Goal: Information Seeking & Learning: Learn about a topic

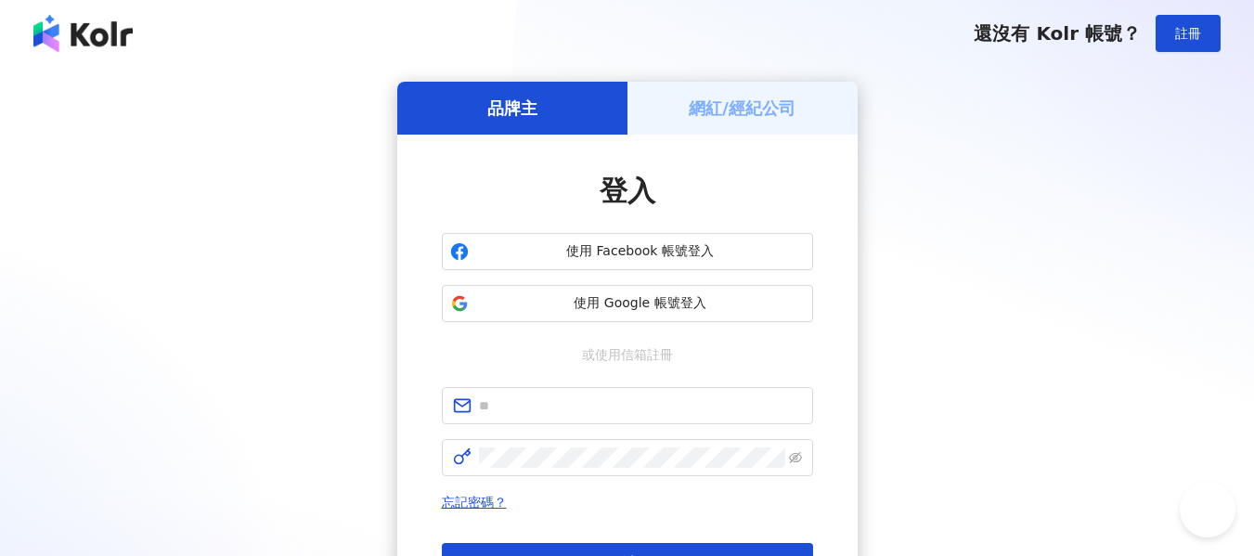
click at [682, 307] on span "使用 Google 帳號登入" at bounding box center [640, 303] width 329 height 19
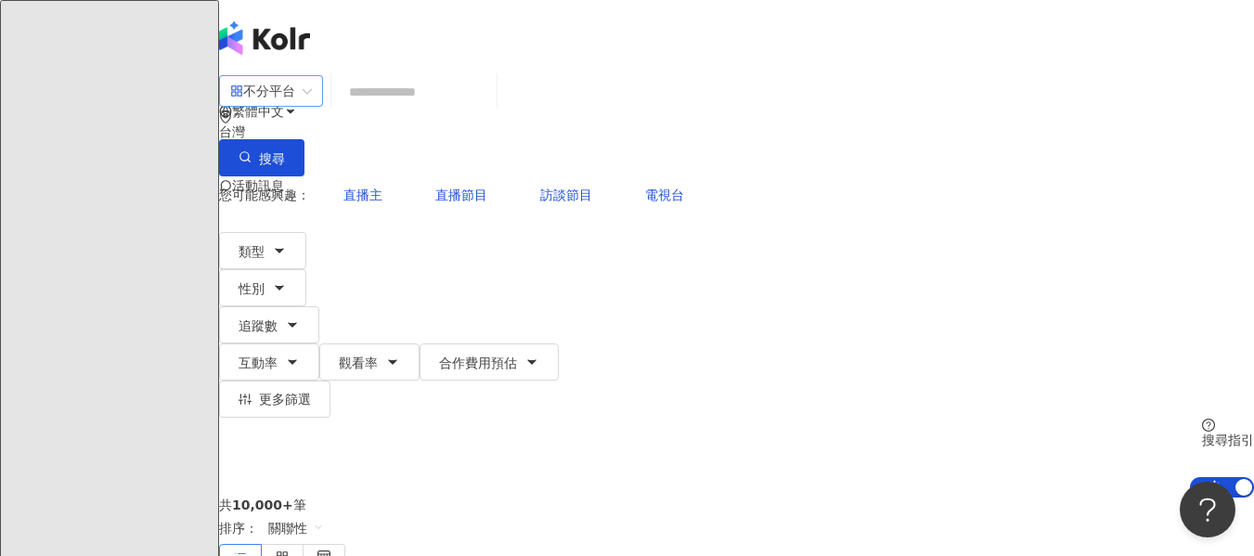
click at [295, 106] on div "不分平台" at bounding box center [262, 91] width 65 height 30
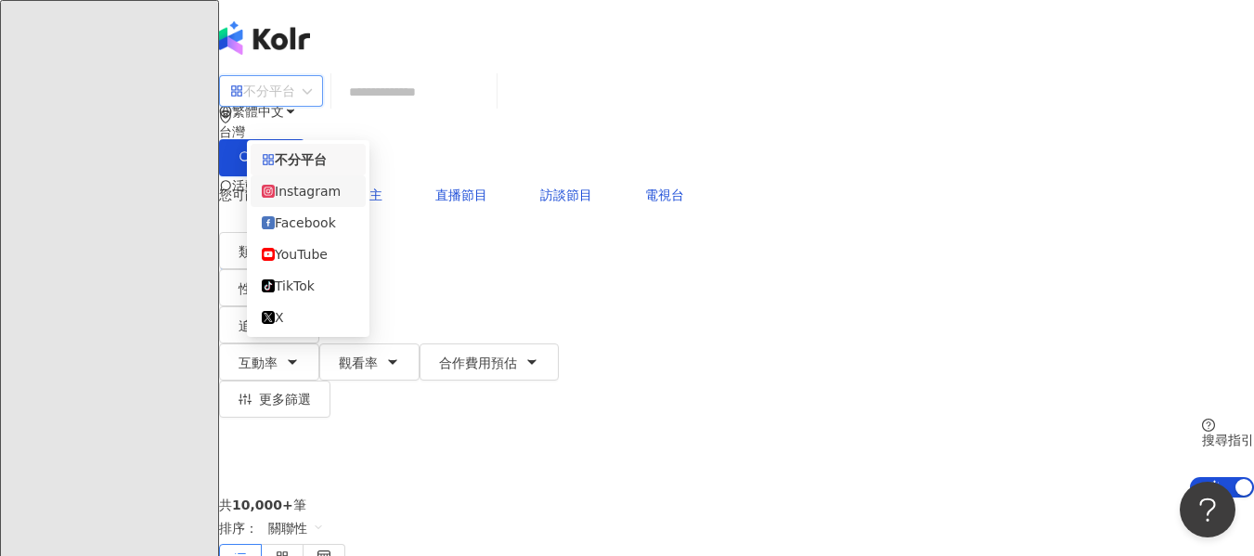
click at [320, 201] on div "Instagram" at bounding box center [308, 191] width 93 height 20
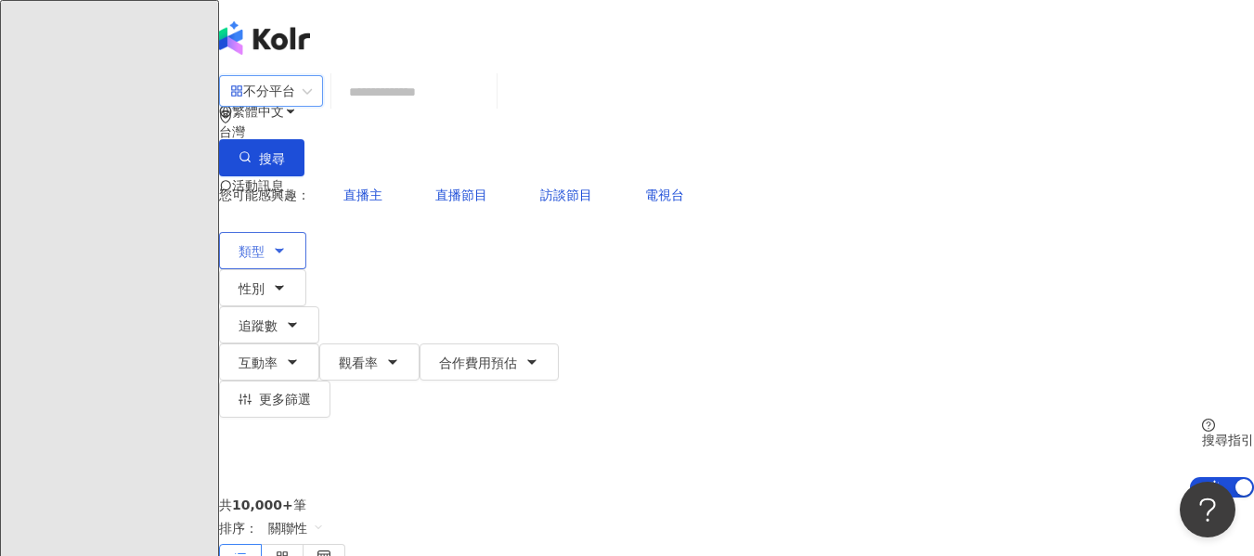
click at [306, 232] on button "類型" at bounding box center [262, 250] width 87 height 37
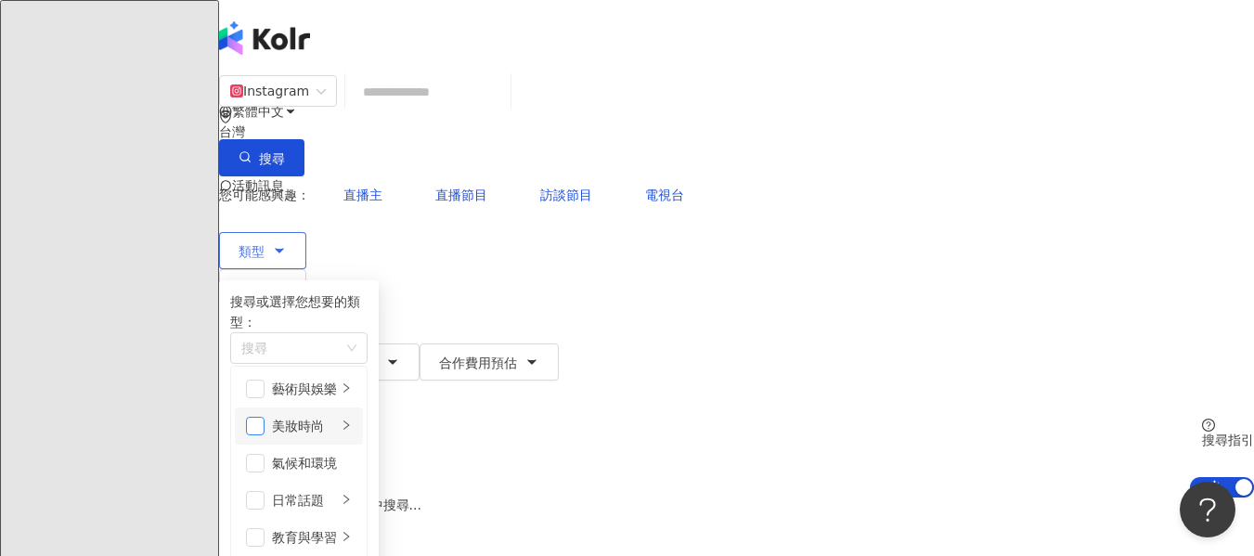
click at [265, 417] on span "button" at bounding box center [255, 426] width 19 height 19
click at [306, 269] on button "性別" at bounding box center [262, 287] width 87 height 37
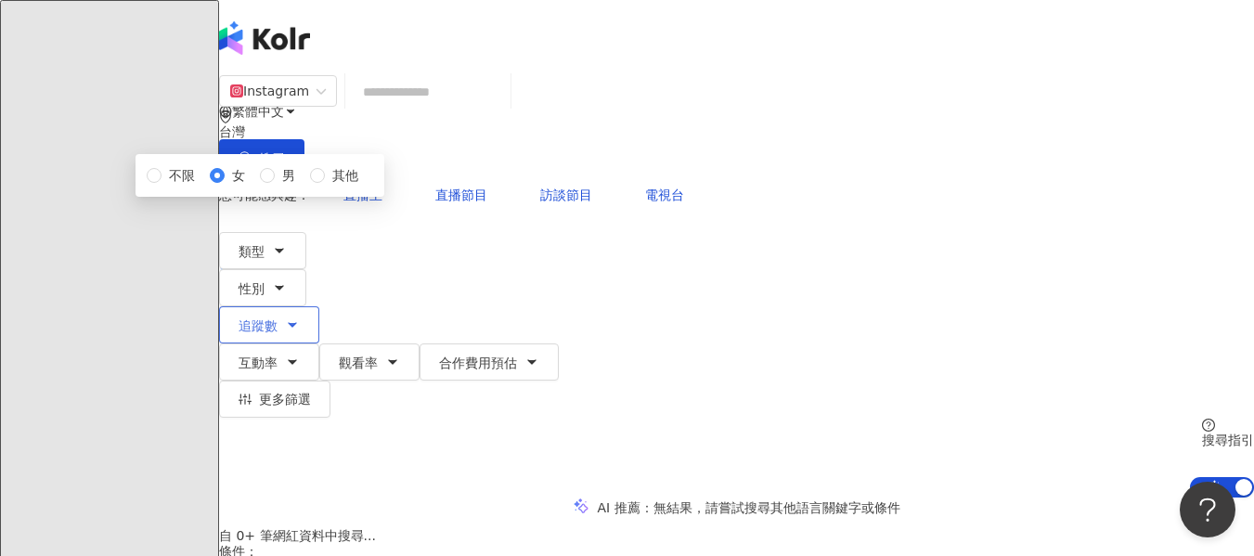
click at [278, 318] on span "追蹤數" at bounding box center [258, 325] width 39 height 15
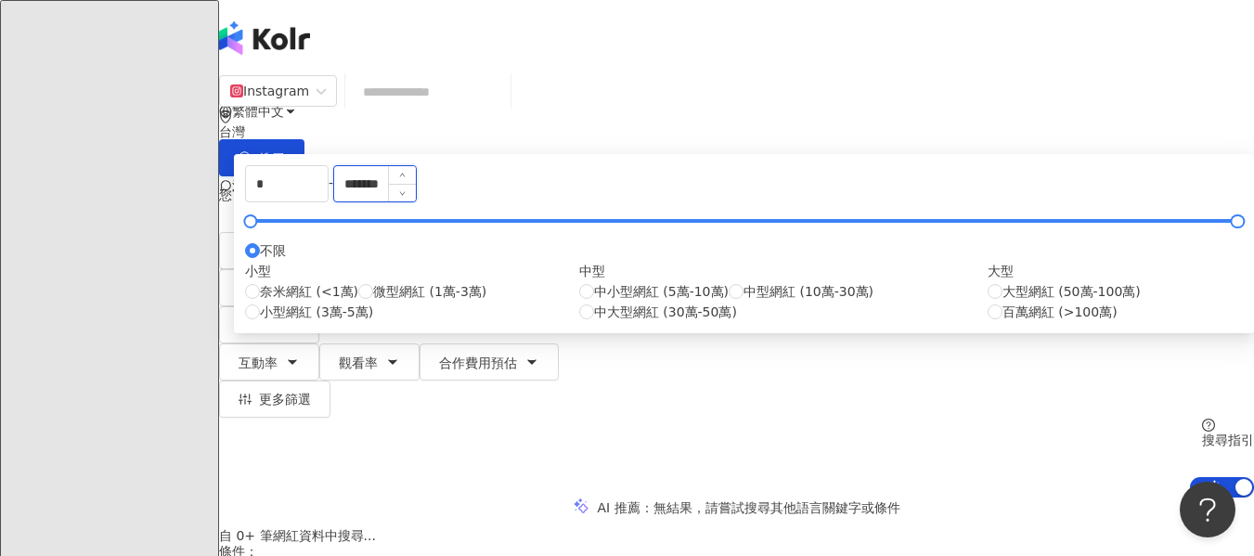
click at [416, 201] on input "*******" at bounding box center [375, 183] width 82 height 35
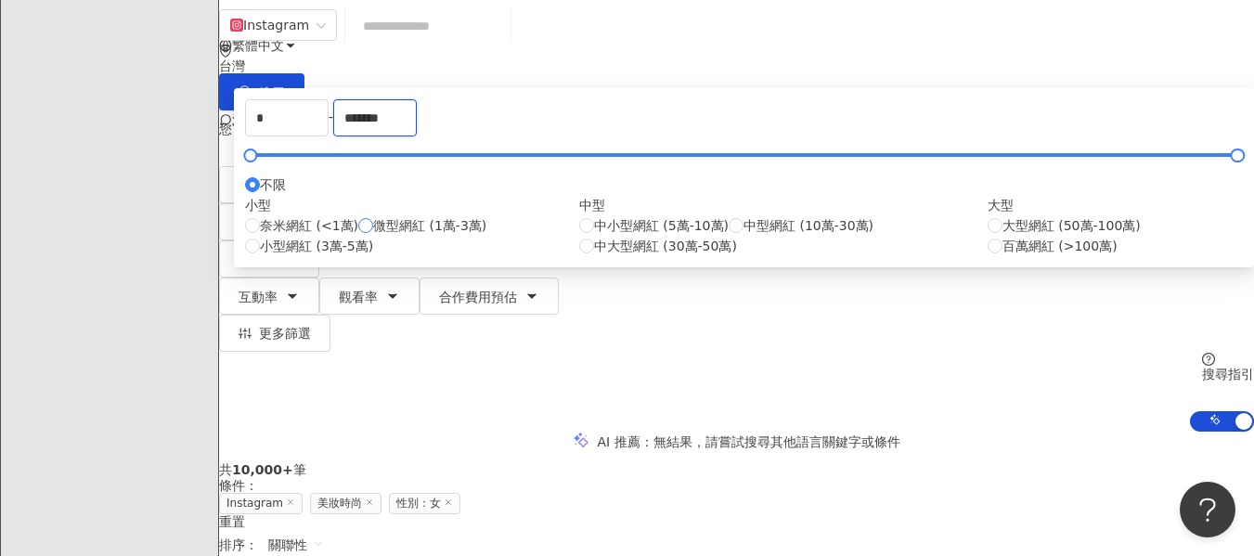
scroll to position [93, 0]
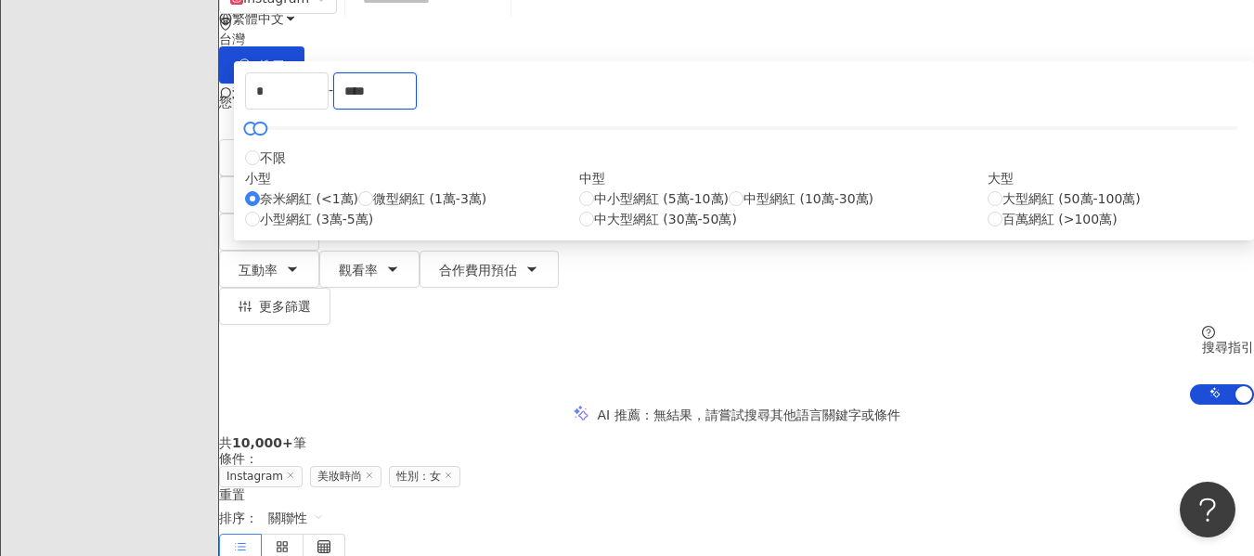
drag, startPoint x: 823, startPoint y: 188, endPoint x: 686, endPoint y: 187, distance: 137.4
click at [686, 187] on div "* - **** 不限 小型 奈米網紅 (<1萬) 微型網紅 (1萬-3萬) 小型網紅 (3萬-5萬) 中型 中小型網紅 (5萬-10萬) 中型網紅 (10萬…" at bounding box center [744, 150] width 998 height 157
type input "*"
click at [1045, 405] on div "AI 推薦 ： 無結果，請嘗試搜尋其他語言關鍵字或條件" at bounding box center [736, 414] width 1035 height 19
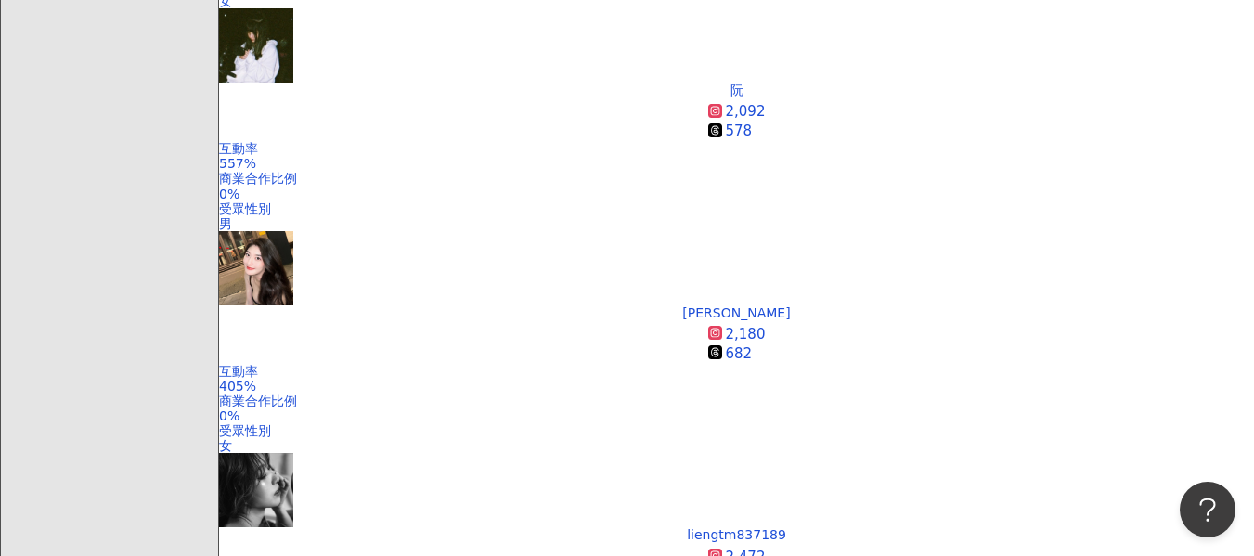
scroll to position [650, 0]
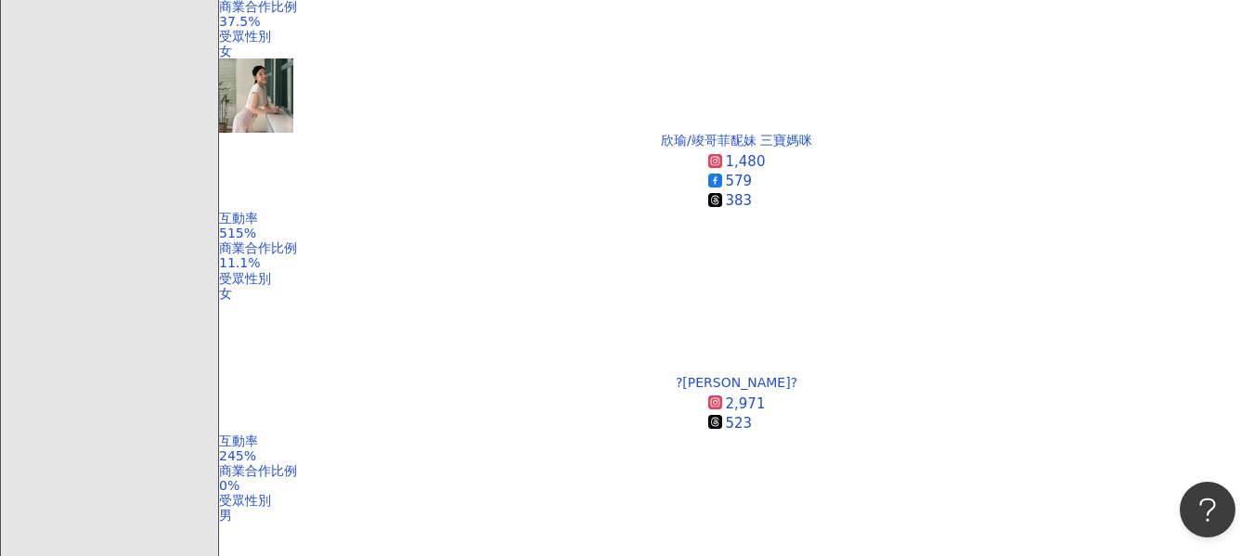
scroll to position [1393, 0]
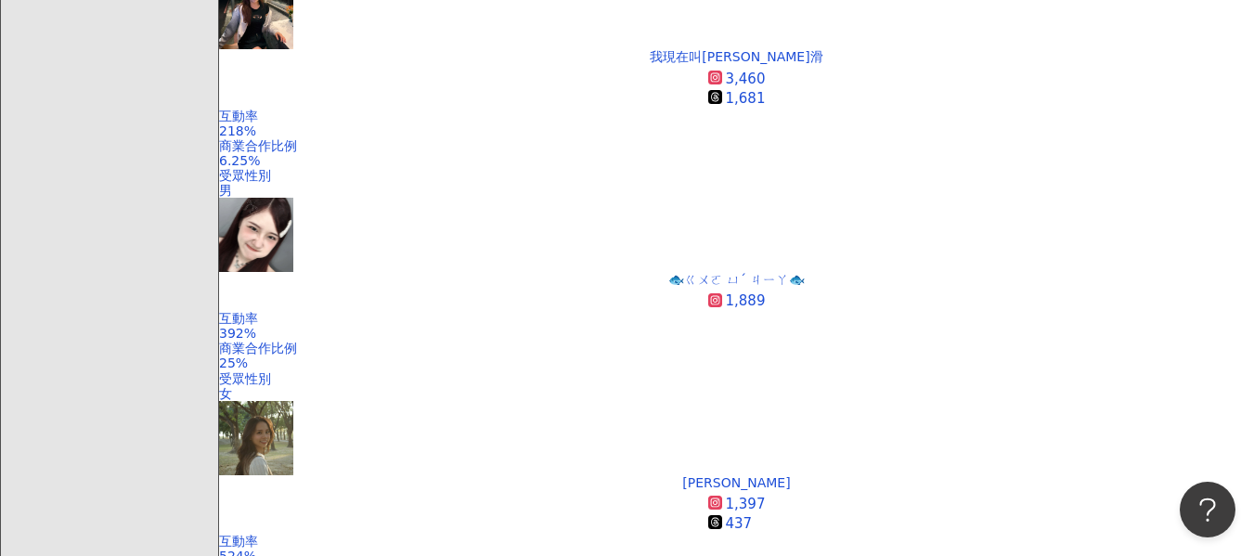
scroll to position [1950, 0]
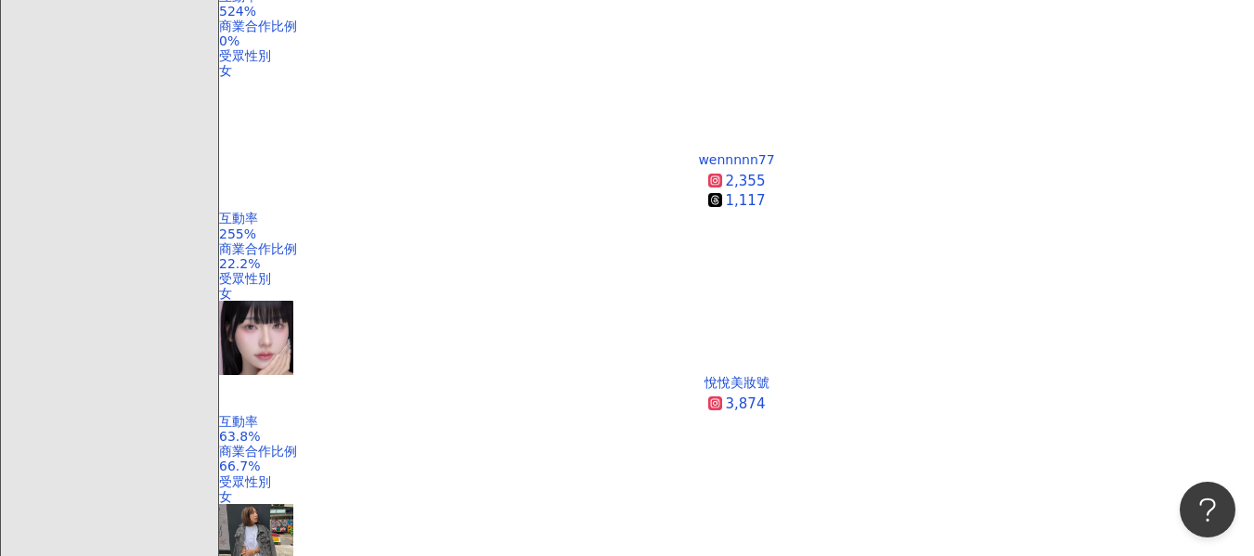
scroll to position [2414, 0]
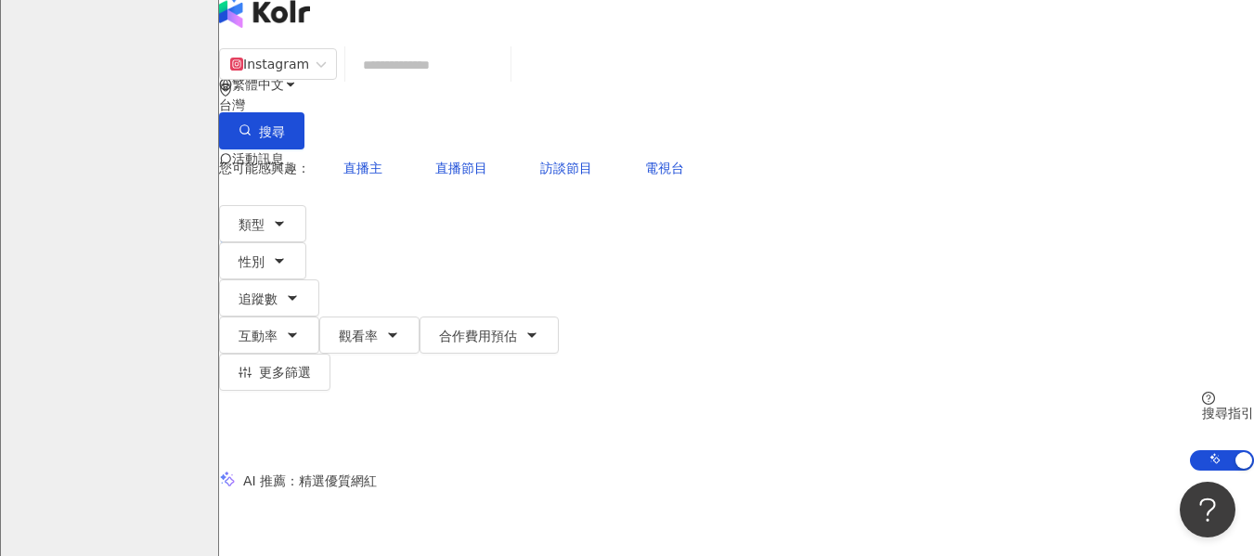
scroll to position [0, 0]
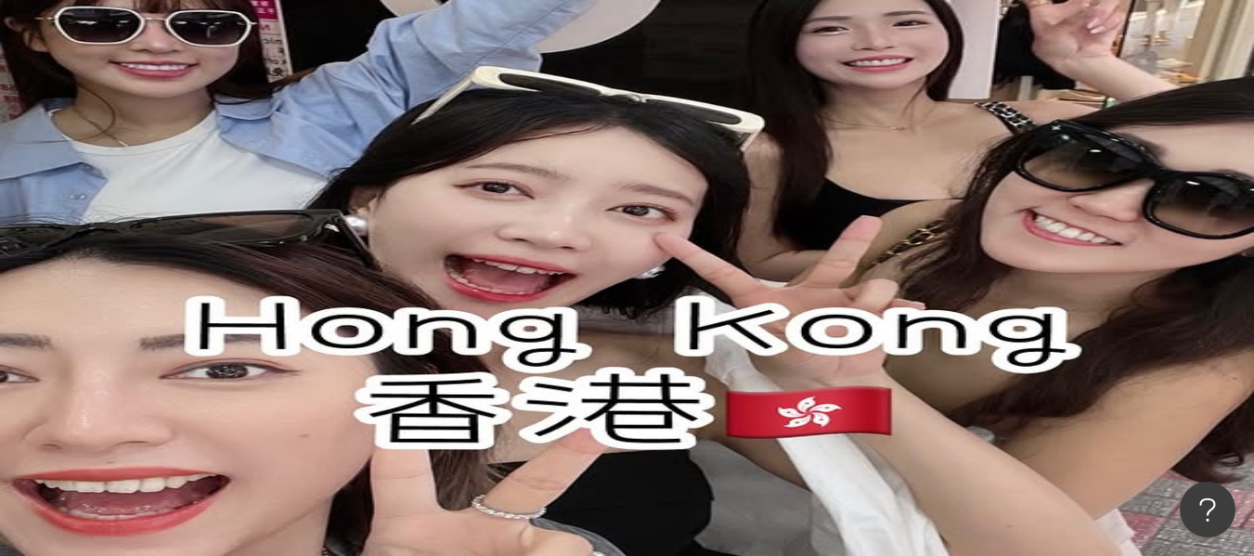
click at [278, 318] on span "追蹤數" at bounding box center [258, 325] width 39 height 15
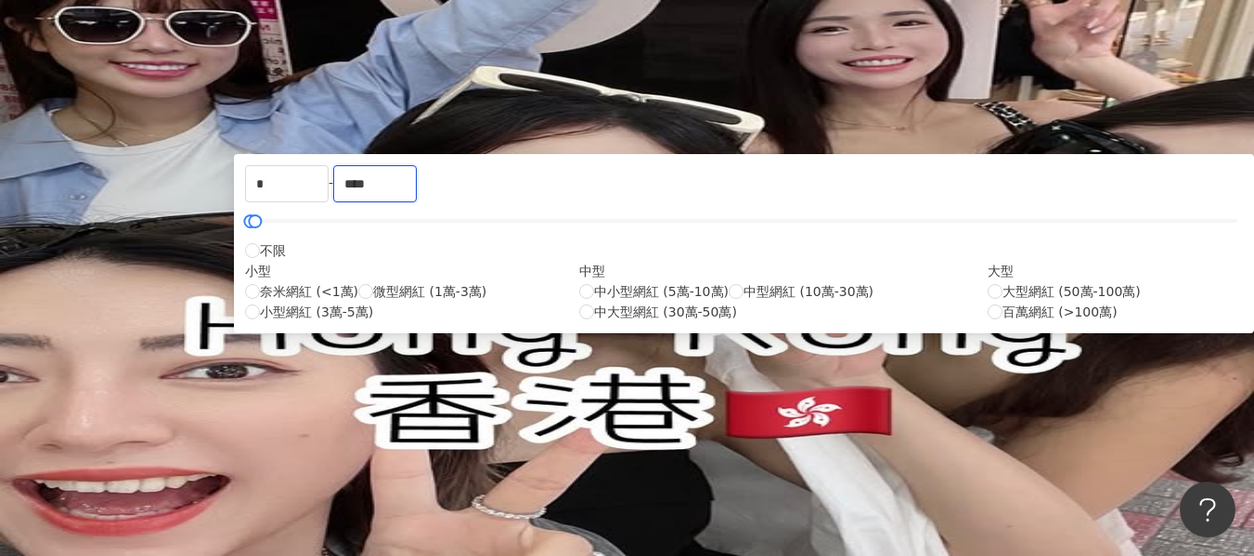
drag, startPoint x: 795, startPoint y: 295, endPoint x: 688, endPoint y: 288, distance: 107.0
click at [688, 288] on div "* - **** 不限 小型 奈米網紅 (<1萬) 微型網紅 (1萬-3萬) 小型網紅 (3萬-5萬) 中型 中小型網紅 (5萬-10萬) 中型網紅 (10萬…" at bounding box center [744, 243] width 998 height 157
type input "*"
type input "****"
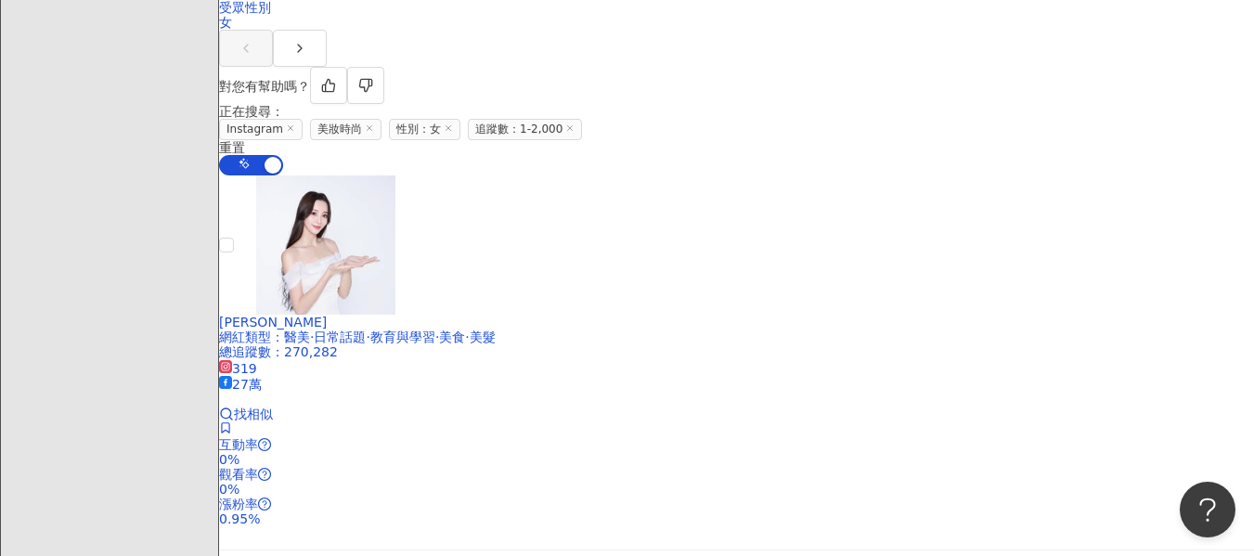
scroll to position [1393, 0]
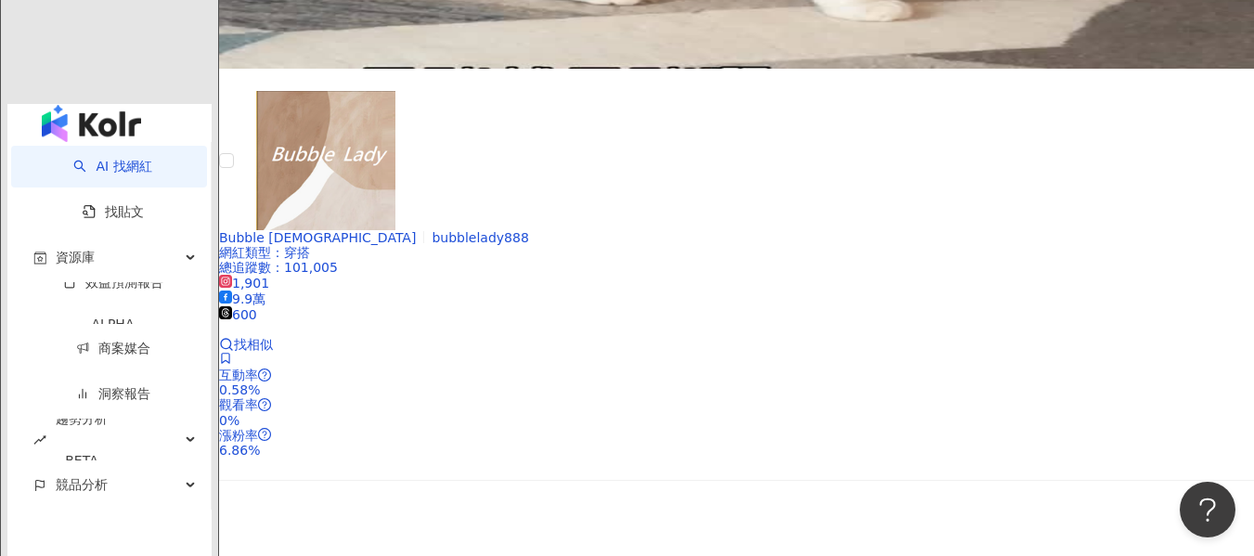
scroll to position [3435, 0]
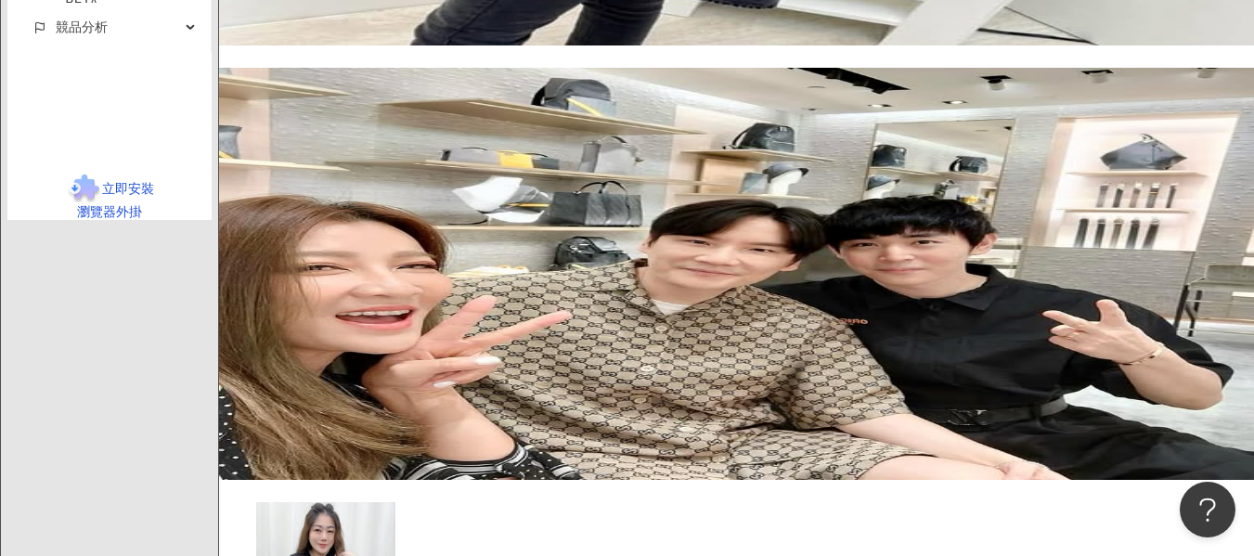
scroll to position [3806, 0]
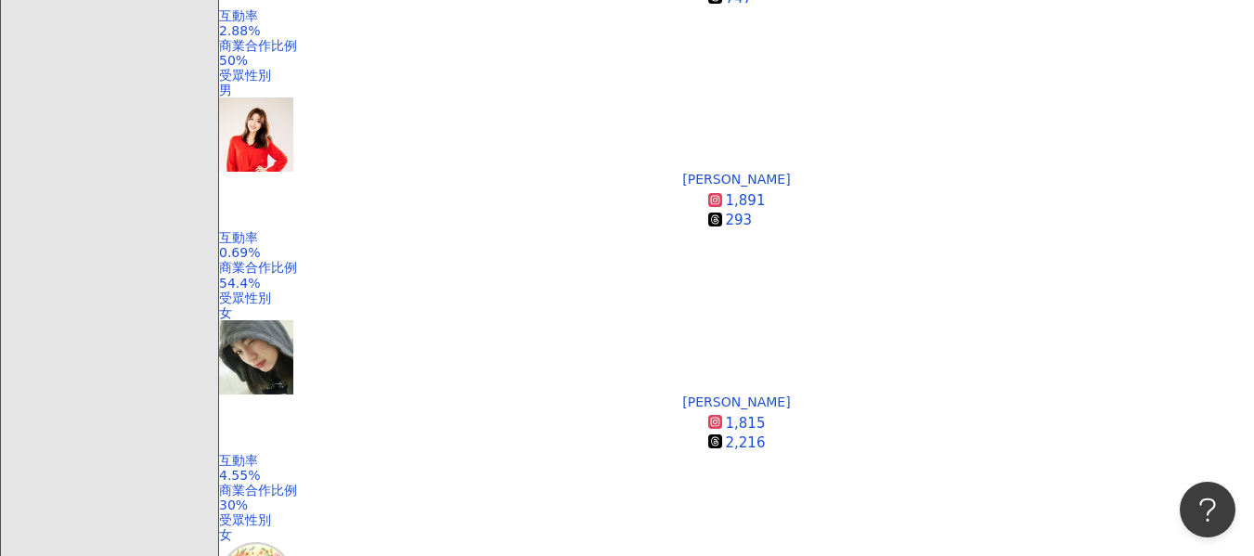
scroll to position [590, 0]
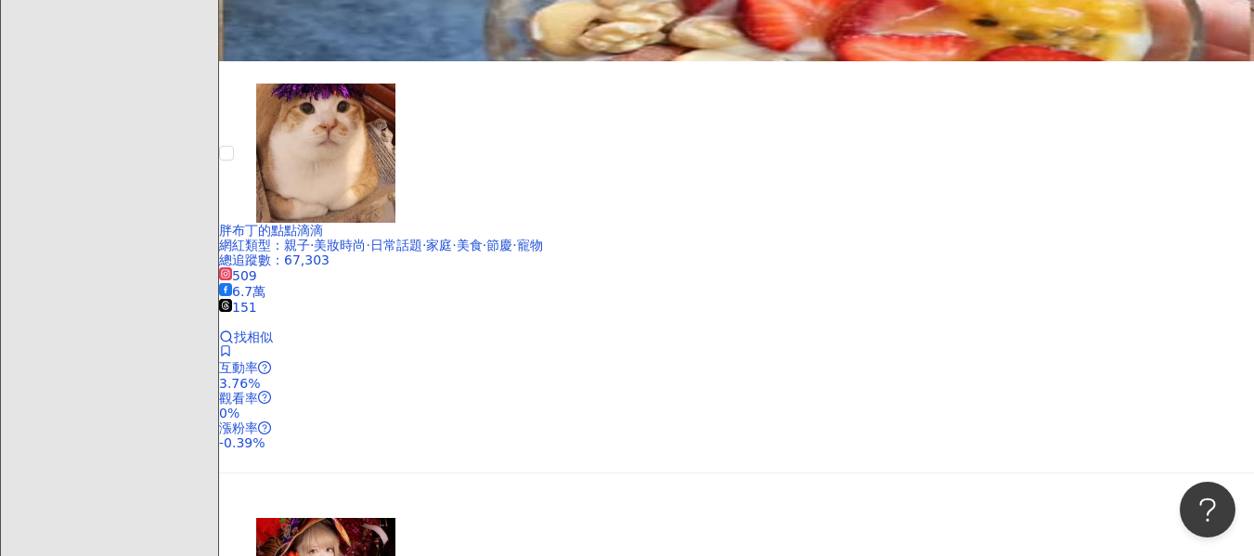
scroll to position [1889, 0]
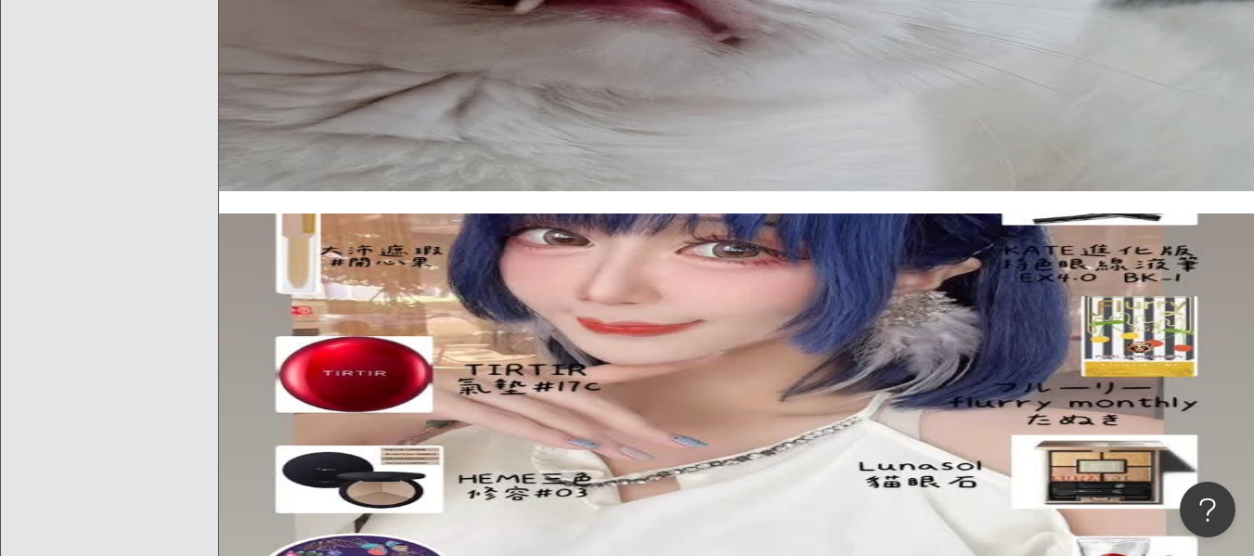
scroll to position [2353, 0]
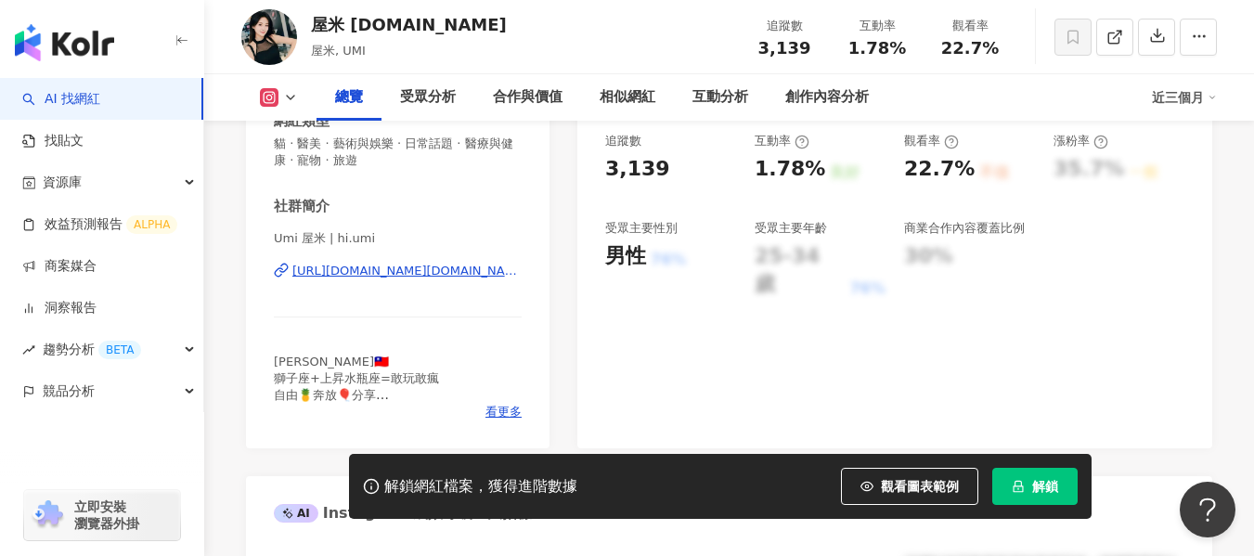
scroll to position [371, 0]
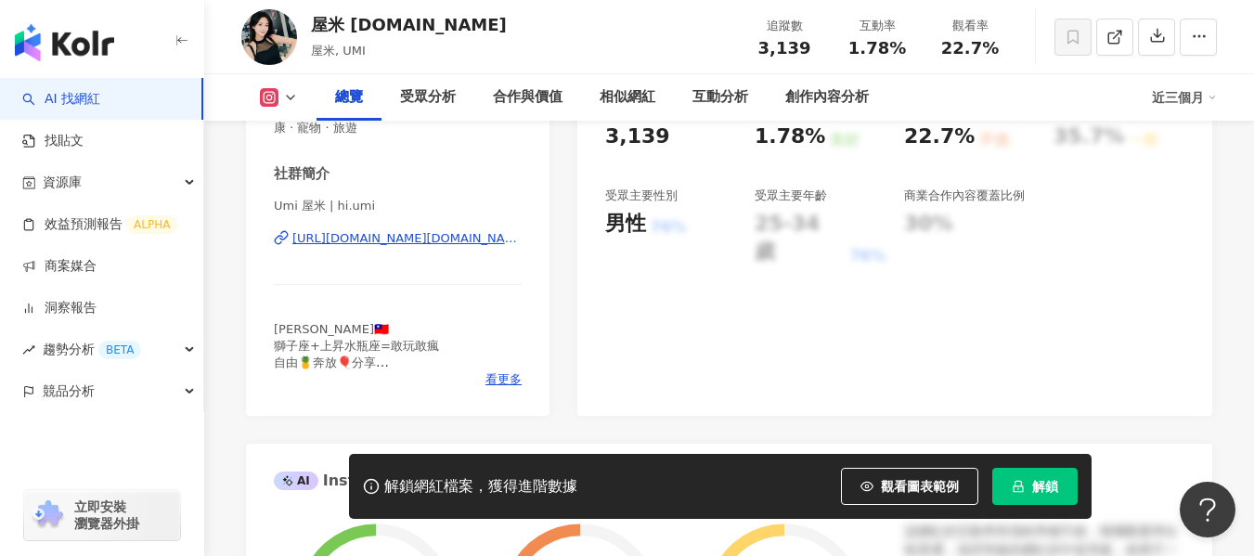
click at [392, 242] on div "[URL][DOMAIN_NAME][DOMAIN_NAME]" at bounding box center [406, 238] width 229 height 17
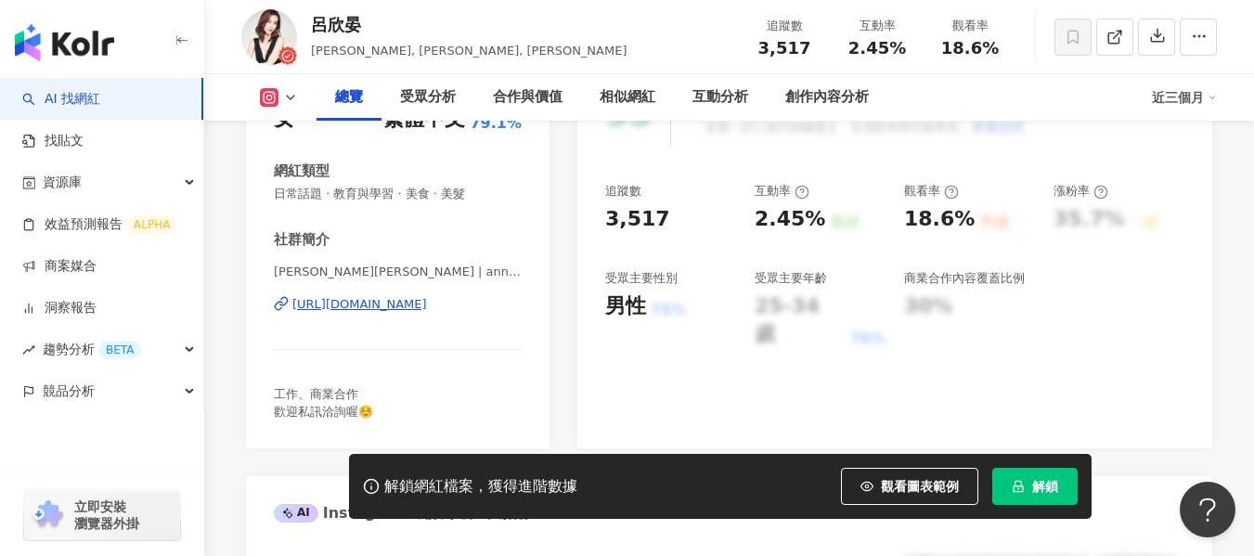
scroll to position [371, 0]
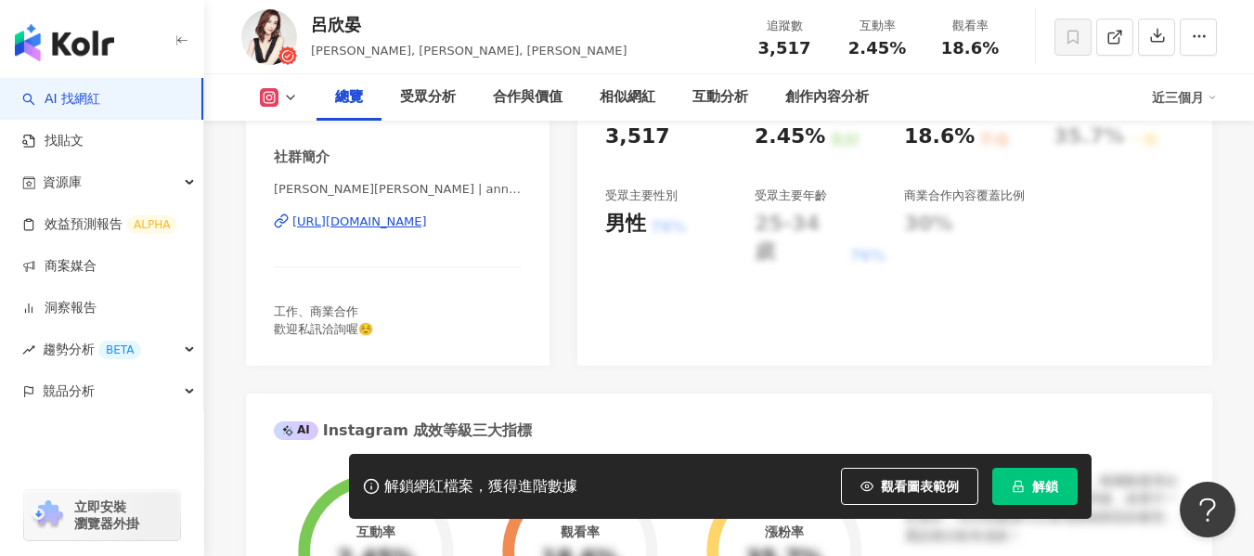
click at [404, 227] on div "https://www.instagram.com/annie760518/" at bounding box center [359, 222] width 135 height 17
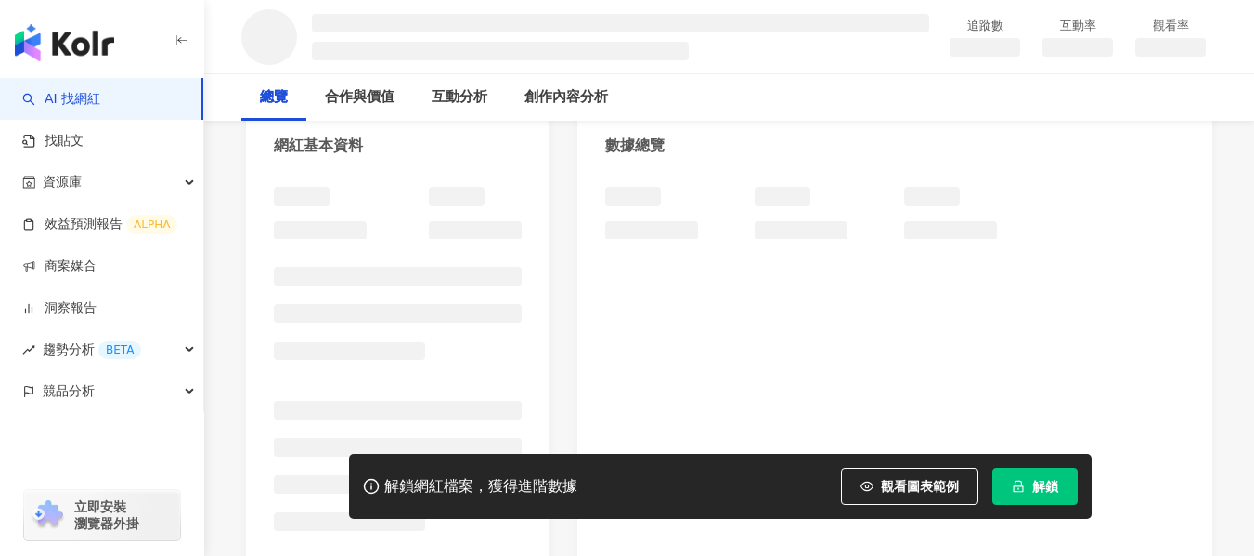
scroll to position [186, 0]
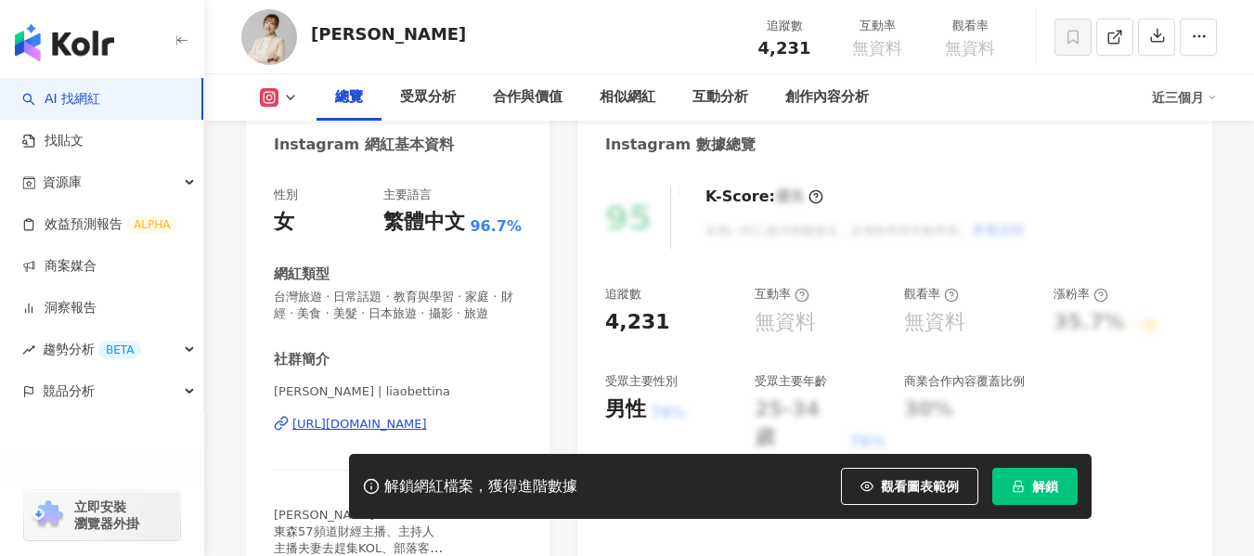
click at [495, 555] on span "看更多" at bounding box center [504, 565] width 36 height 17
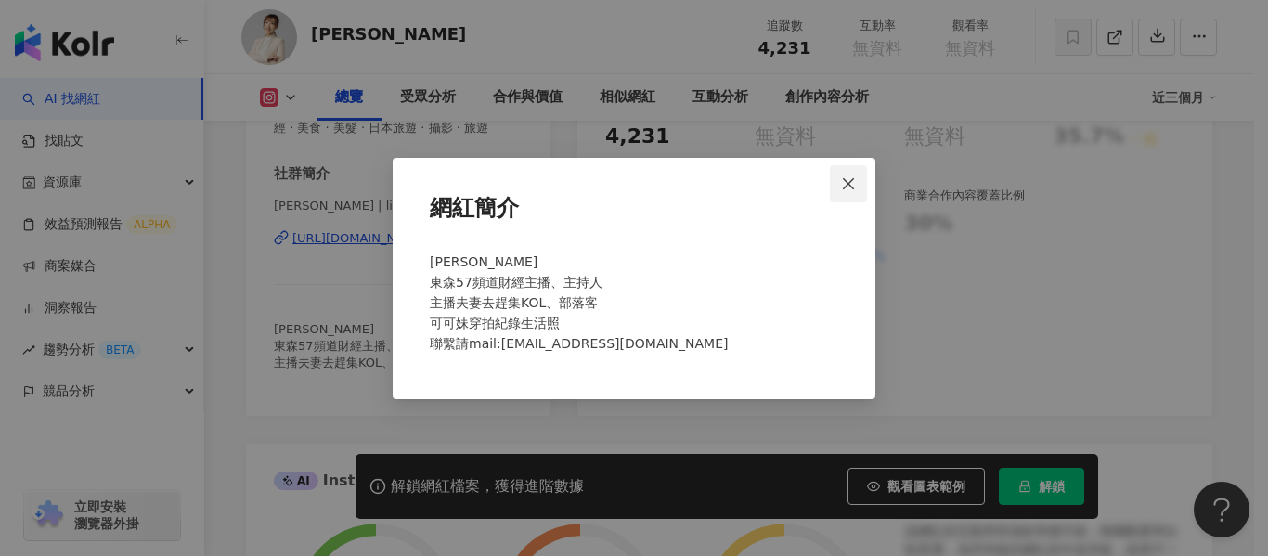
click at [858, 179] on span "Close" at bounding box center [848, 183] width 37 height 15
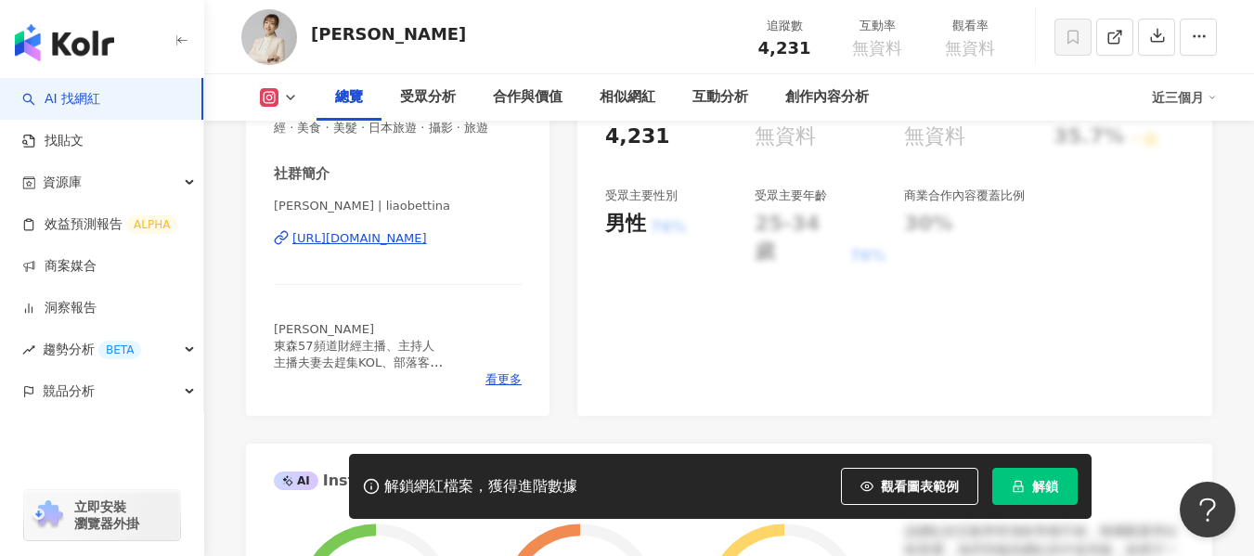
click at [427, 247] on div "https://www.instagram.com/liaobettina/" at bounding box center [359, 238] width 135 height 17
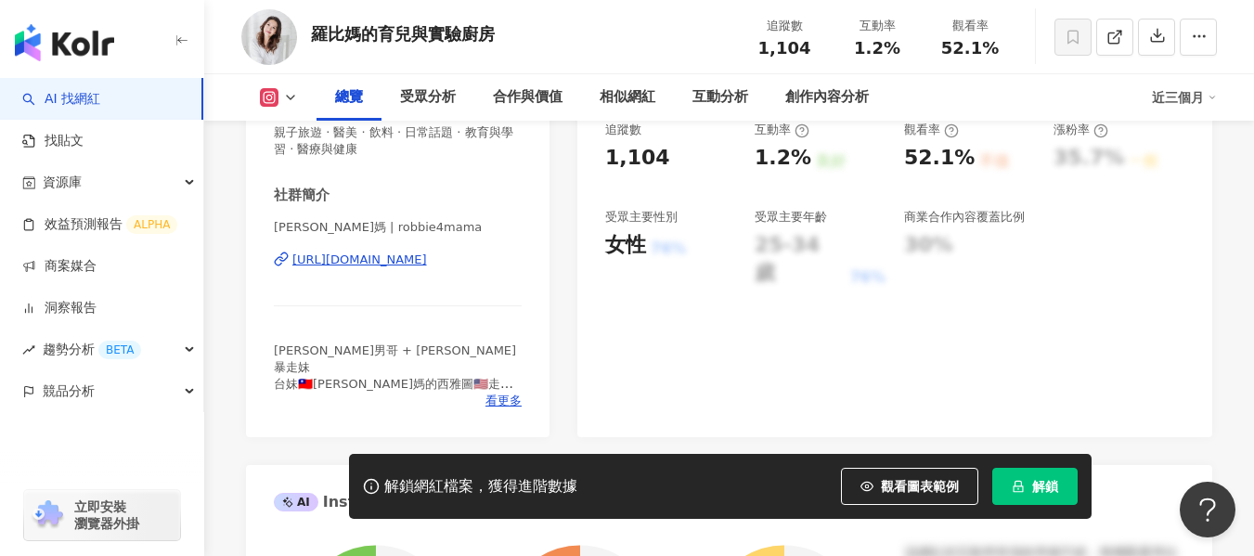
scroll to position [371, 0]
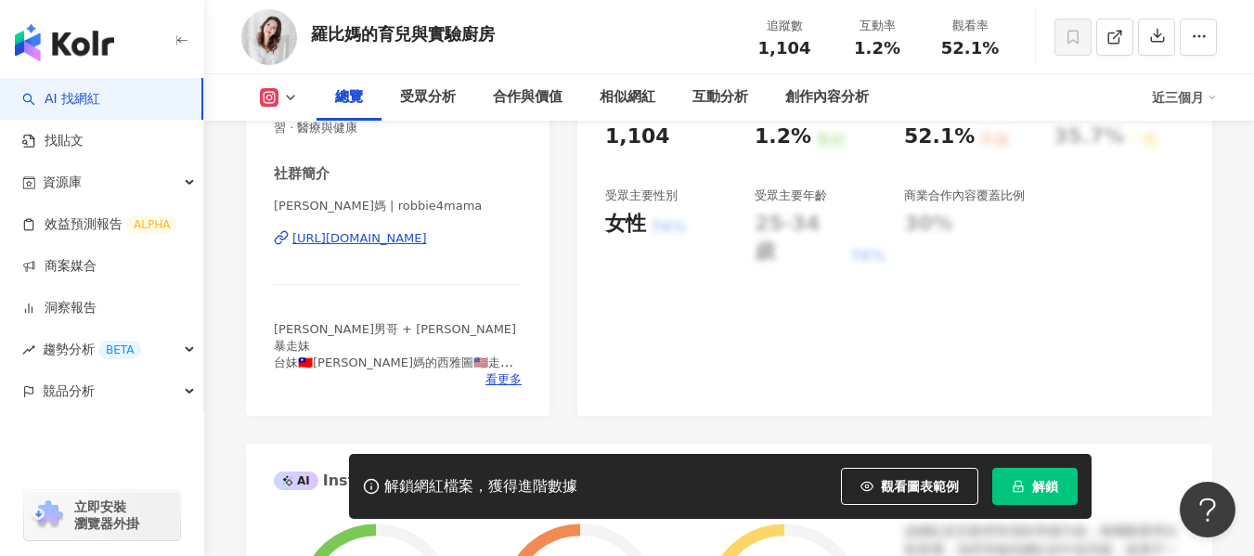
click at [427, 237] on div "[URL][DOMAIN_NAME]" at bounding box center [359, 238] width 135 height 17
click at [378, 239] on div "https://www.instagram.com/robbie4mama/" at bounding box center [359, 238] width 135 height 17
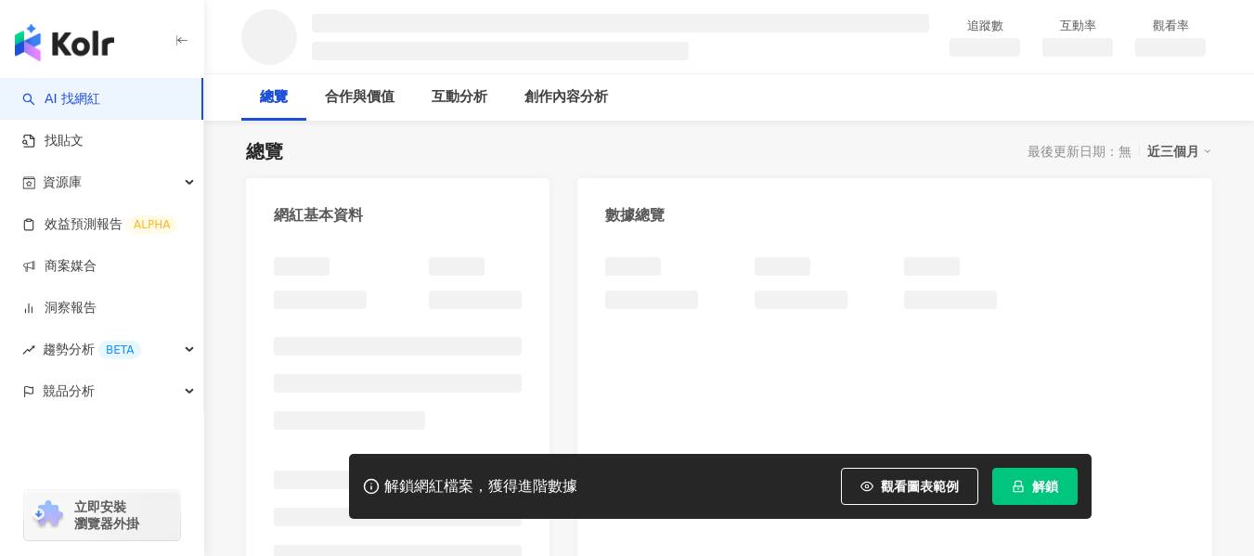
scroll to position [186, 0]
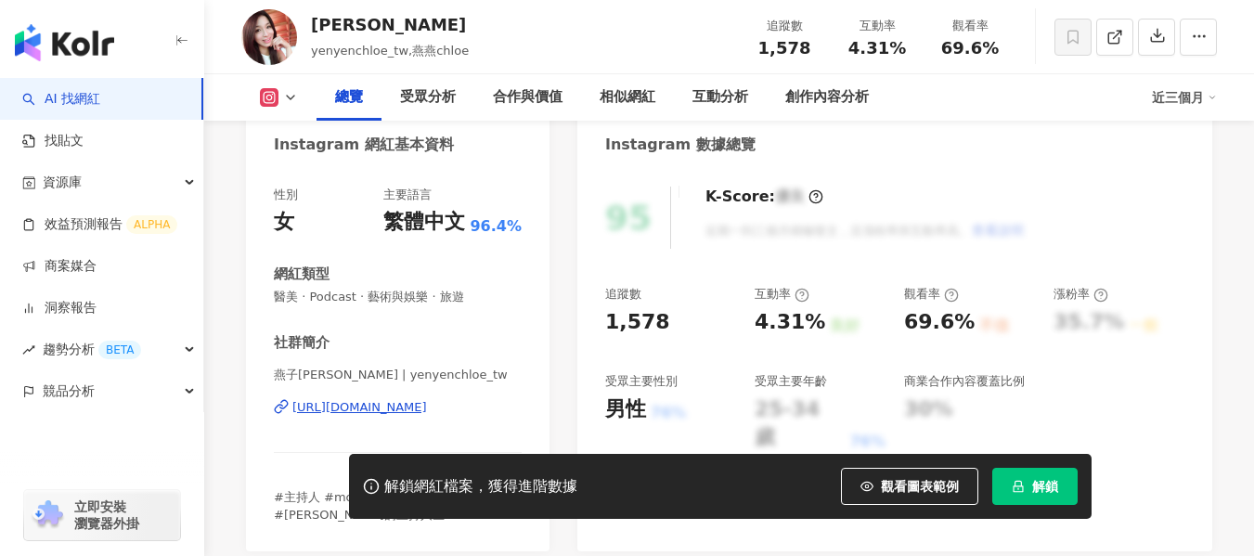
click at [386, 399] on div "https://www.instagram.com/yenyenchloe_tw/" at bounding box center [359, 407] width 135 height 17
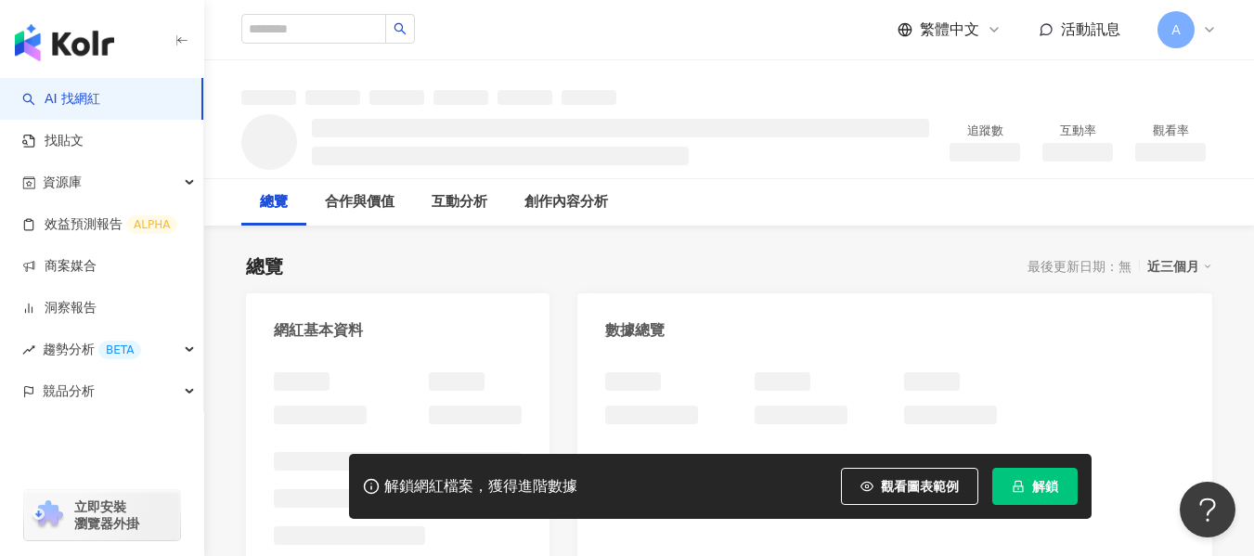
scroll to position [279, 0]
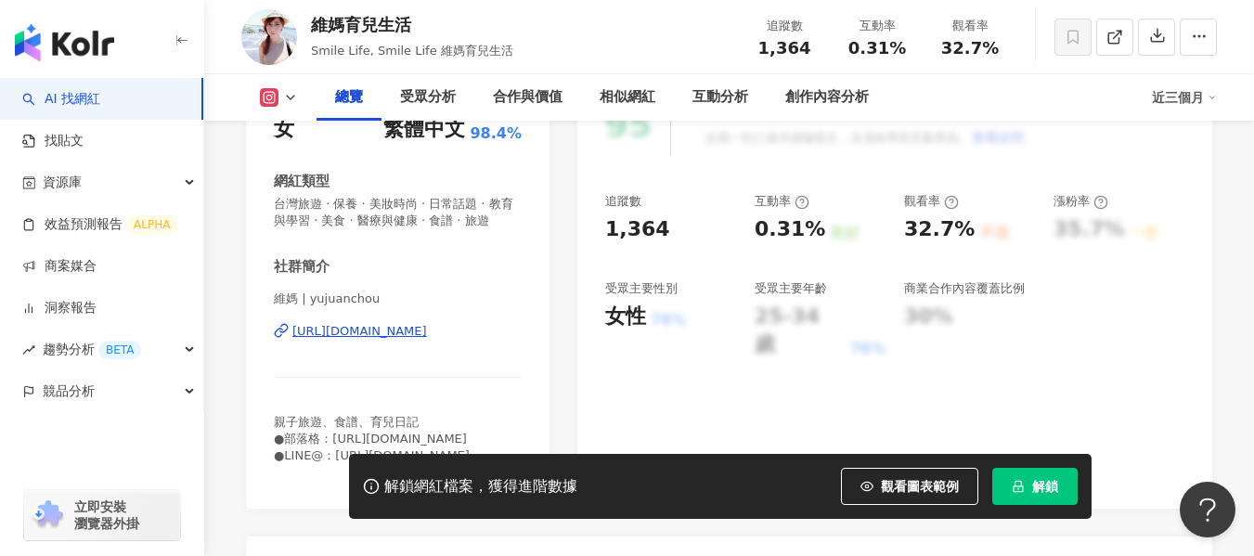
drag, startPoint x: 558, startPoint y: 281, endPoint x: 474, endPoint y: 352, distance: 109.4
click at [427, 340] on div "https://www.instagram.com/yujuanchou/" at bounding box center [359, 331] width 135 height 17
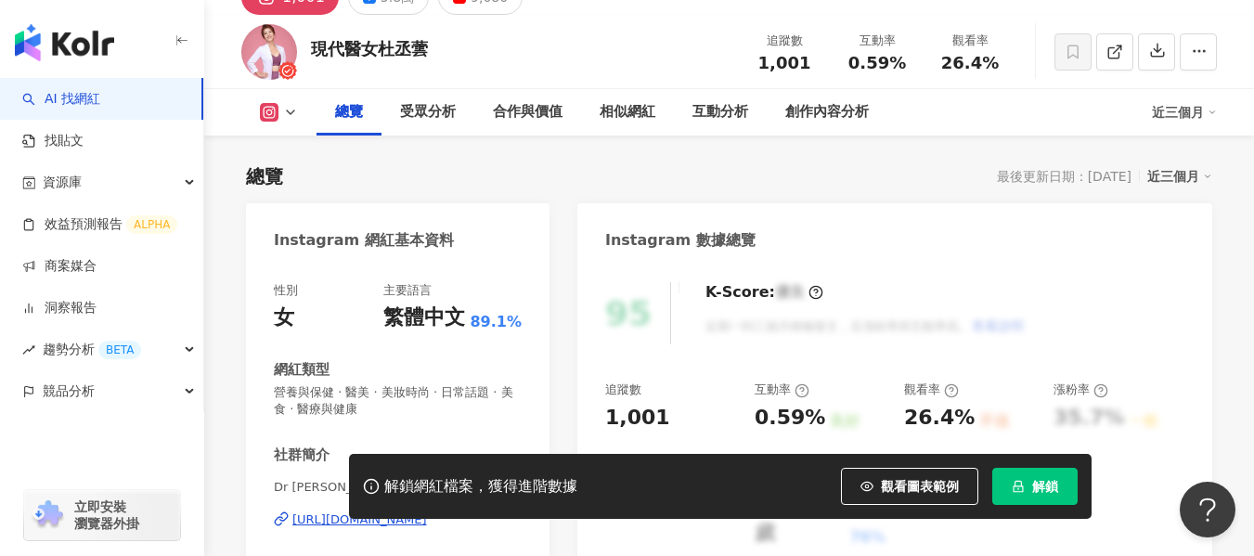
scroll to position [186, 0]
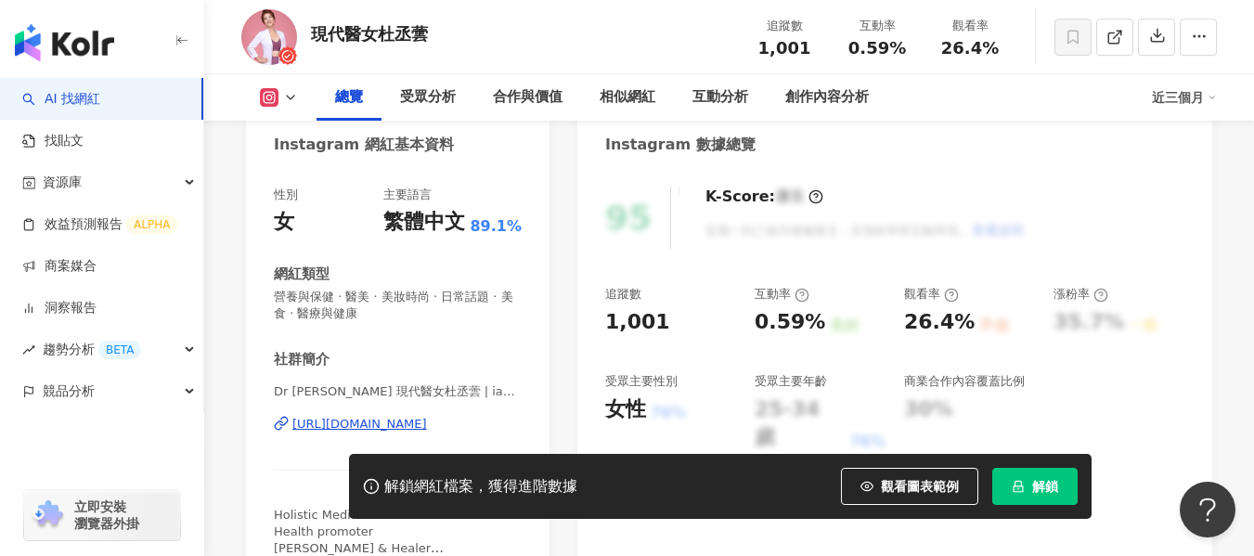
click at [427, 425] on div "https://www.instagram.com/iamdrduh/" at bounding box center [359, 424] width 135 height 17
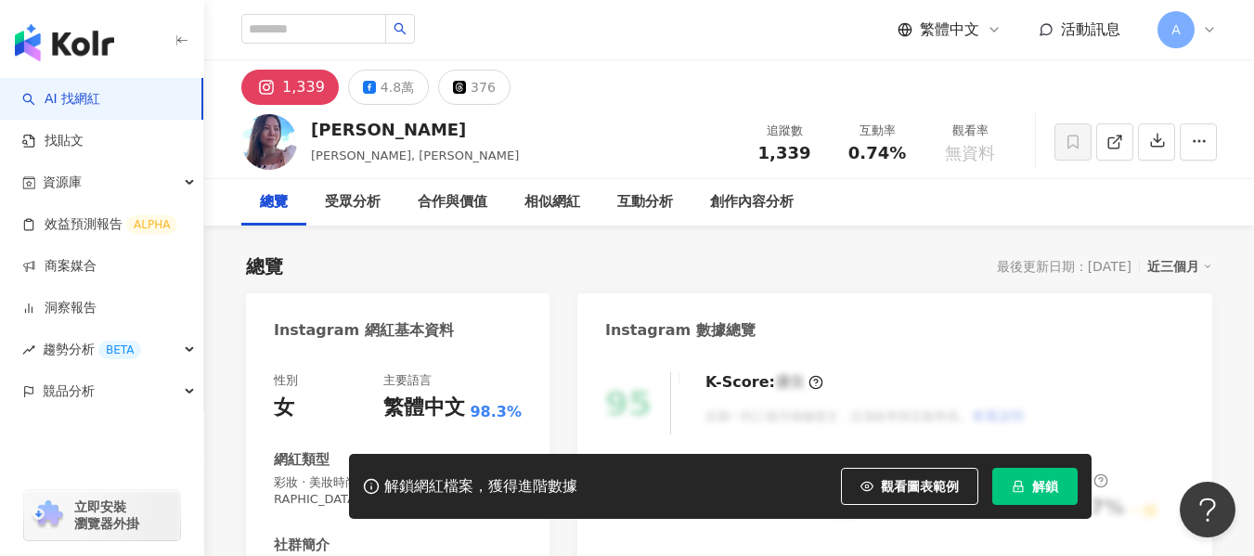
scroll to position [371, 0]
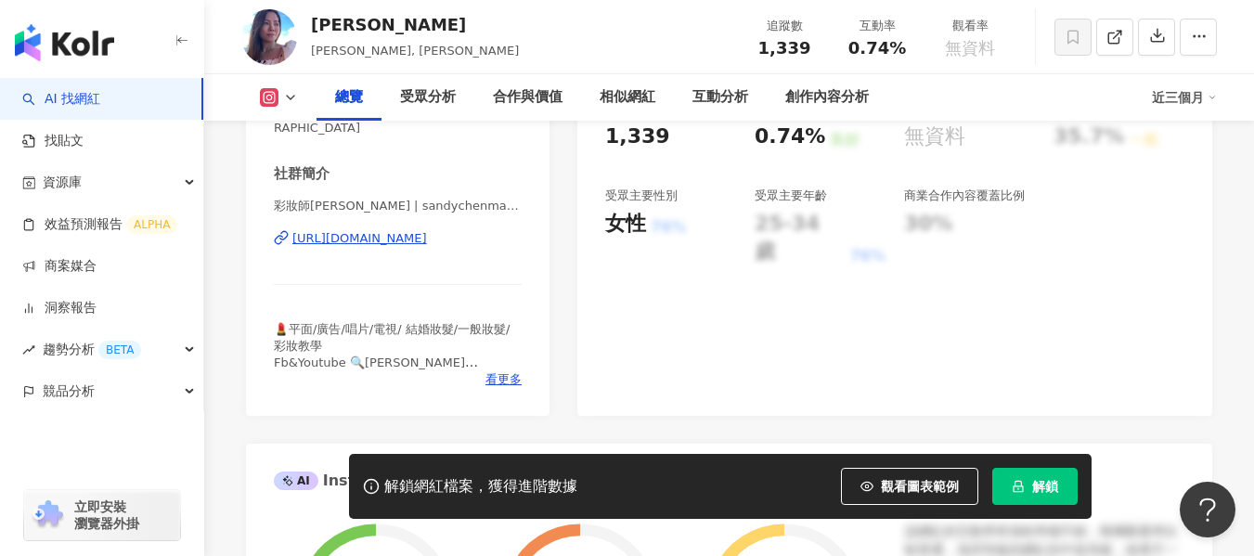
click at [427, 230] on div "https://www.instagram.com/sandychenmakeup/" at bounding box center [359, 238] width 135 height 17
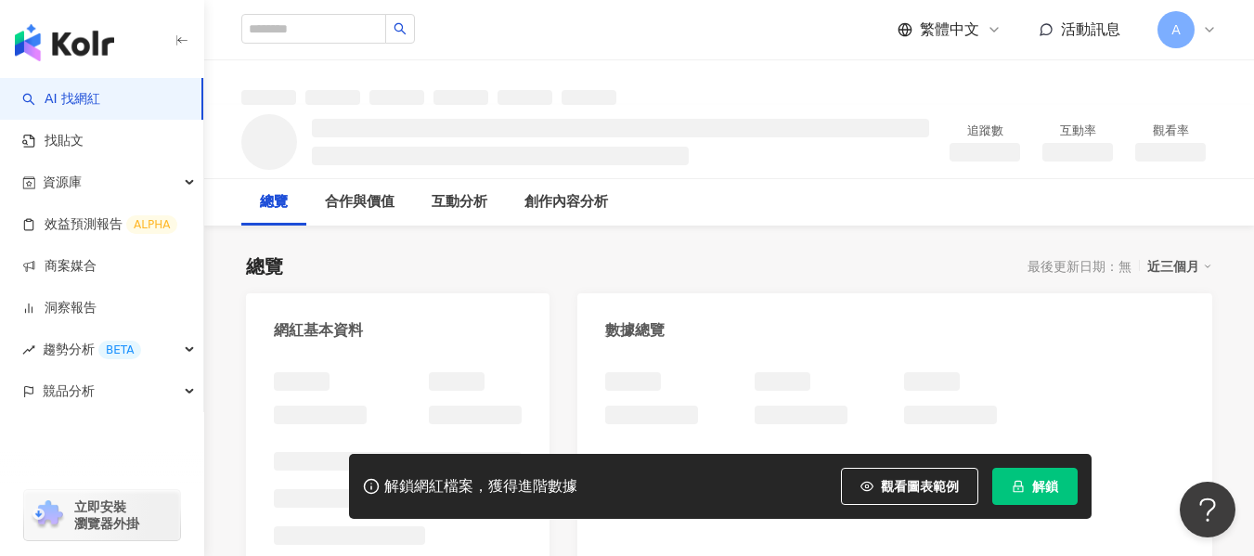
click at [67, 42] on img "button" at bounding box center [64, 42] width 99 height 37
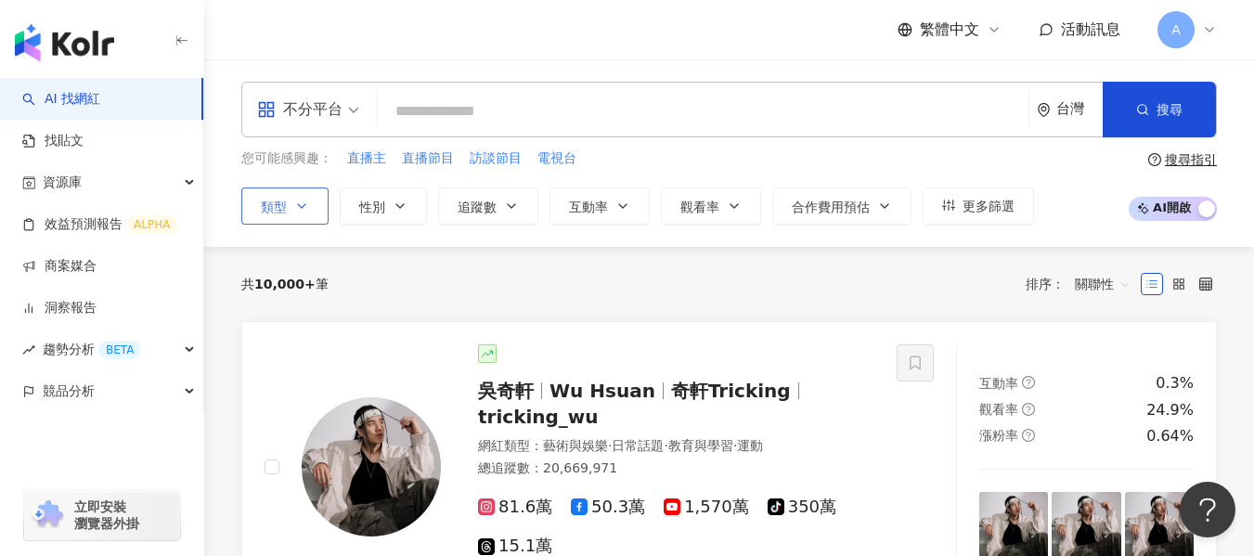
click at [276, 202] on span "類型" at bounding box center [274, 207] width 26 height 15
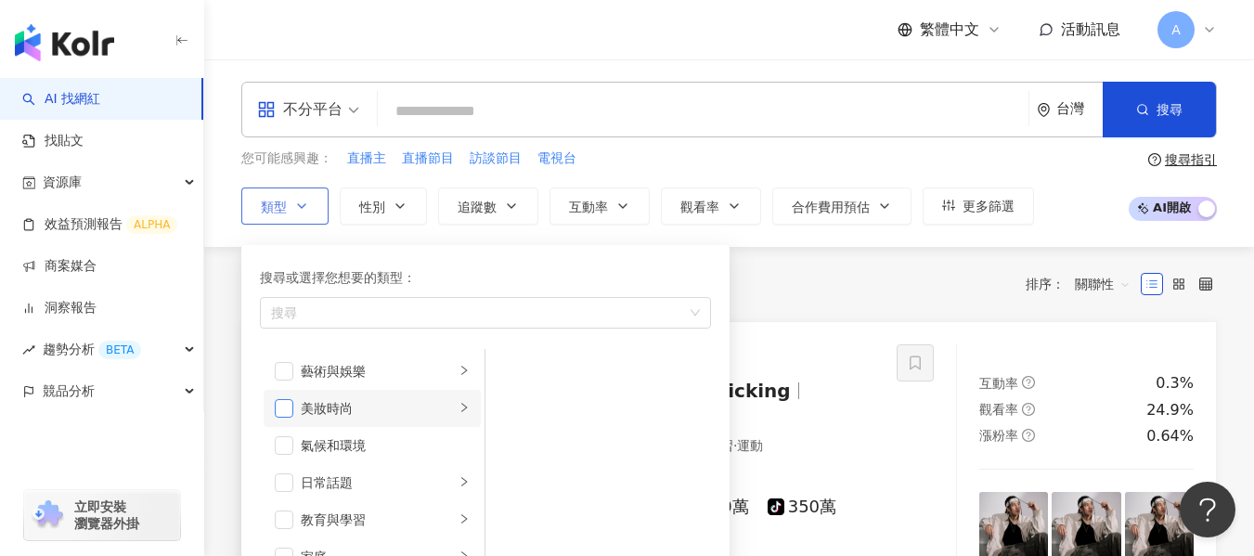
click at [279, 408] on span "button" at bounding box center [284, 408] width 19 height 19
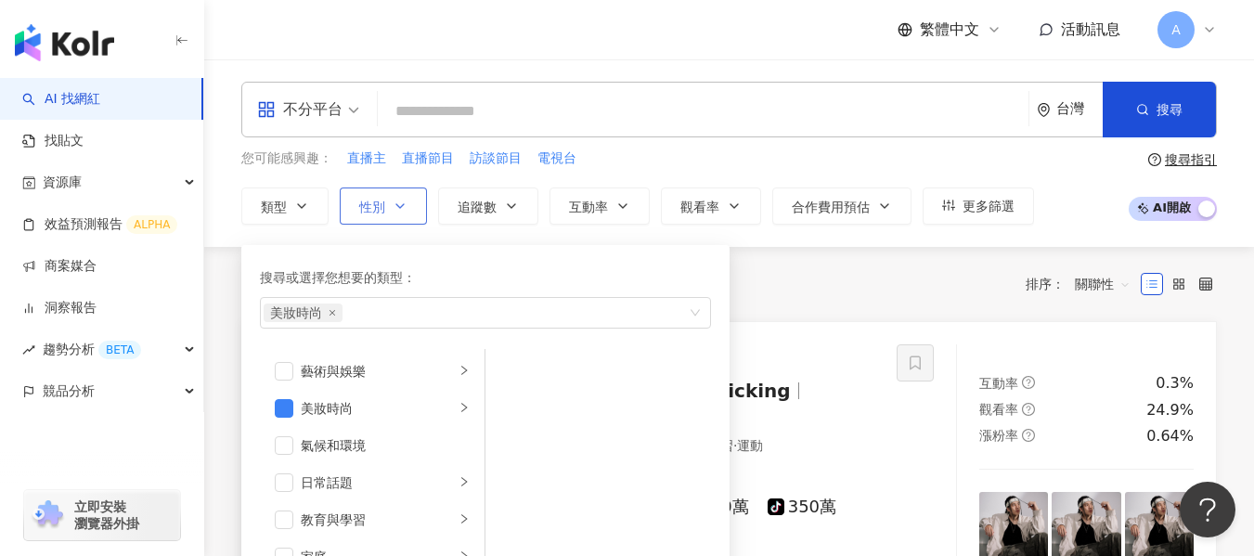
click at [389, 205] on button "性別" at bounding box center [383, 206] width 87 height 37
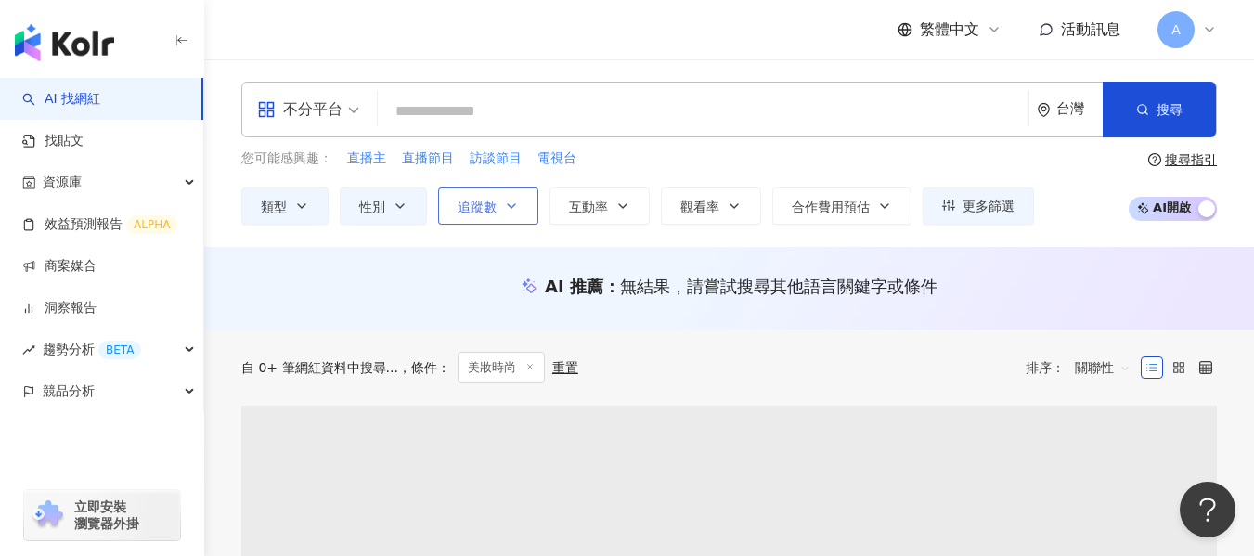
click at [507, 193] on button "追蹤數" at bounding box center [488, 206] width 100 height 37
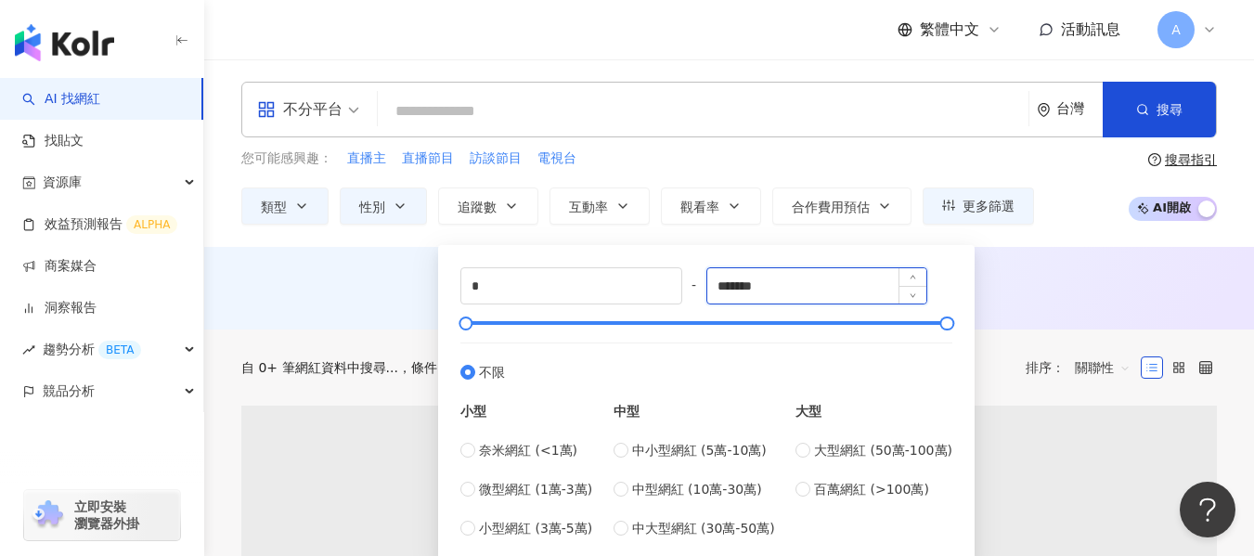
click at [784, 287] on input "*******" at bounding box center [817, 285] width 220 height 35
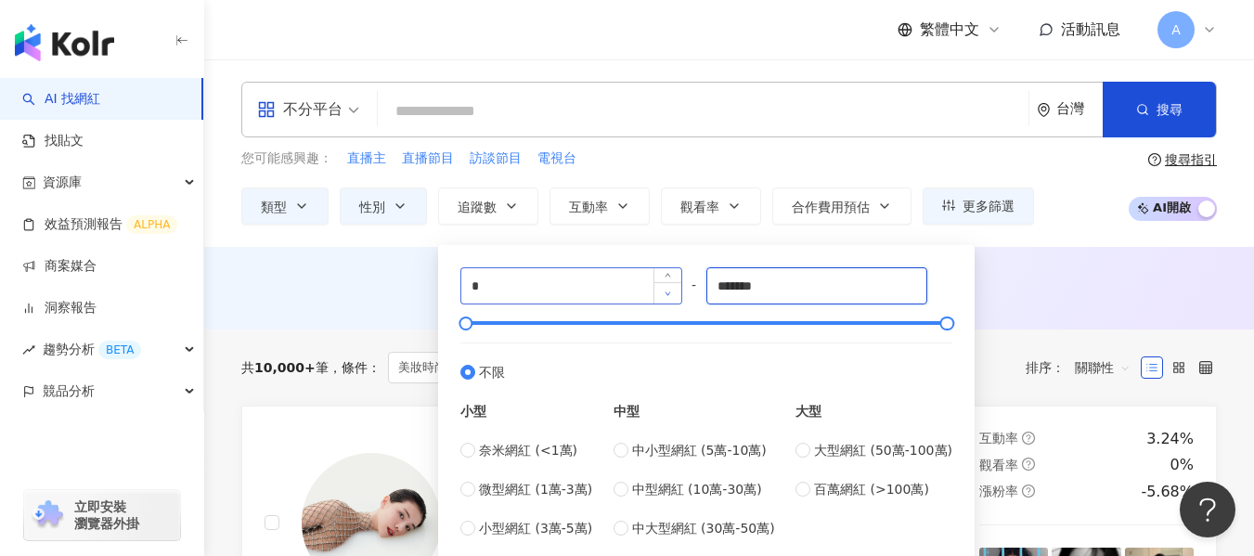
drag, startPoint x: 822, startPoint y: 280, endPoint x: 665, endPoint y: 294, distance: 157.5
click at [665, 294] on div "* - ******* 不限 小型 奈米網紅 (<1萬) 微型網紅 (1萬-3萬) 小型網紅 (3萬-5萬) 中型 中小型網紅 (5萬-10萬) 中型網紅 (…" at bounding box center [706, 402] width 492 height 271
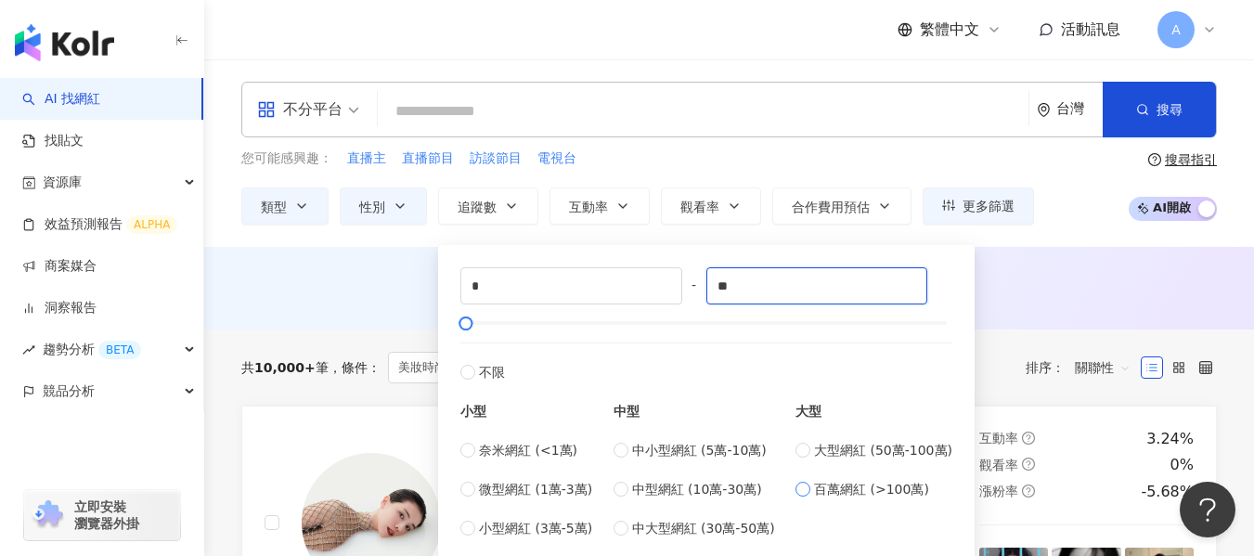
type input "*"
type input "****"
click at [1052, 296] on div "AI 推薦 ： 無結果，請嘗試搜尋其他語言關鍵字或條件" at bounding box center [729, 286] width 976 height 23
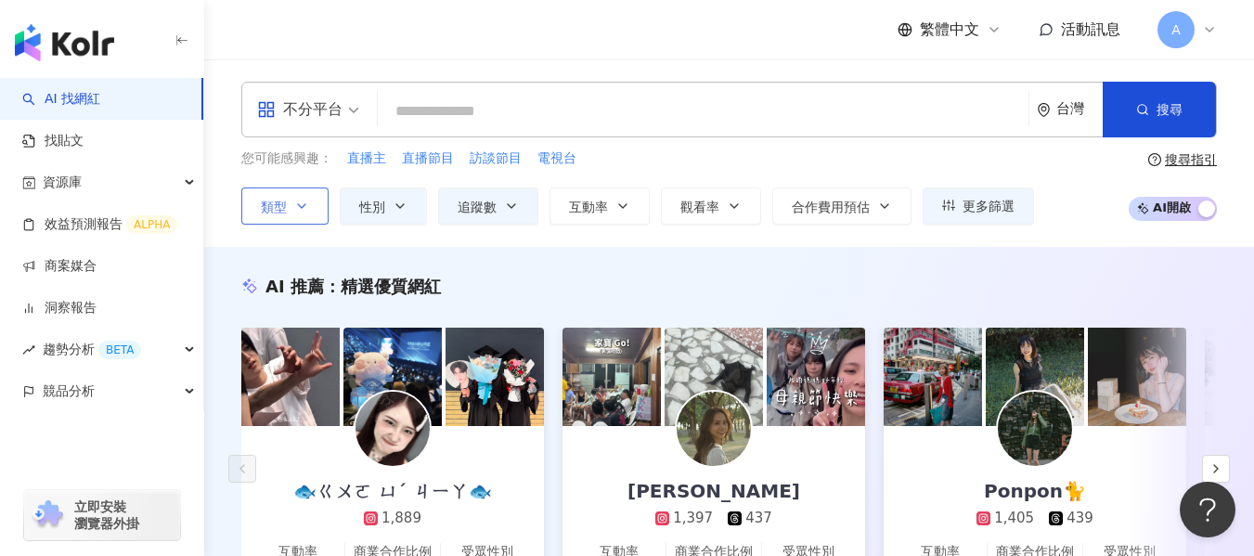
click at [317, 217] on button "類型" at bounding box center [284, 206] width 87 height 37
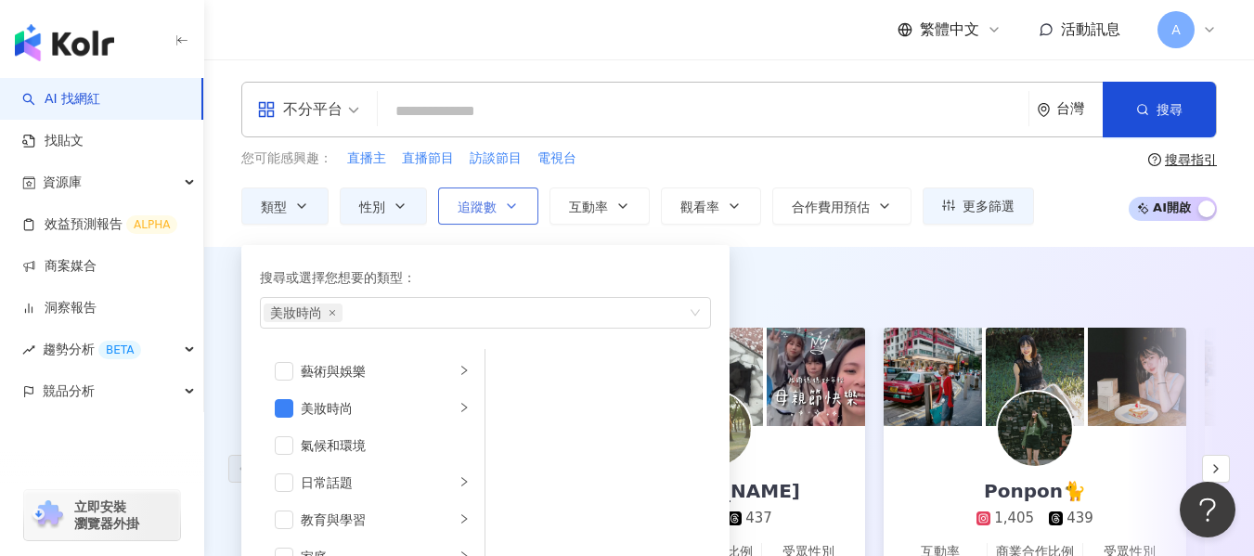
click at [459, 214] on span "追蹤數" at bounding box center [477, 207] width 39 height 15
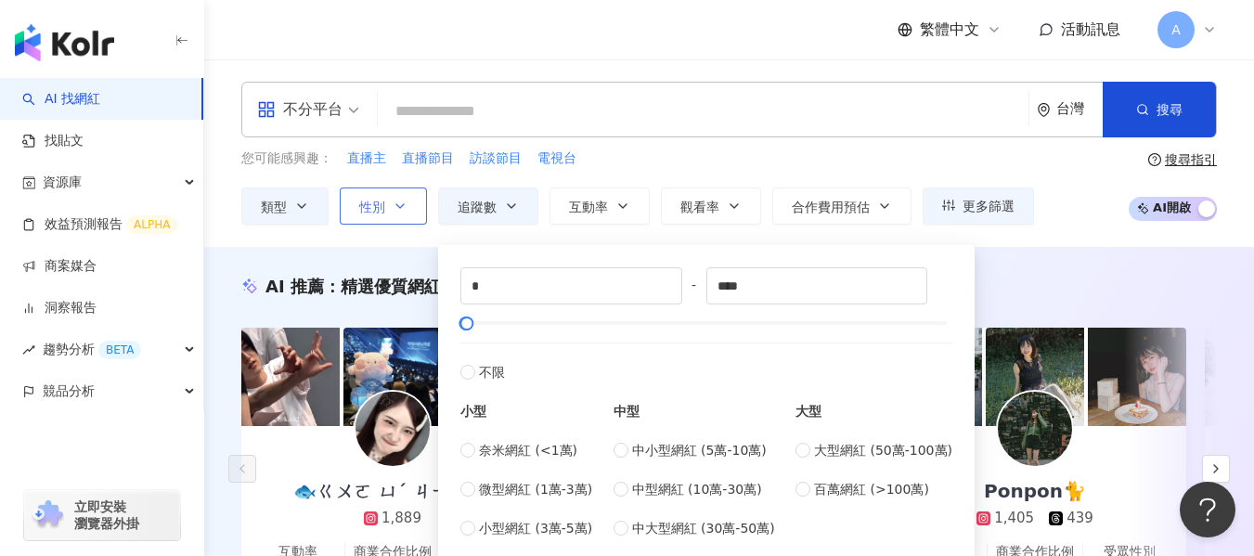
click at [398, 215] on button "性別" at bounding box center [383, 206] width 87 height 37
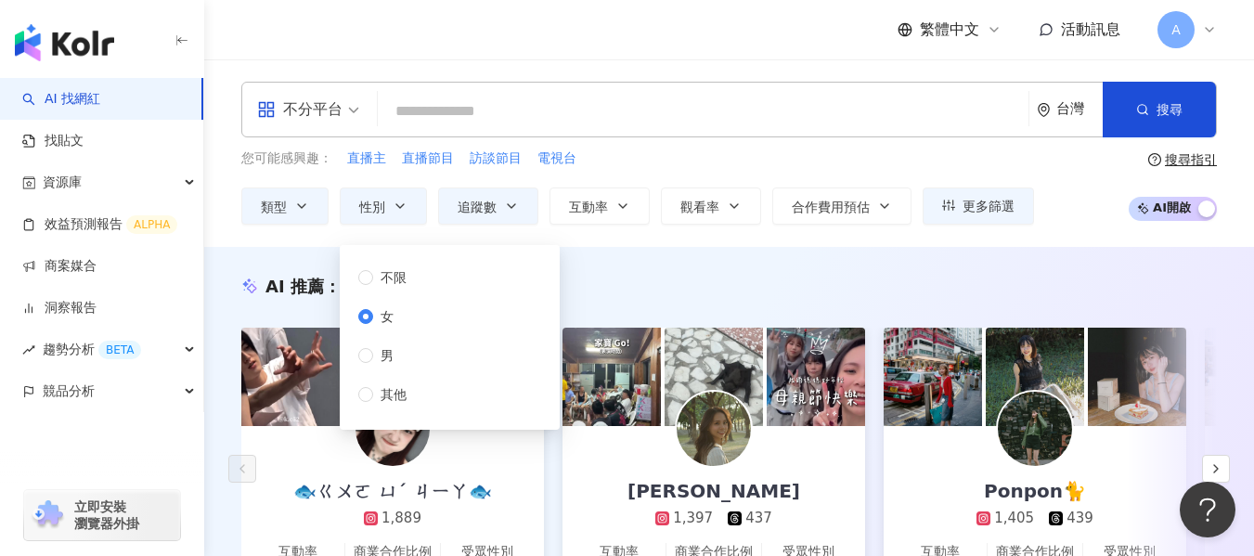
click at [694, 280] on div "AI 推薦 ： 精選優質網紅" at bounding box center [729, 286] width 976 height 23
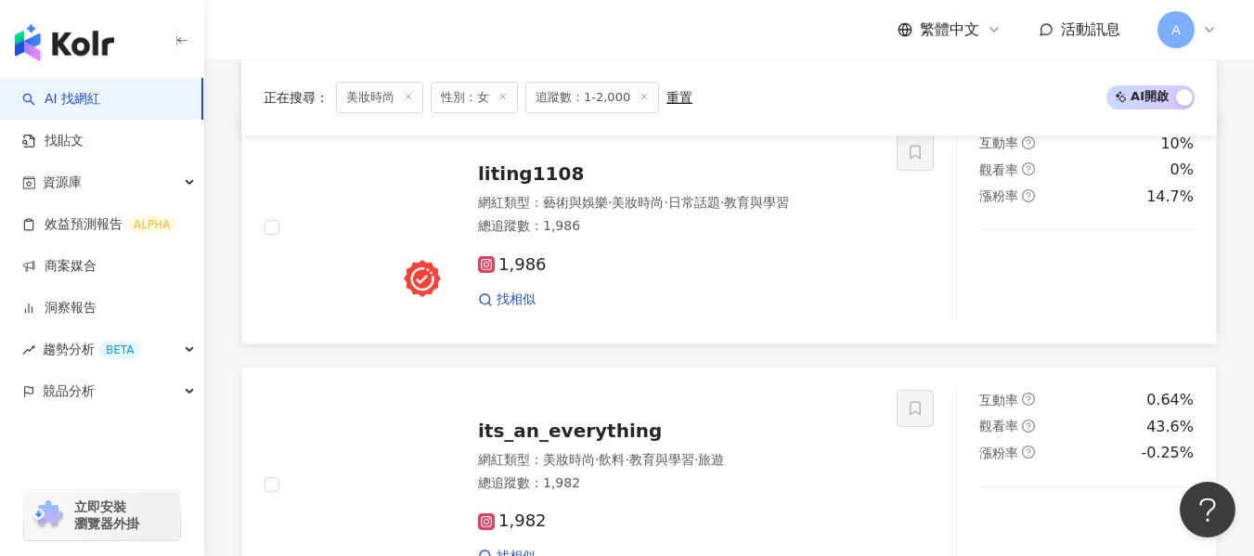
scroll to position [1671, 0]
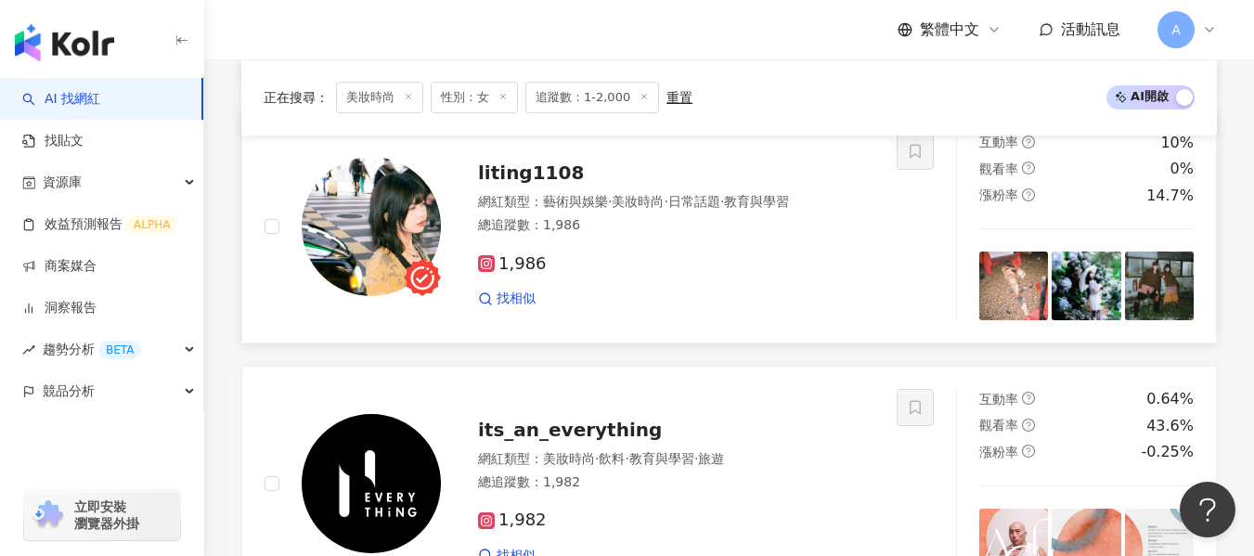
click at [877, 259] on div "liting1108 網紅類型 ： 藝術與娛樂 · 美妝時尚 · 日常話題 · 教育與學習 總追蹤數 ： 1,986 1,986 找相似" at bounding box center [581, 227] width 632 height 188
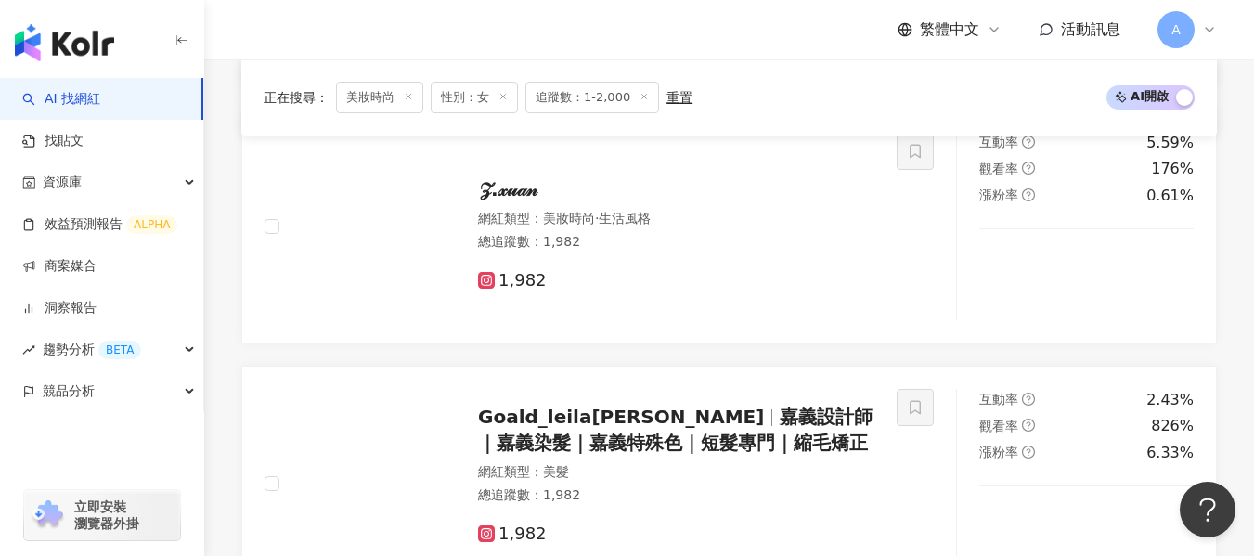
scroll to position [2135, 0]
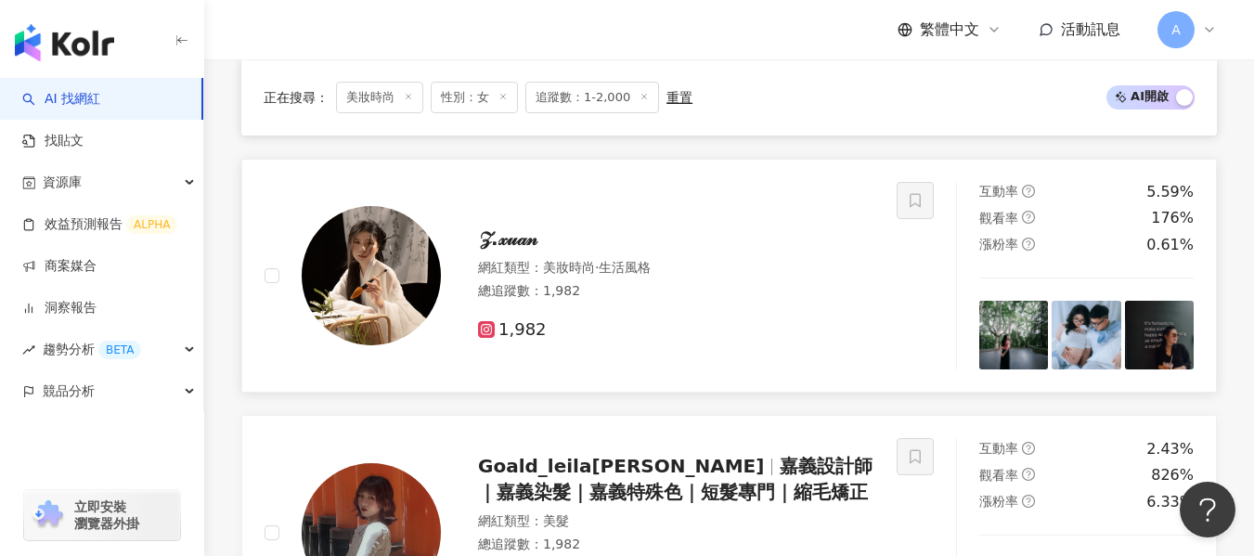
click at [741, 301] on div "總追蹤數 ： 1,982" at bounding box center [676, 291] width 396 height 19
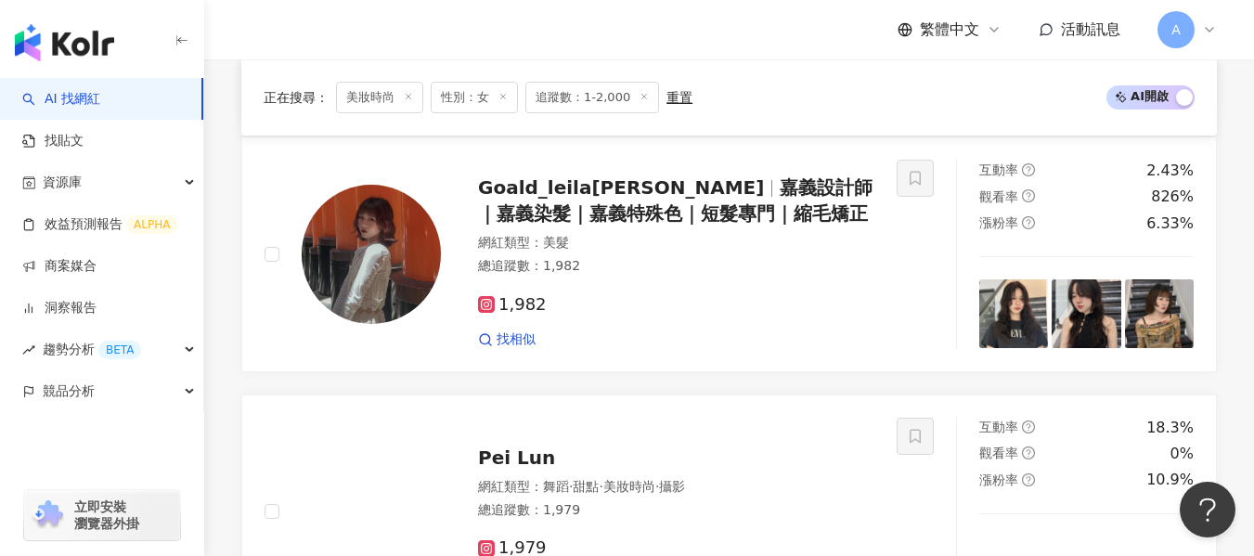
scroll to position [2599, 0]
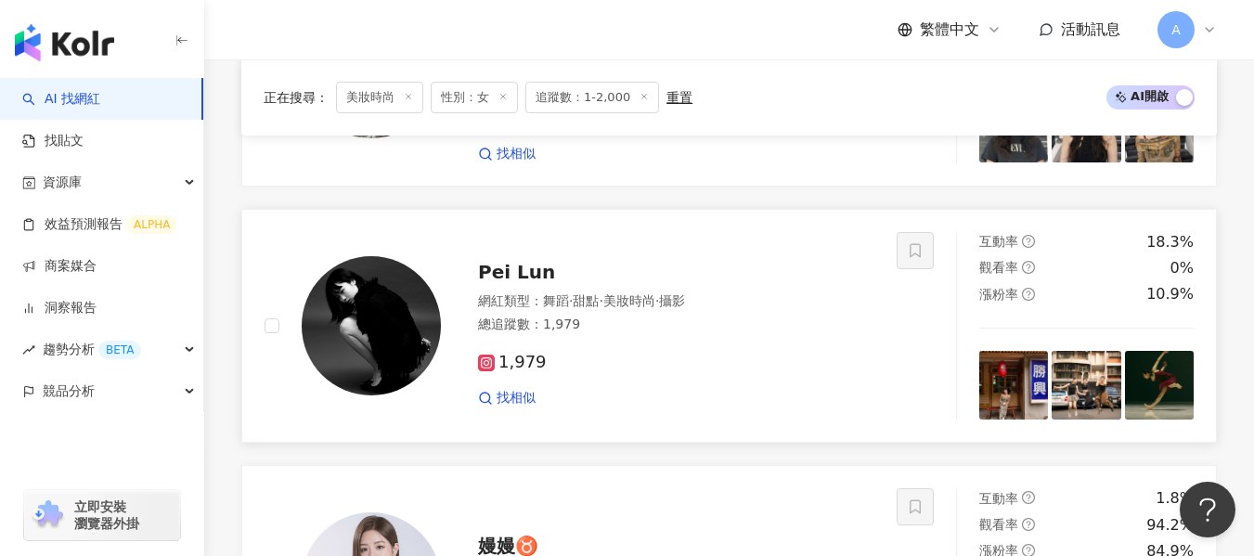
click at [611, 285] on div "Pei Lun" at bounding box center [676, 272] width 396 height 26
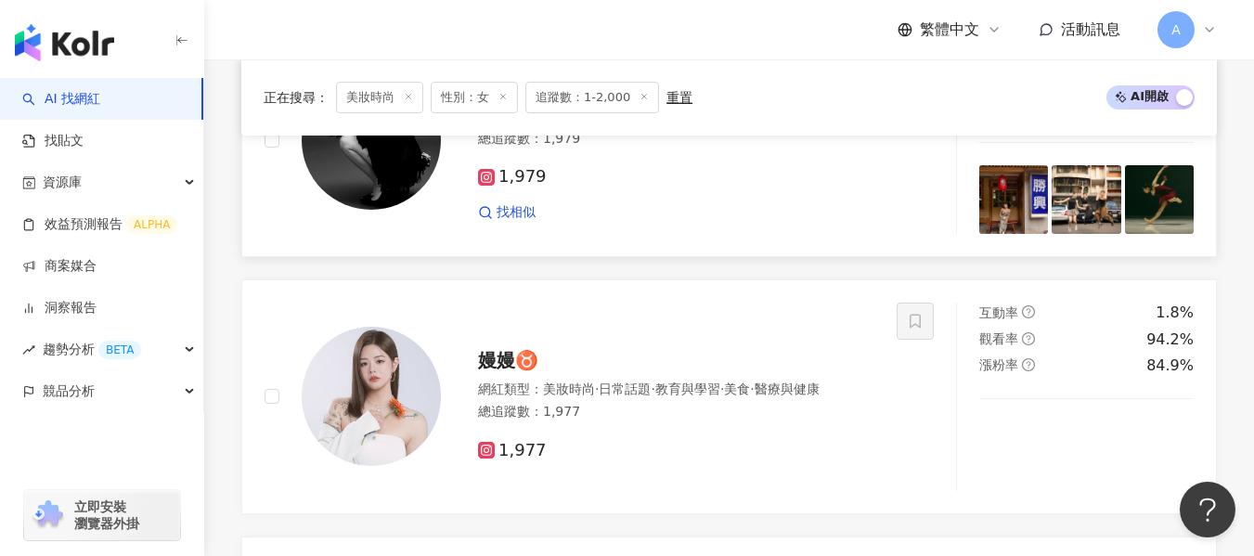
scroll to position [2971, 0]
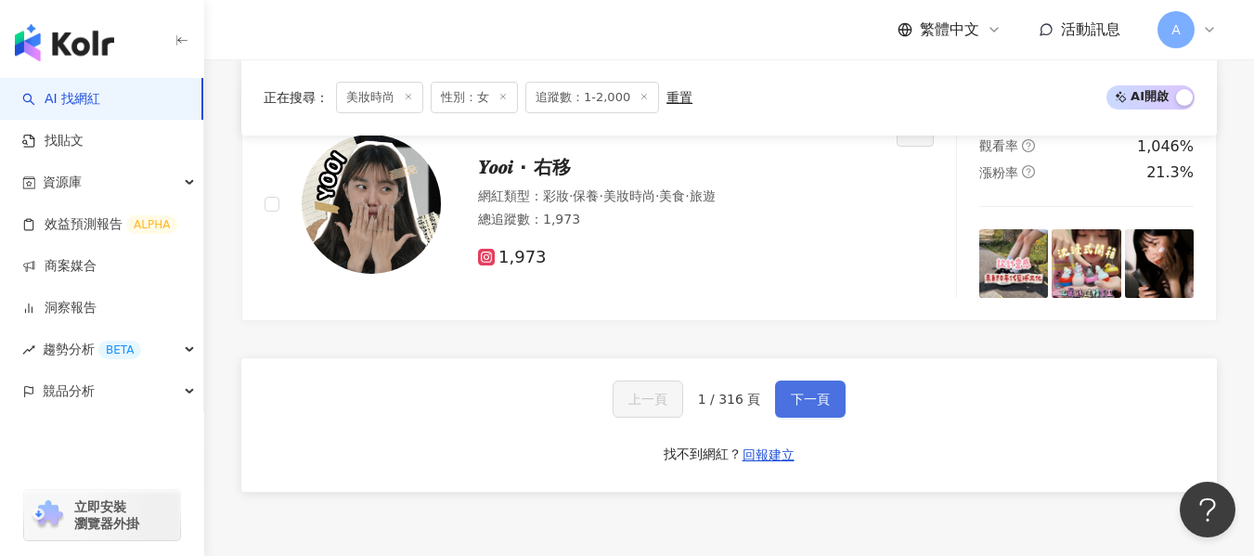
click at [823, 406] on span "下一頁" at bounding box center [810, 399] width 39 height 15
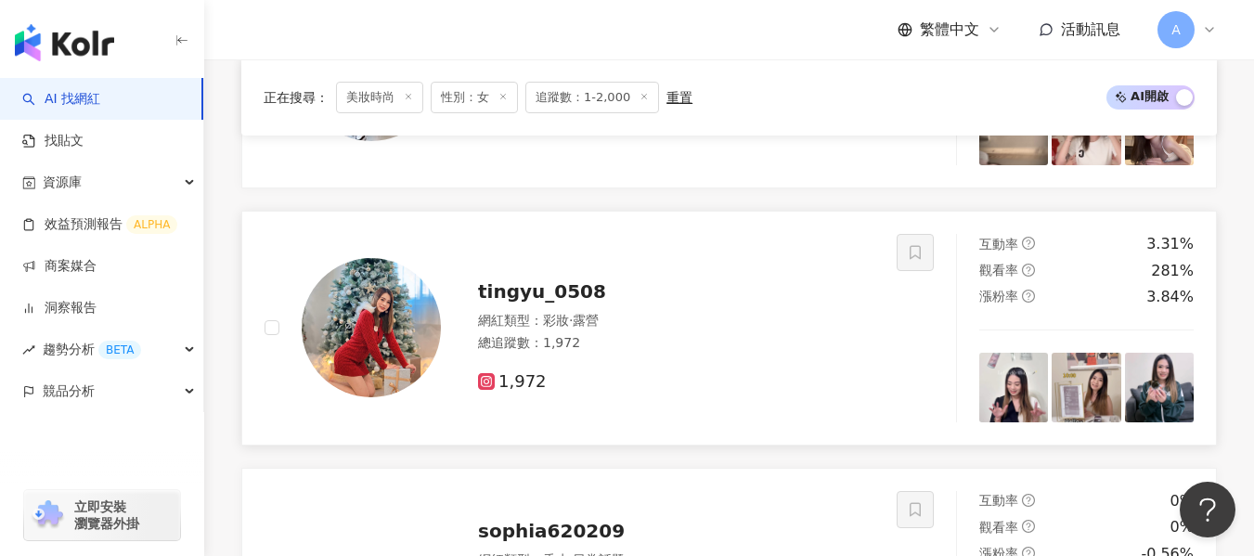
scroll to position [892, 0]
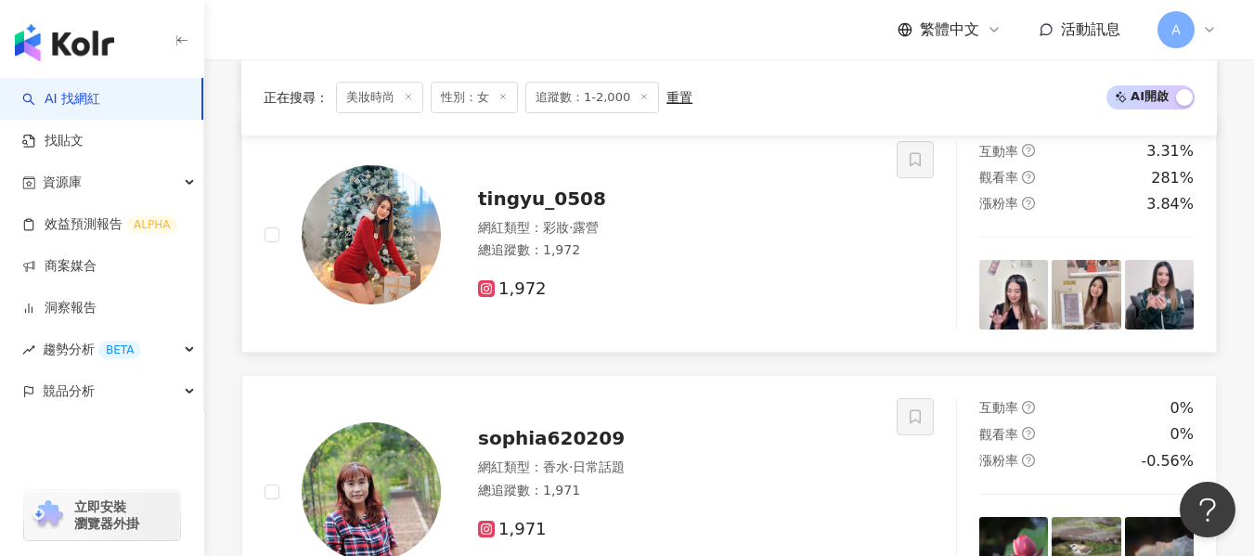
click at [799, 296] on div "1,972" at bounding box center [676, 289] width 396 height 20
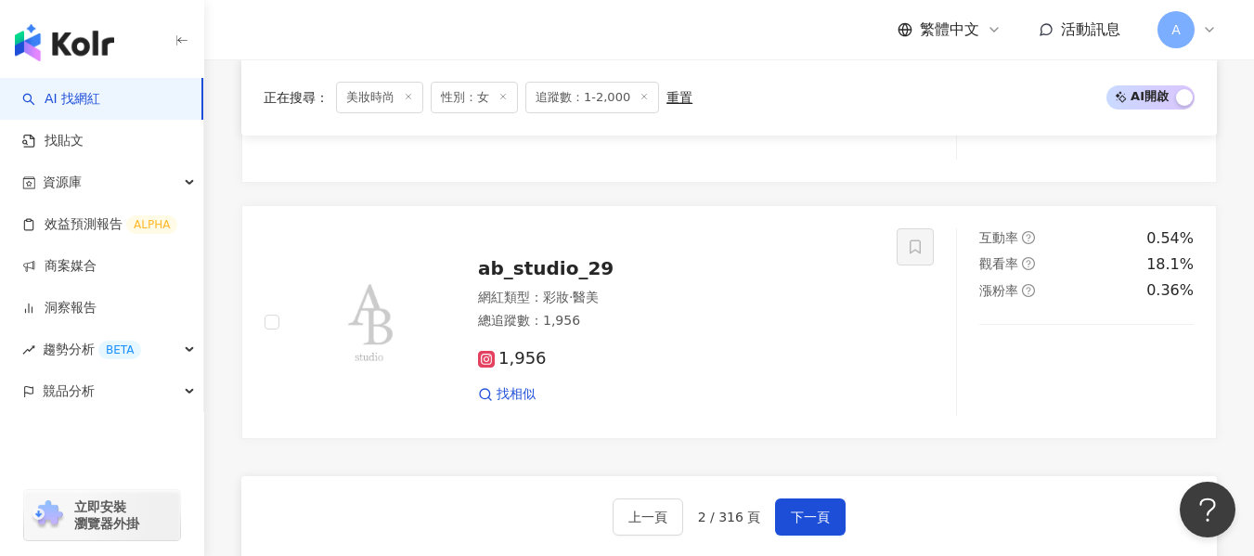
scroll to position [3399, 0]
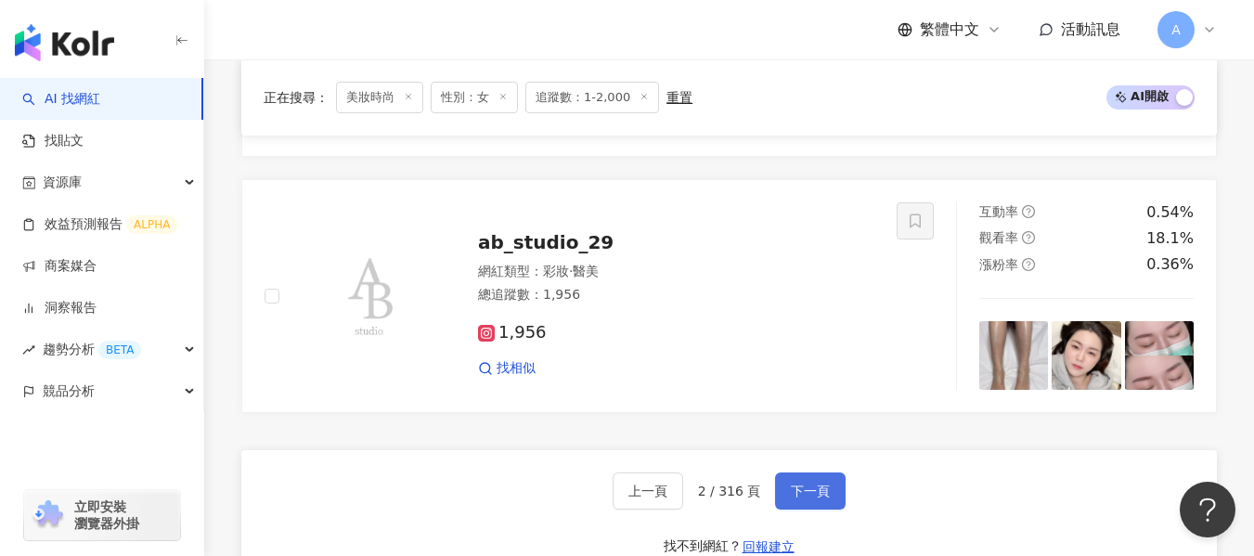
click at [810, 499] on span "下一頁" at bounding box center [810, 491] width 39 height 15
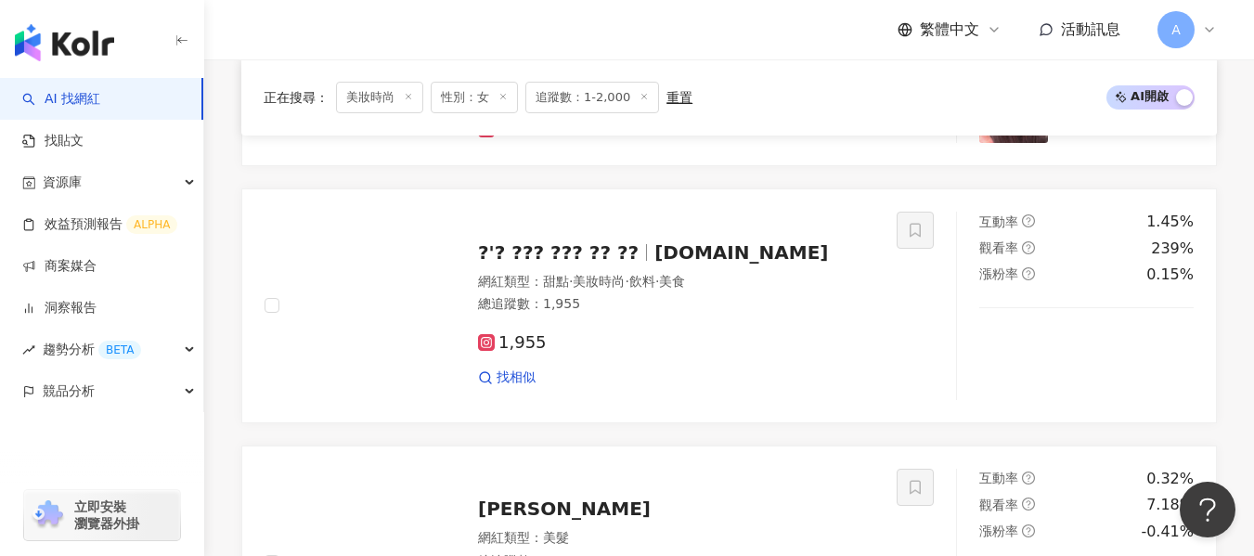
scroll to position [892, 0]
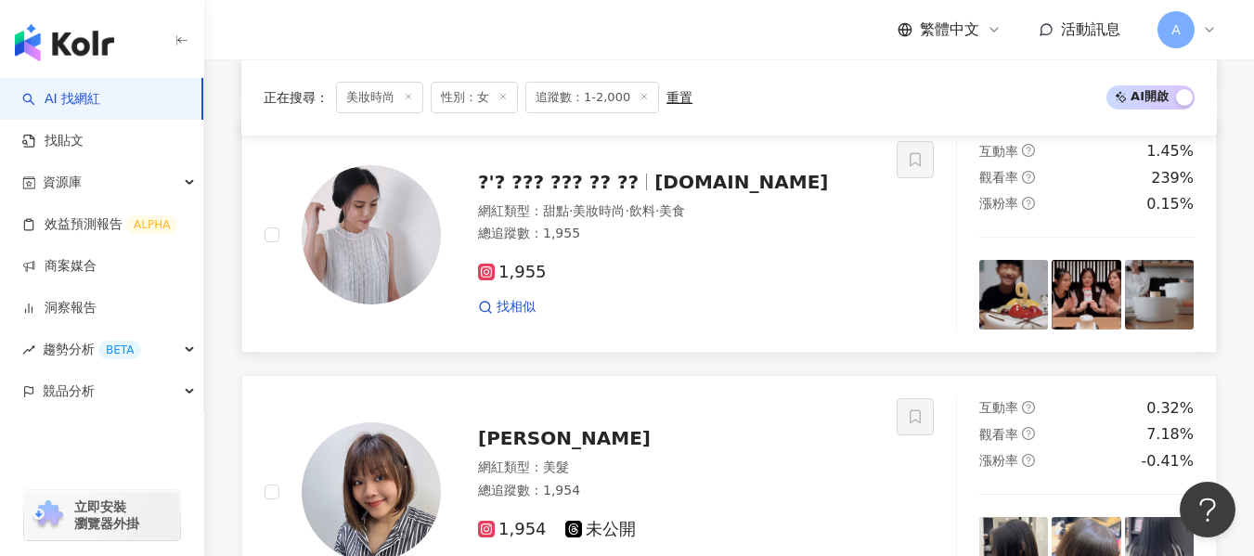
click at [705, 276] on div "1,955 找相似" at bounding box center [676, 282] width 396 height 69
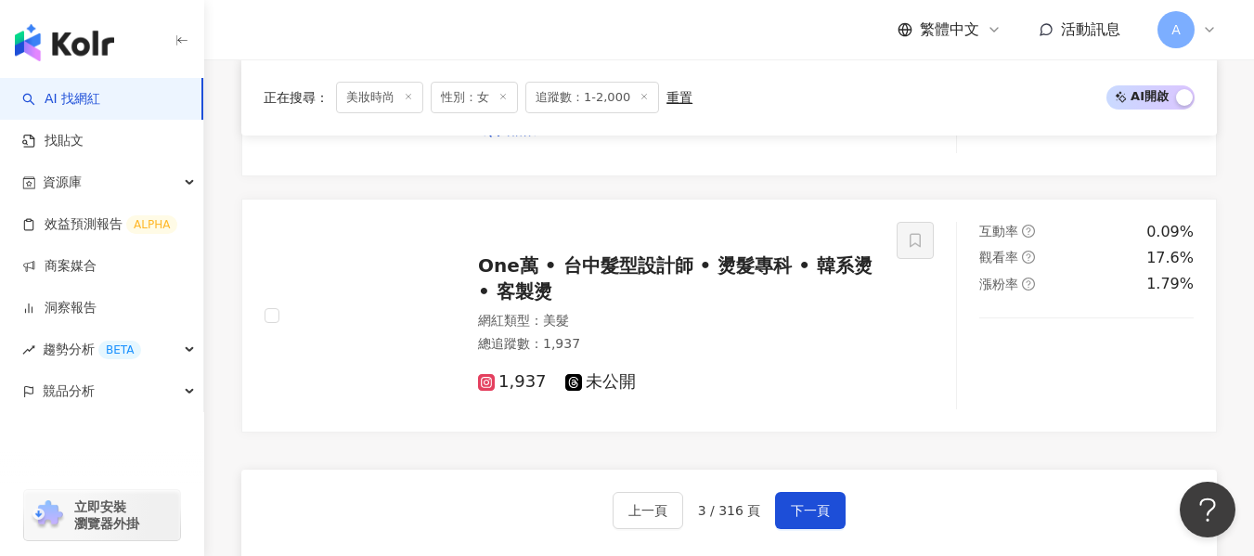
scroll to position [3399, 0]
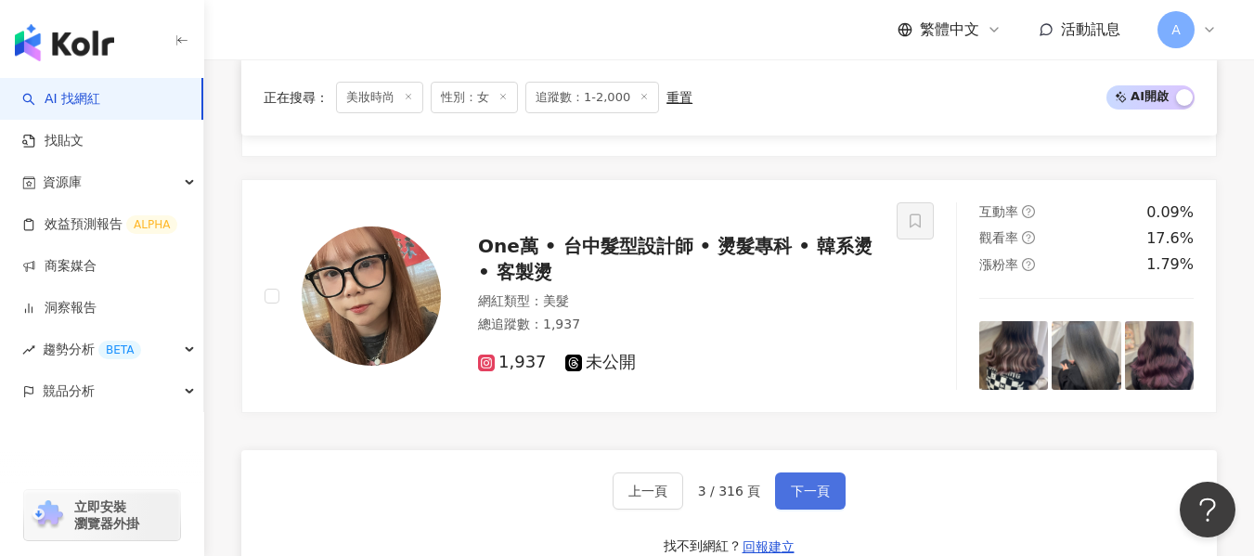
click at [827, 509] on button "下一頁" at bounding box center [810, 491] width 71 height 37
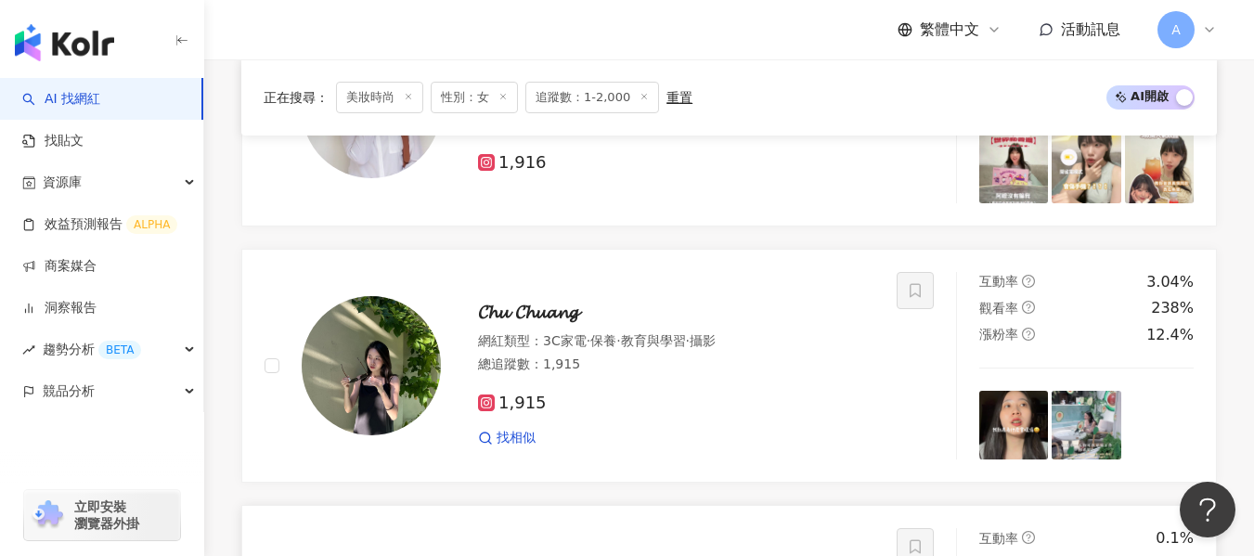
scroll to position [3027, 0]
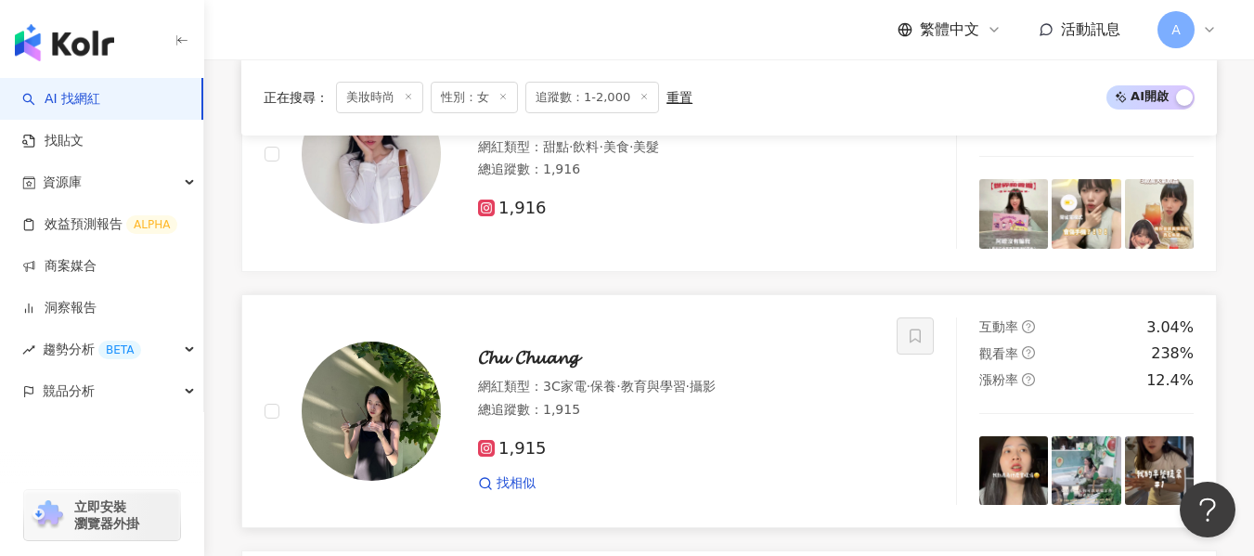
click at [760, 413] on div "網紅類型 ： 3C家電 · 保養 · 教育與學習 · 攝影 總追蹤數 ： 1,915" at bounding box center [676, 400] width 396 height 45
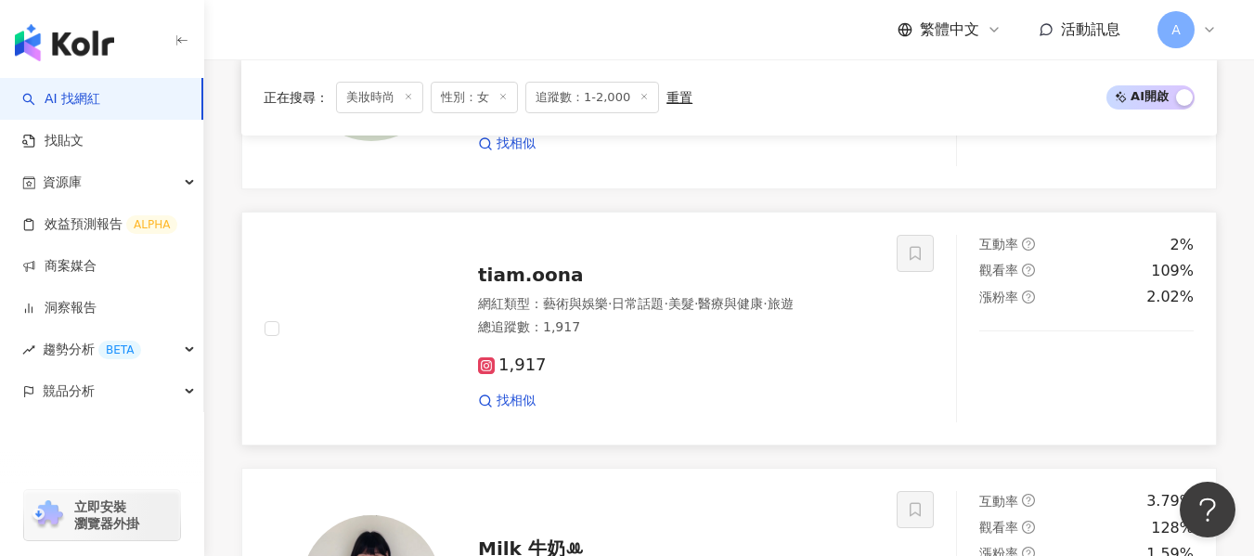
scroll to position [2563, 0]
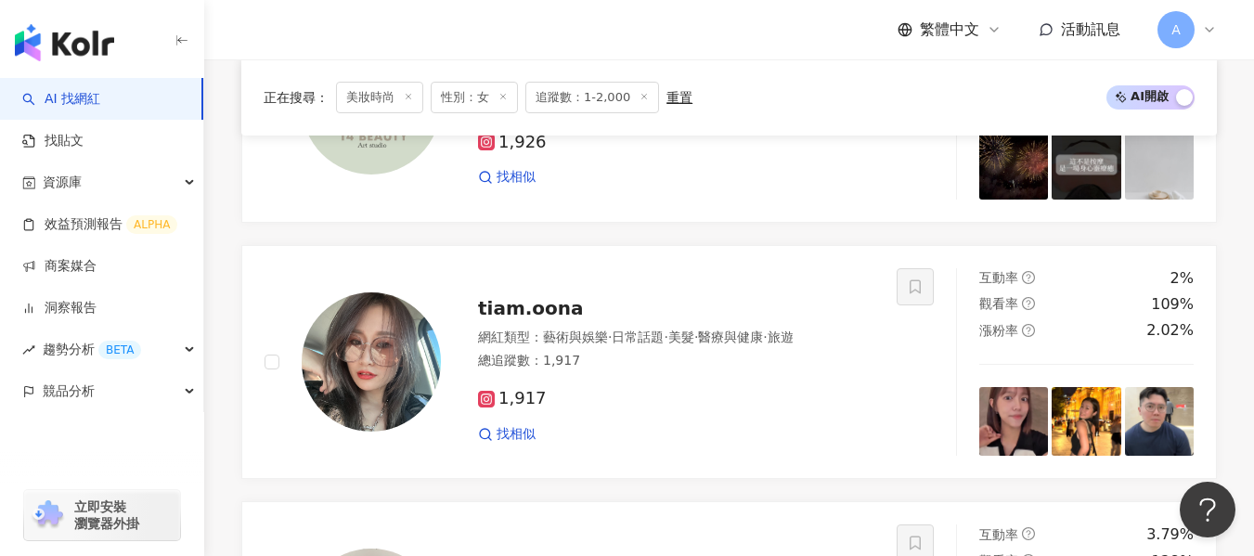
click at [807, 374] on div "網紅類型 ： 藝術與娛樂 · 日常話題 · 美髮 · 醫療與健康 · 旅遊 總追蹤數 ： 1,917" at bounding box center [676, 351] width 396 height 45
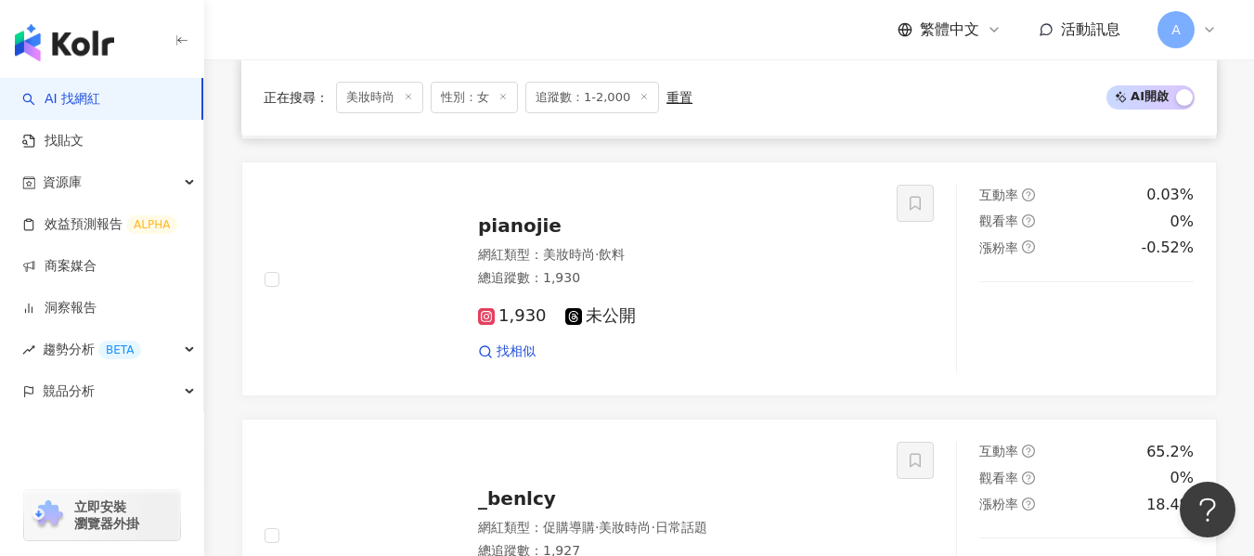
scroll to position [1635, 0]
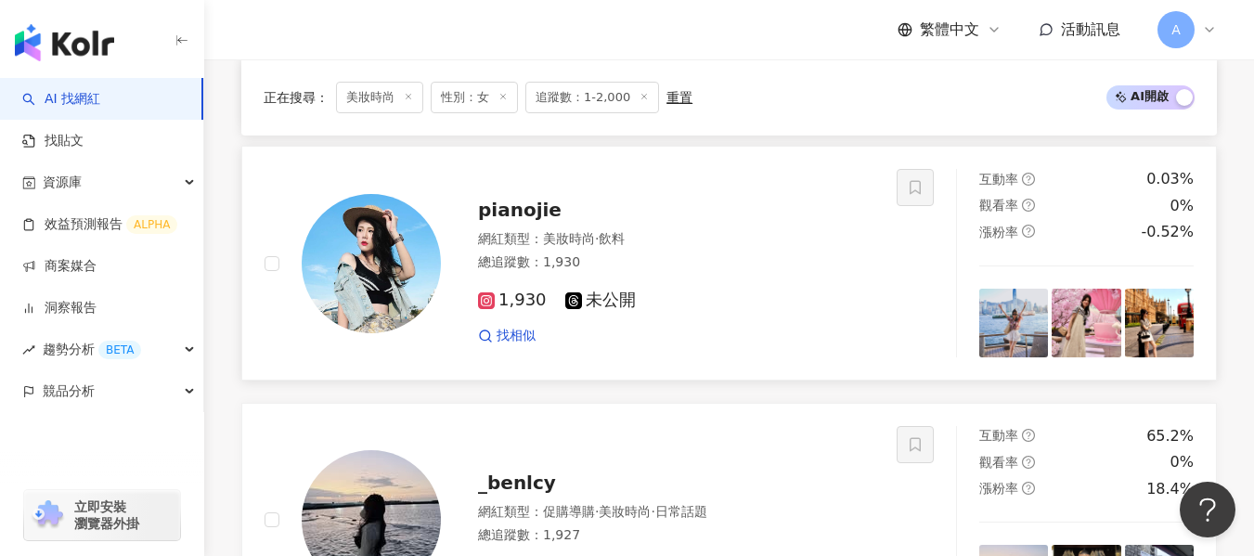
click at [851, 276] on div "網紅類型 ： 美妝時尚 · 飲料 總追蹤數 ： 1,930" at bounding box center [676, 252] width 396 height 45
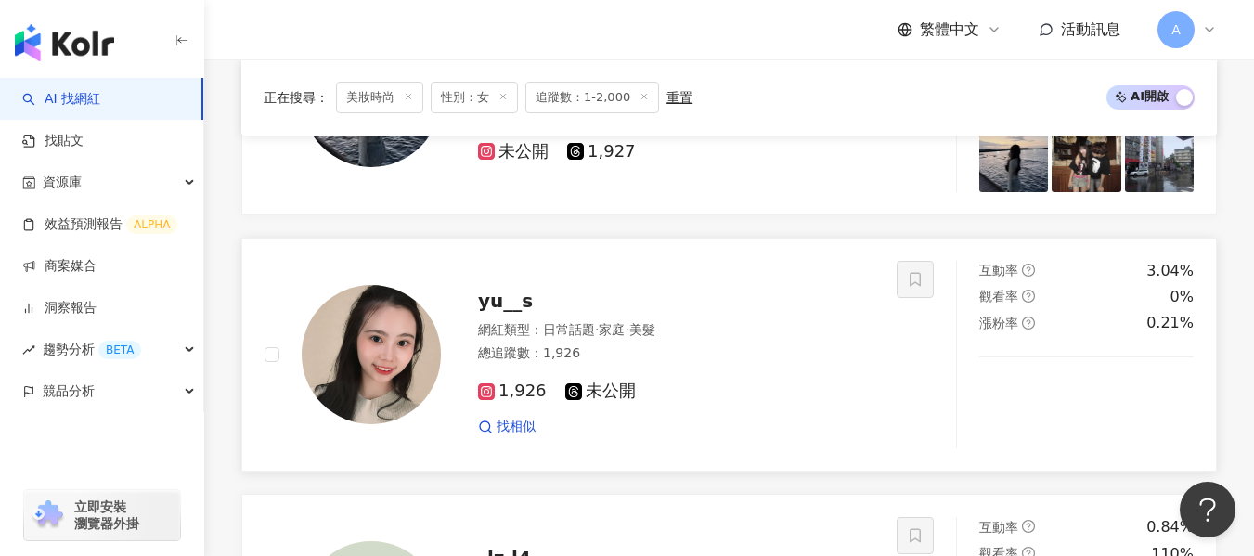
scroll to position [2099, 0]
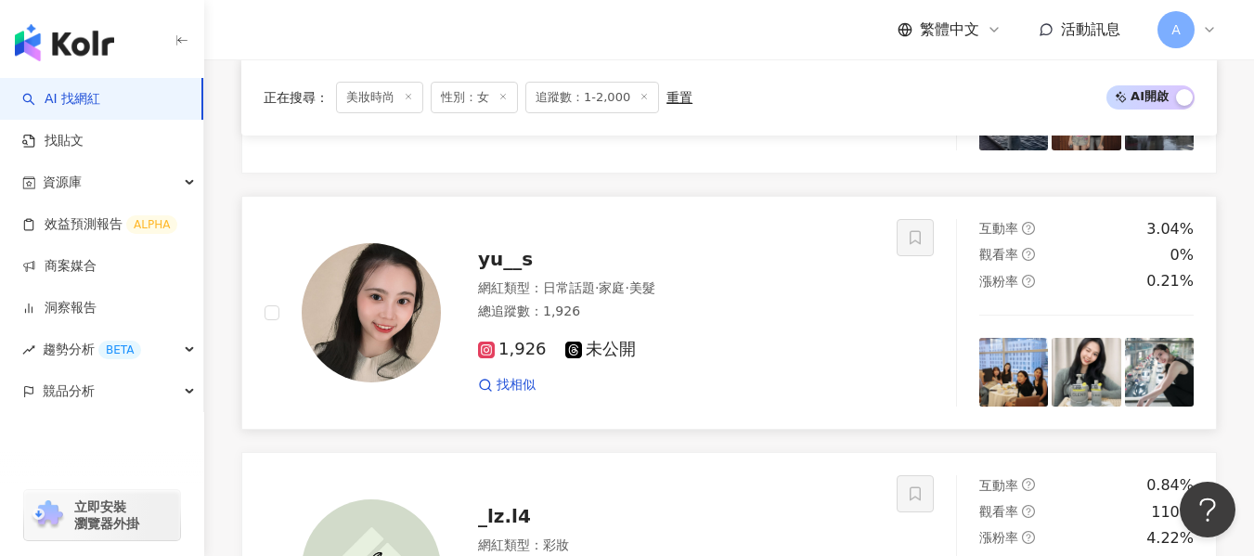
click at [768, 298] on div "網紅類型 ： 日常話題 · 家庭 · 美髮" at bounding box center [676, 288] width 396 height 19
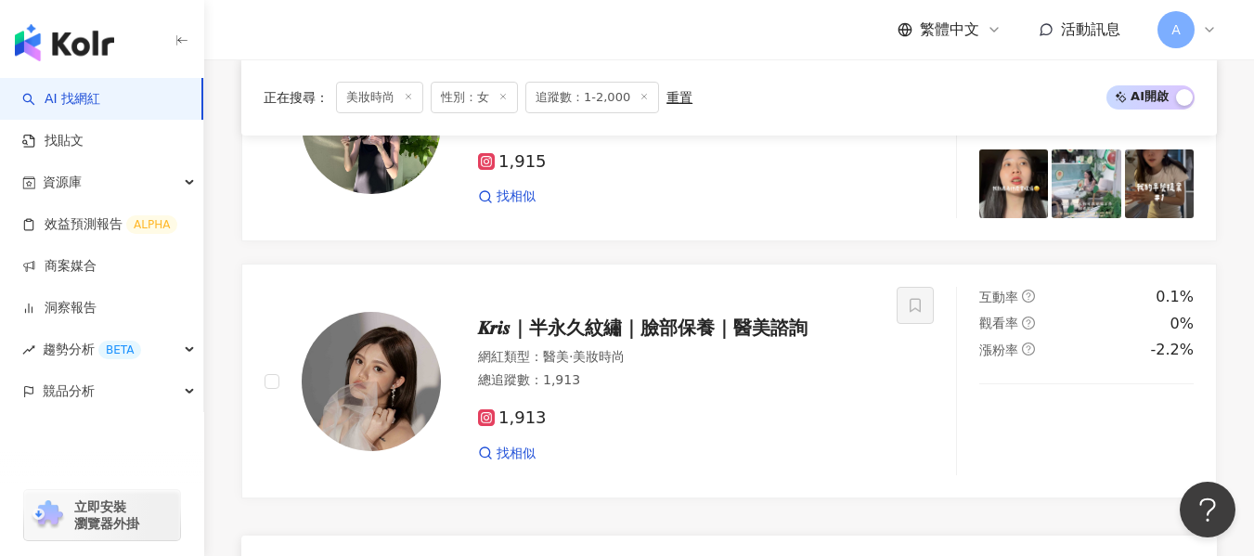
scroll to position [3399, 0]
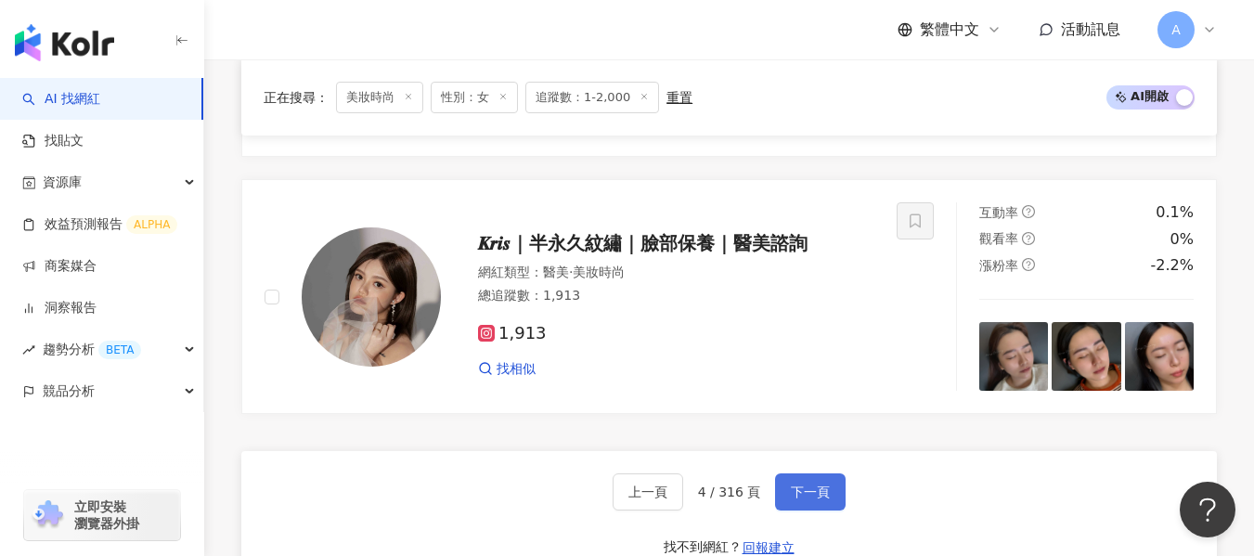
click at [805, 494] on button "下一頁" at bounding box center [810, 491] width 71 height 37
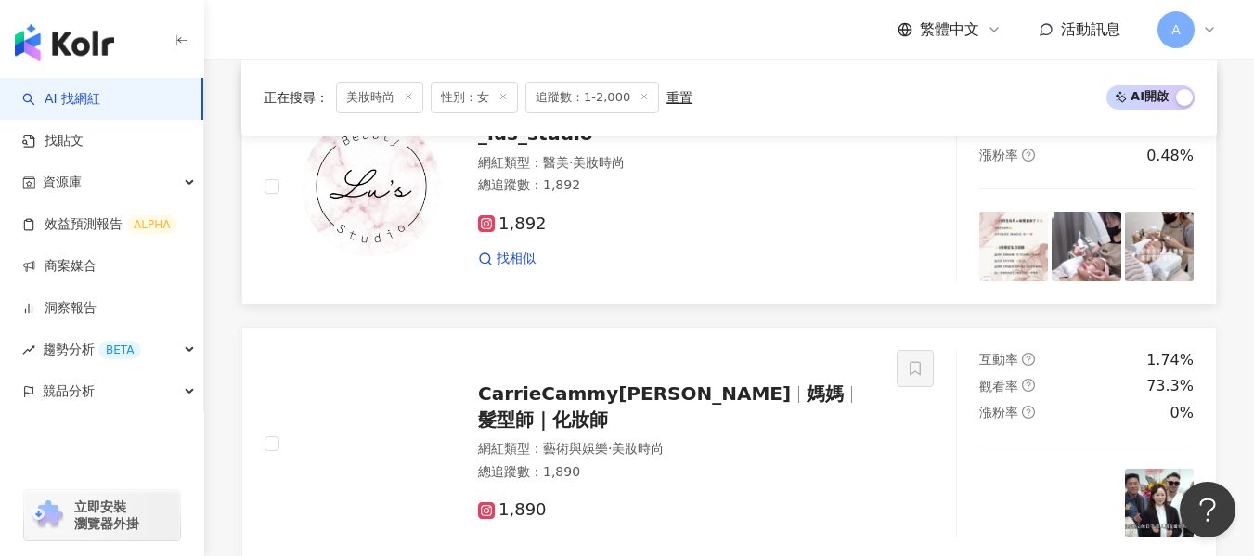
scroll to position [3027, 0]
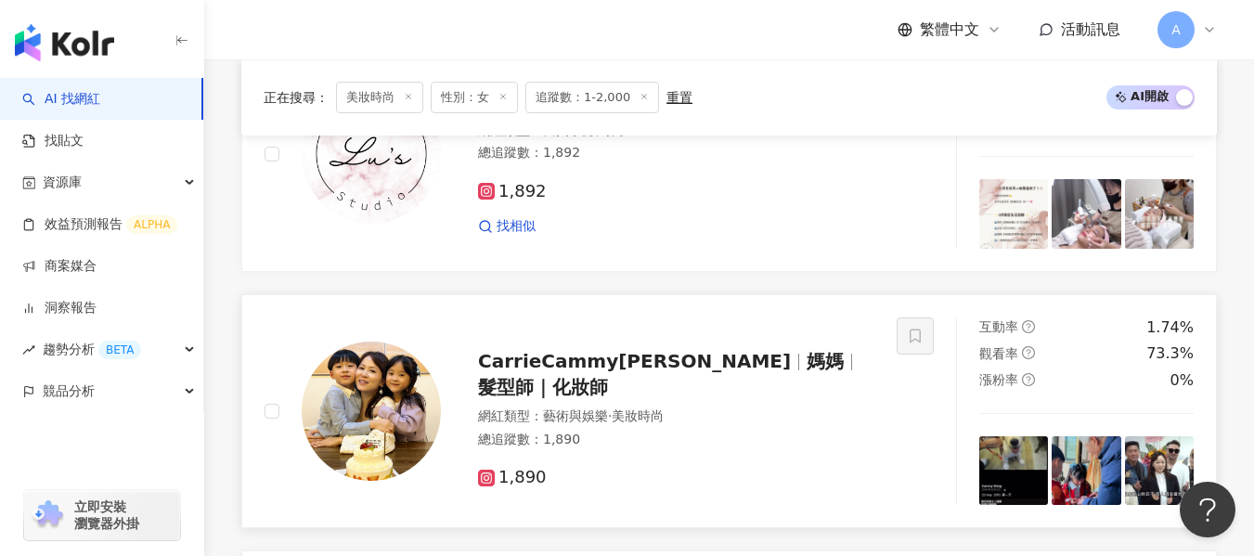
click at [771, 467] on div "1,890" at bounding box center [676, 470] width 396 height 35
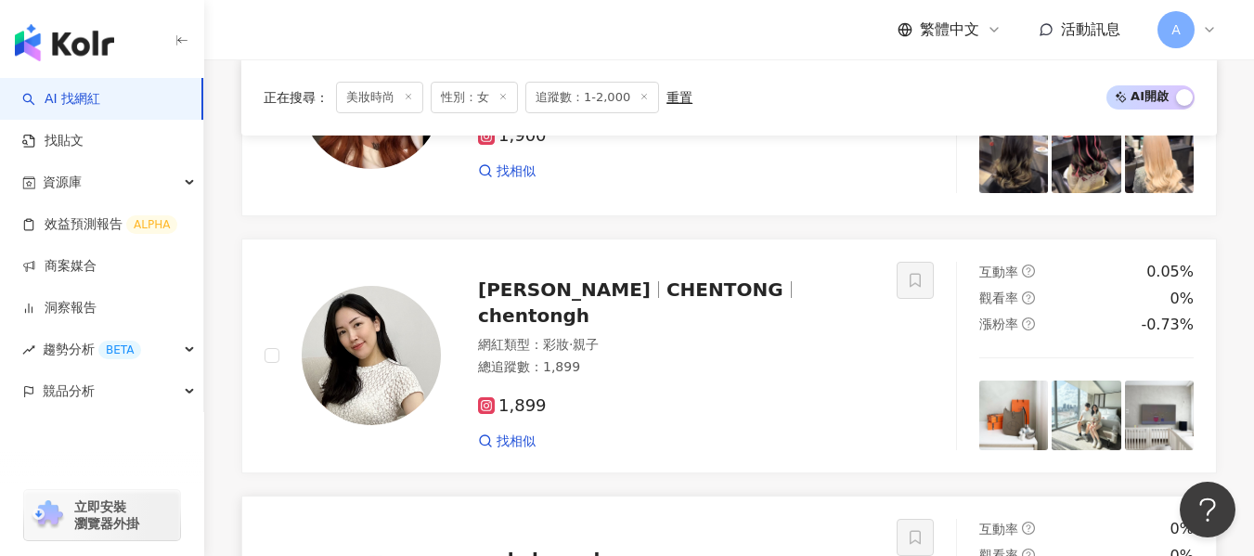
scroll to position [2099, 0]
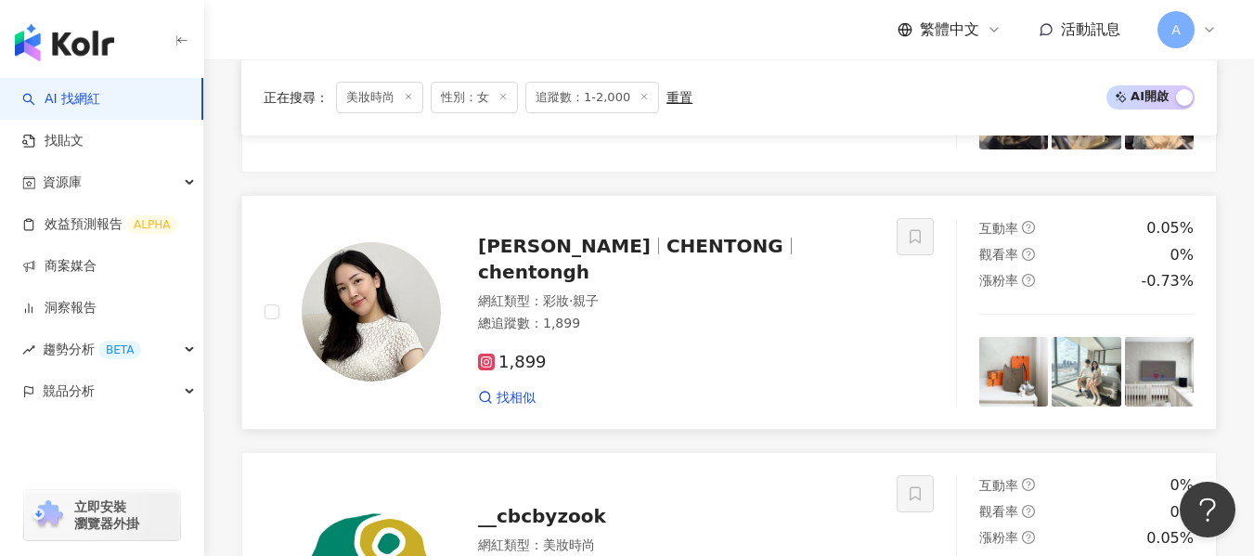
click at [745, 361] on div "1,899" at bounding box center [676, 363] width 396 height 20
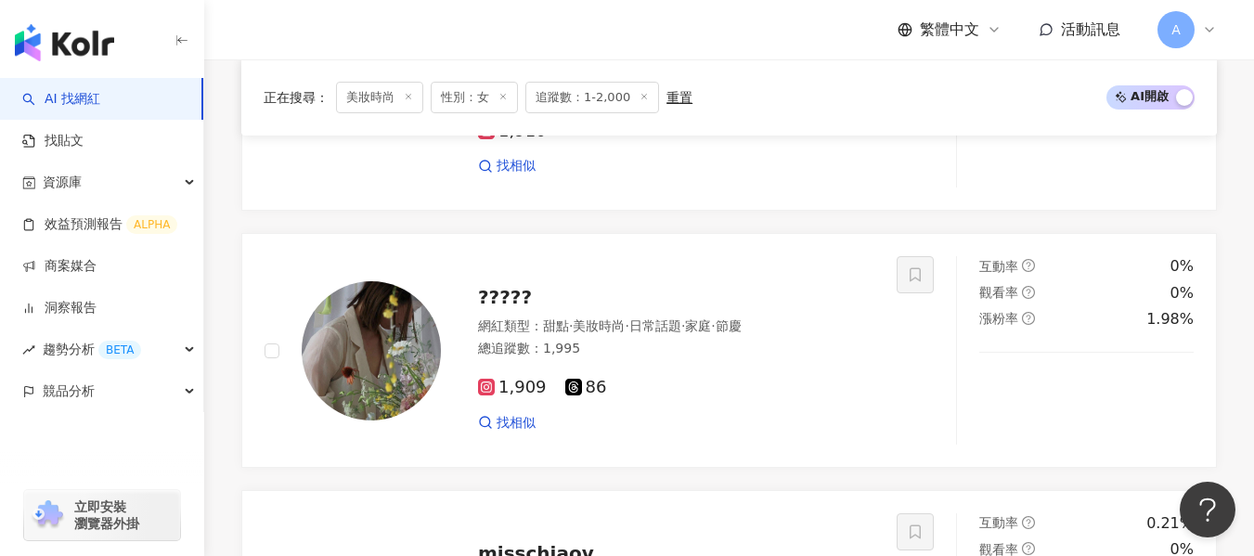
scroll to position [1264, 0]
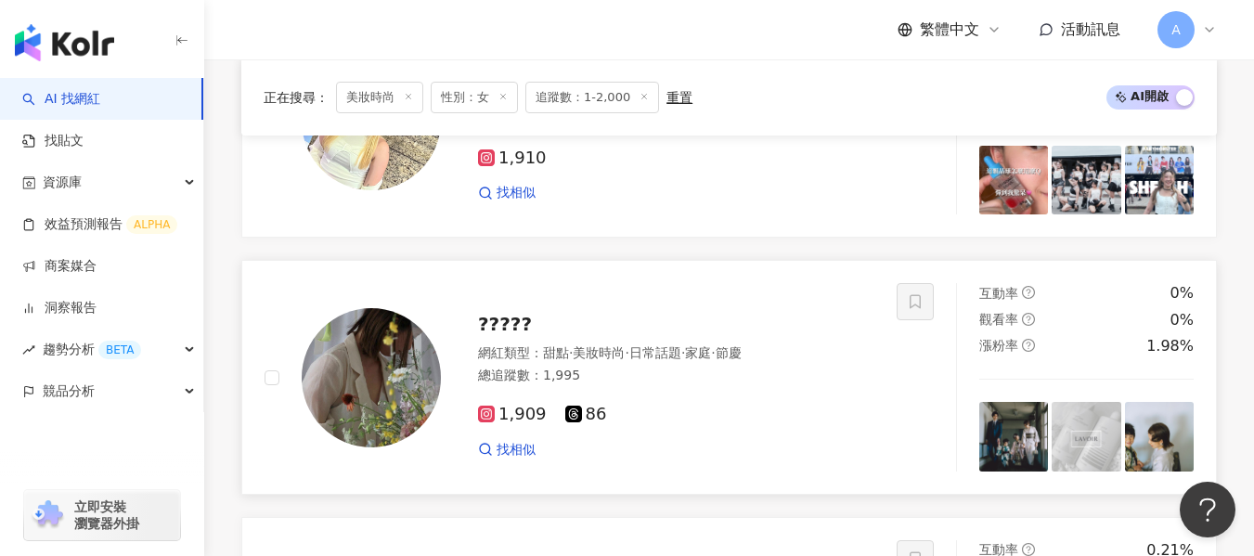
click at [787, 385] on div "總追蹤數 ： 1,995" at bounding box center [676, 376] width 396 height 19
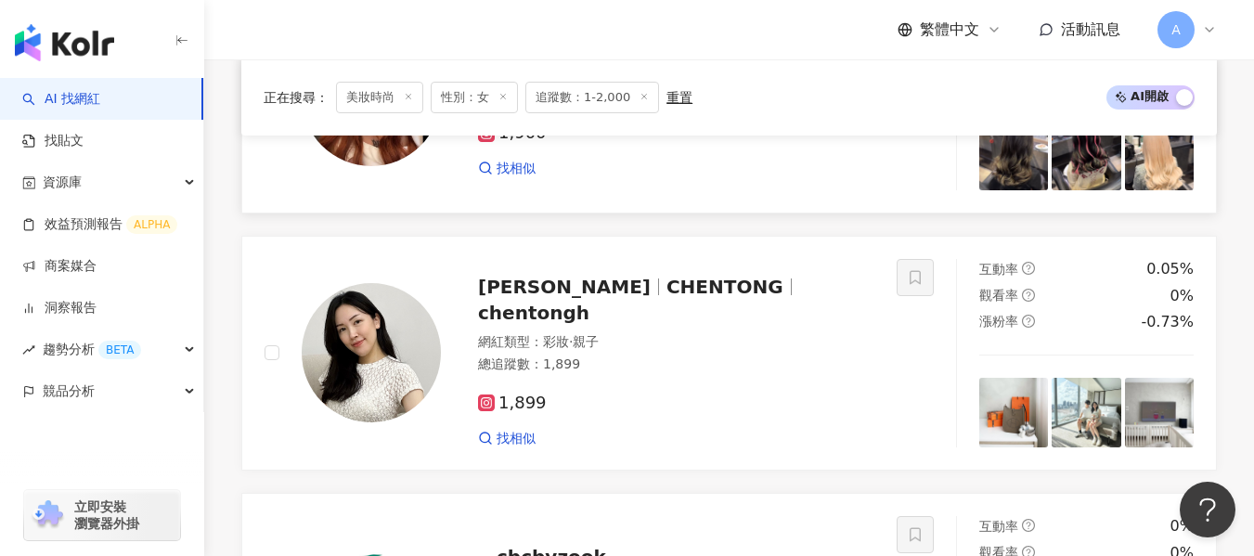
scroll to position [2563, 0]
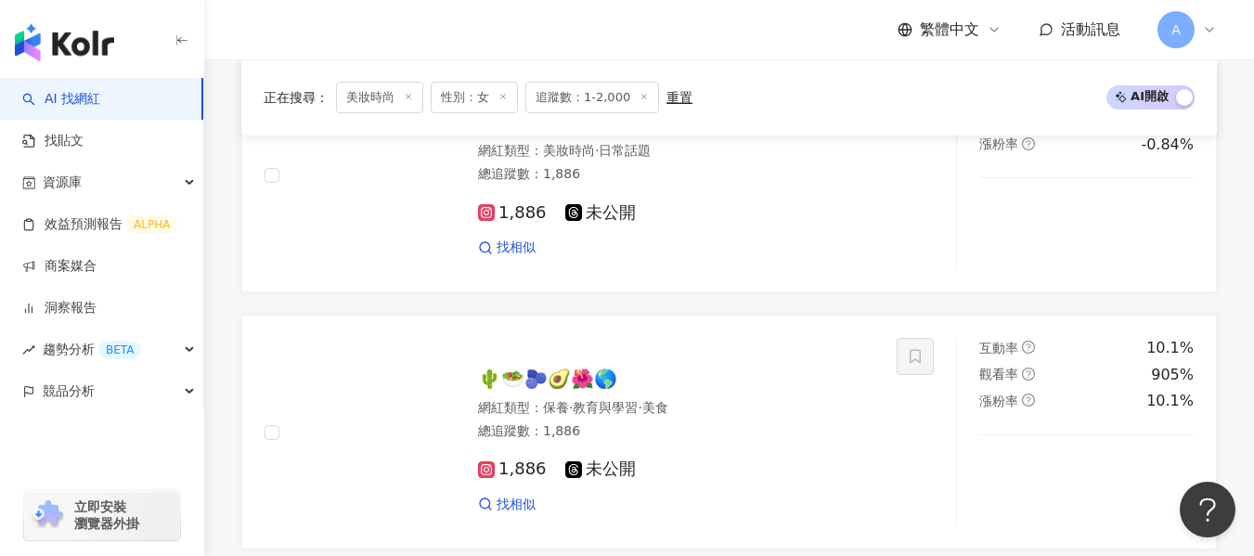
scroll to position [3677, 0]
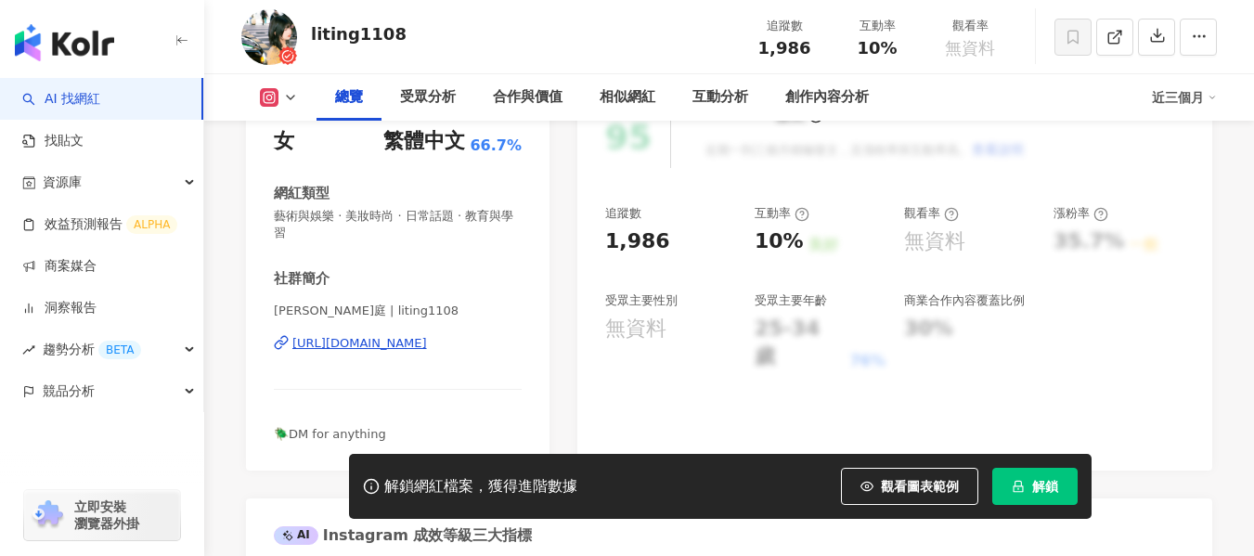
scroll to position [279, 0]
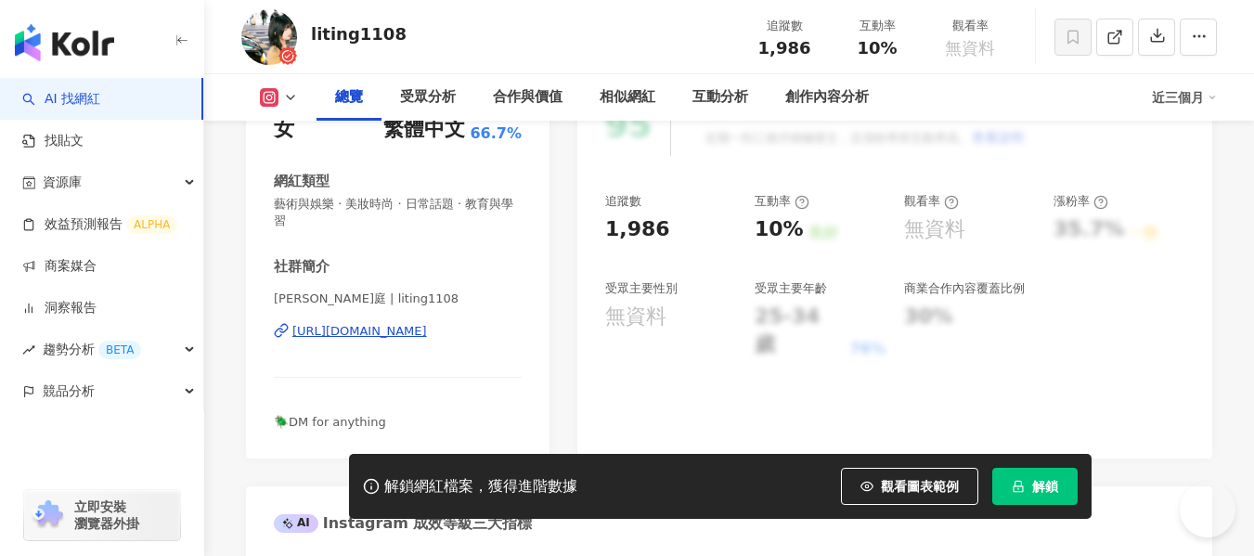
click at [427, 323] on div "https://www.instagram.com/liting1108/" at bounding box center [359, 331] width 135 height 17
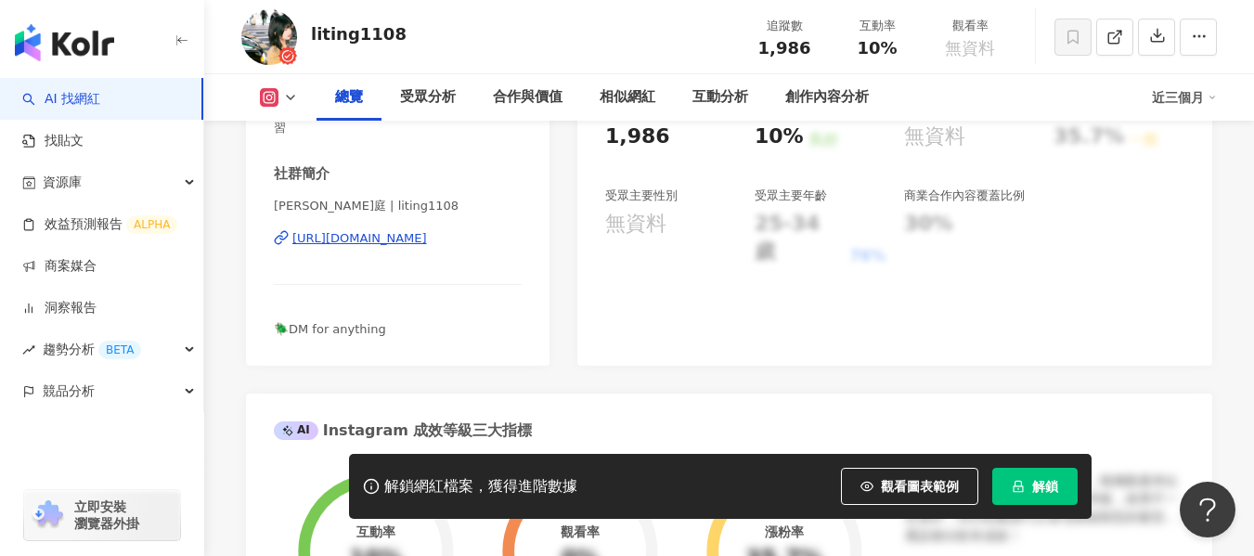
scroll to position [0, 0]
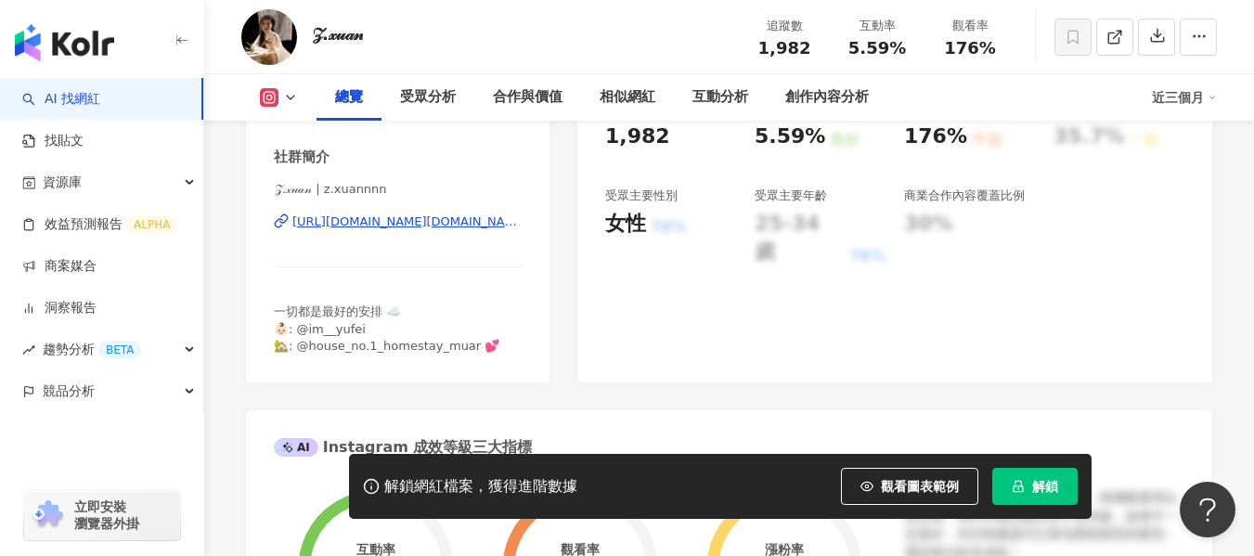
click at [431, 218] on div "https://www.instagram.com/z.xuannnn/" at bounding box center [406, 222] width 229 height 17
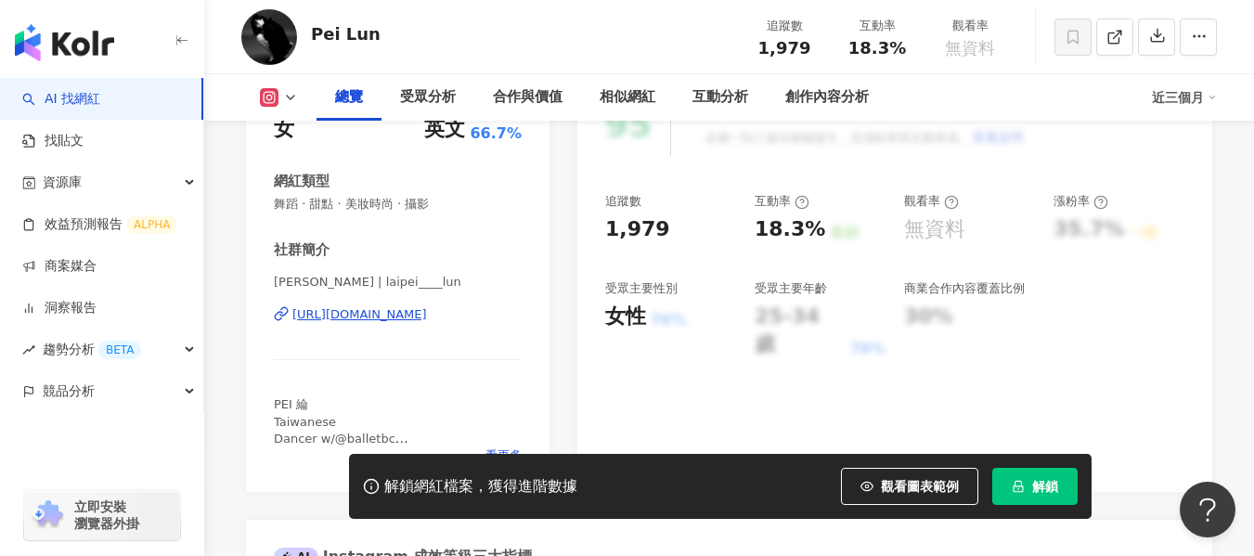
click at [427, 306] on div "https://www.instagram.com/laipei____lun/" at bounding box center [359, 314] width 135 height 17
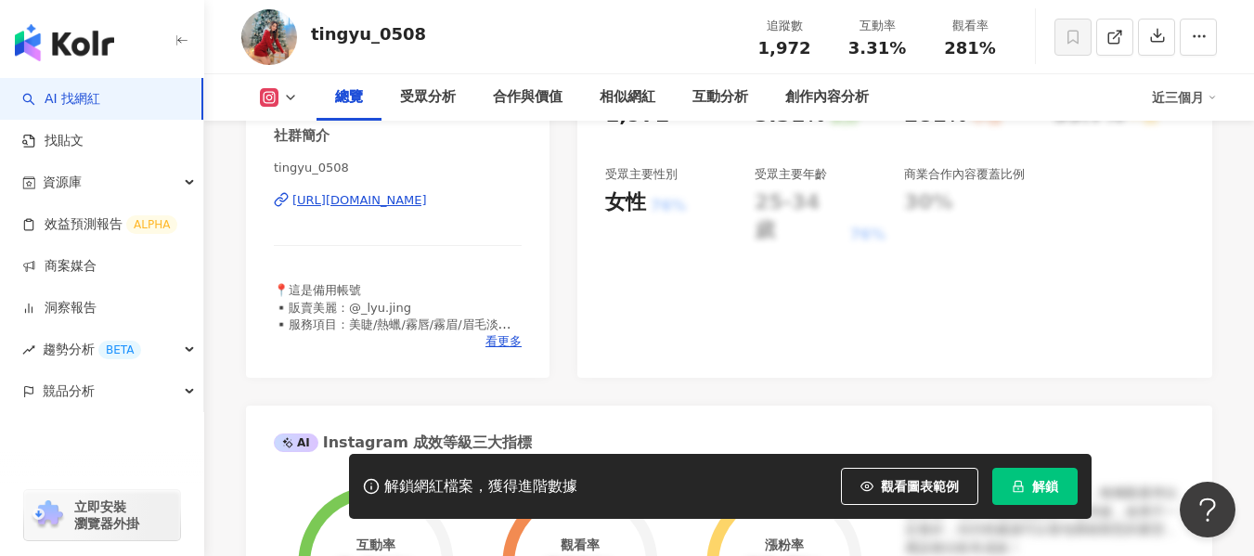
scroll to position [371, 0]
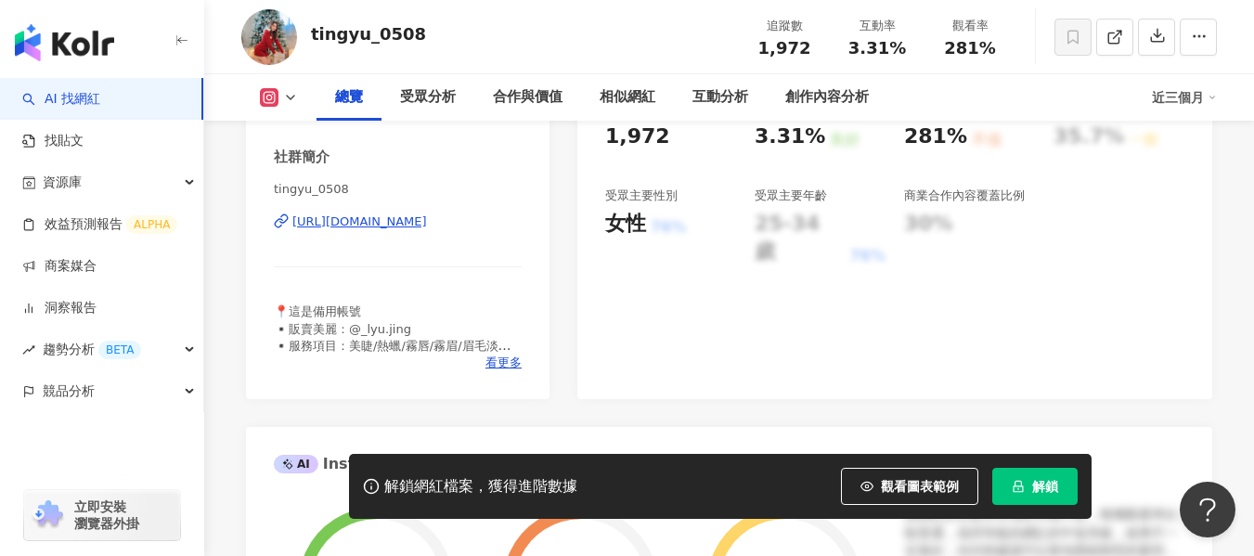
click at [400, 225] on div "https://www.instagram.com/tingyu_0508/" at bounding box center [359, 222] width 135 height 17
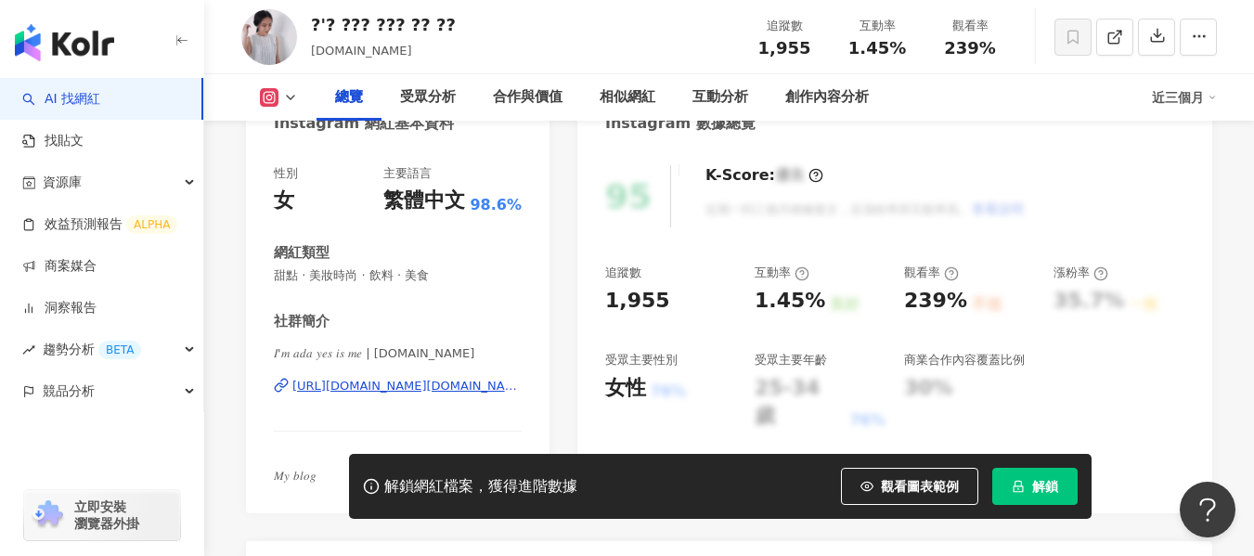
scroll to position [279, 0]
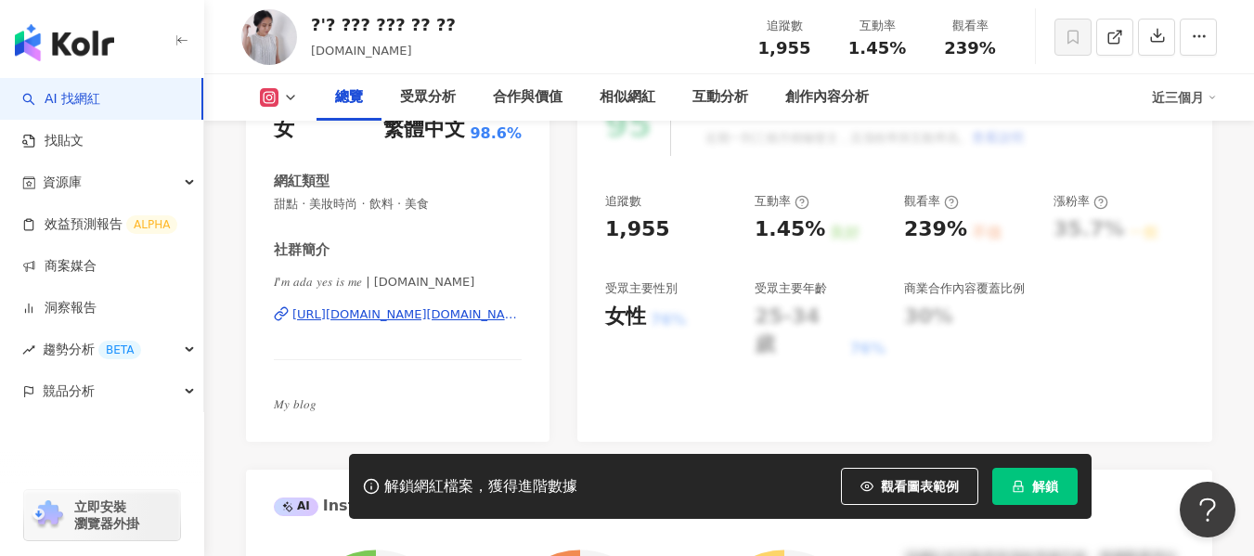
click at [399, 316] on div "https://www.instagram.com/im.ada.yes.is.me/" at bounding box center [406, 314] width 229 height 17
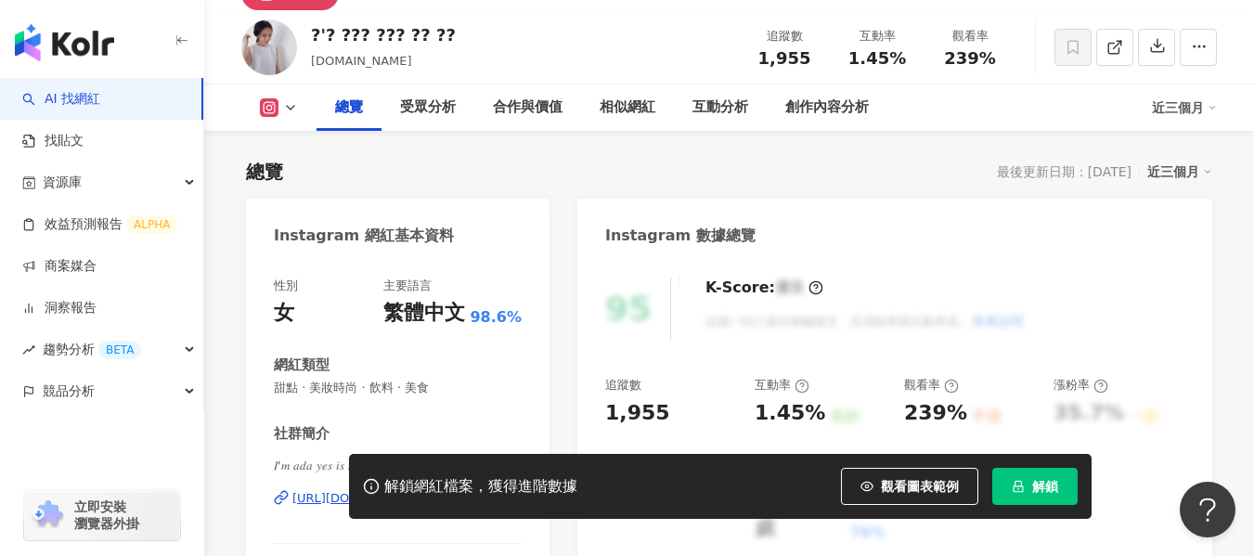
scroll to position [93, 0]
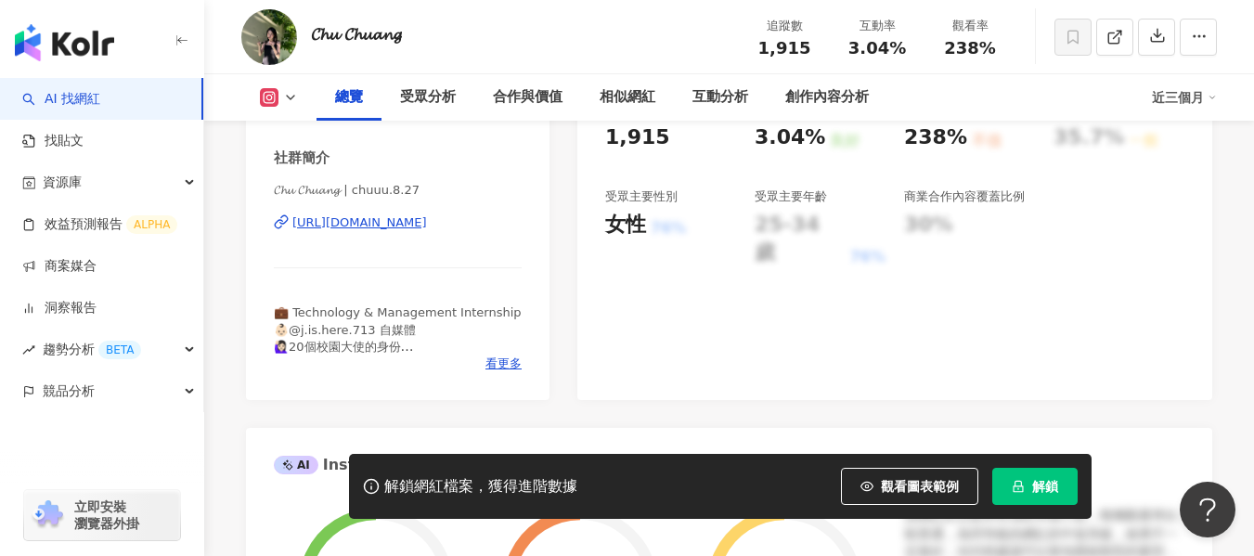
scroll to position [371, 0]
click at [427, 219] on div "https://www.instagram.com/chuuu.8.27/" at bounding box center [359, 222] width 135 height 17
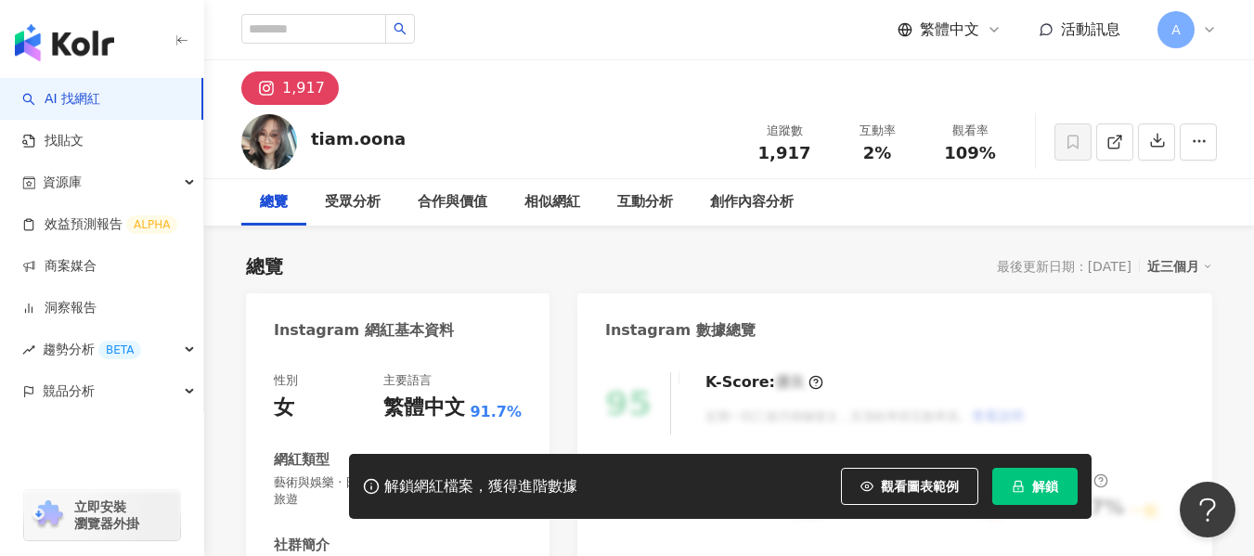
scroll to position [464, 0]
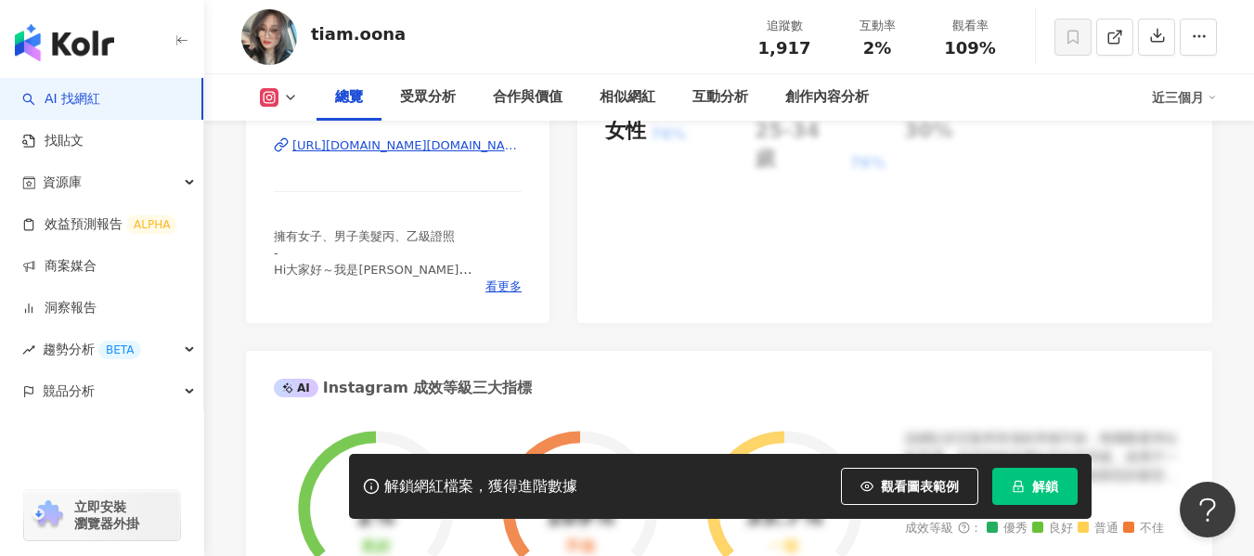
click at [452, 146] on div "https://www.instagram.com/tiam.oona/" at bounding box center [406, 145] width 229 height 17
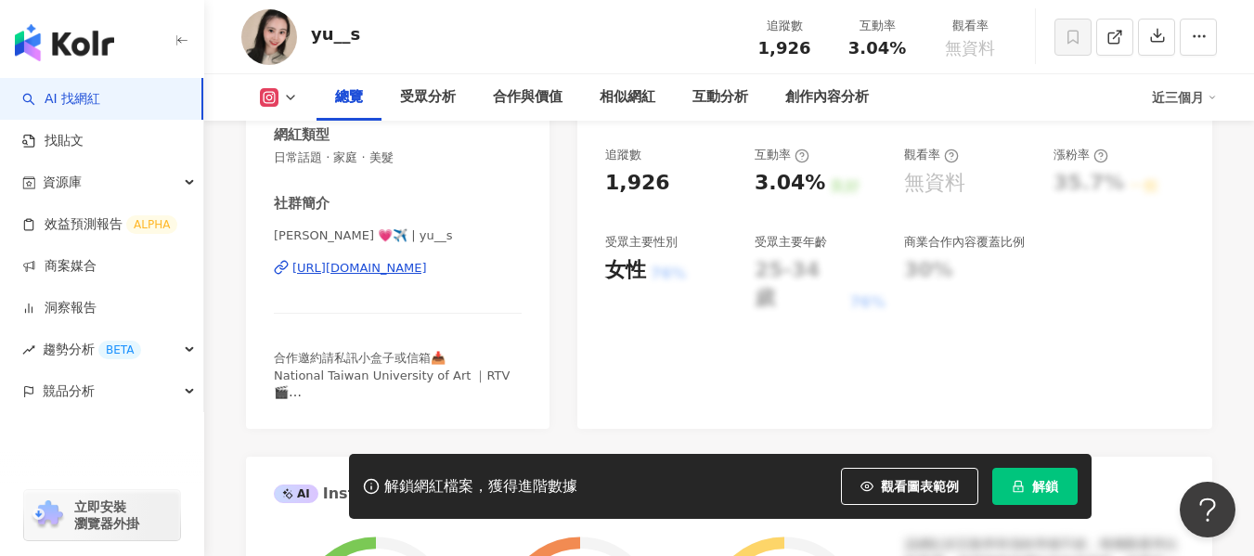
scroll to position [371, 0]
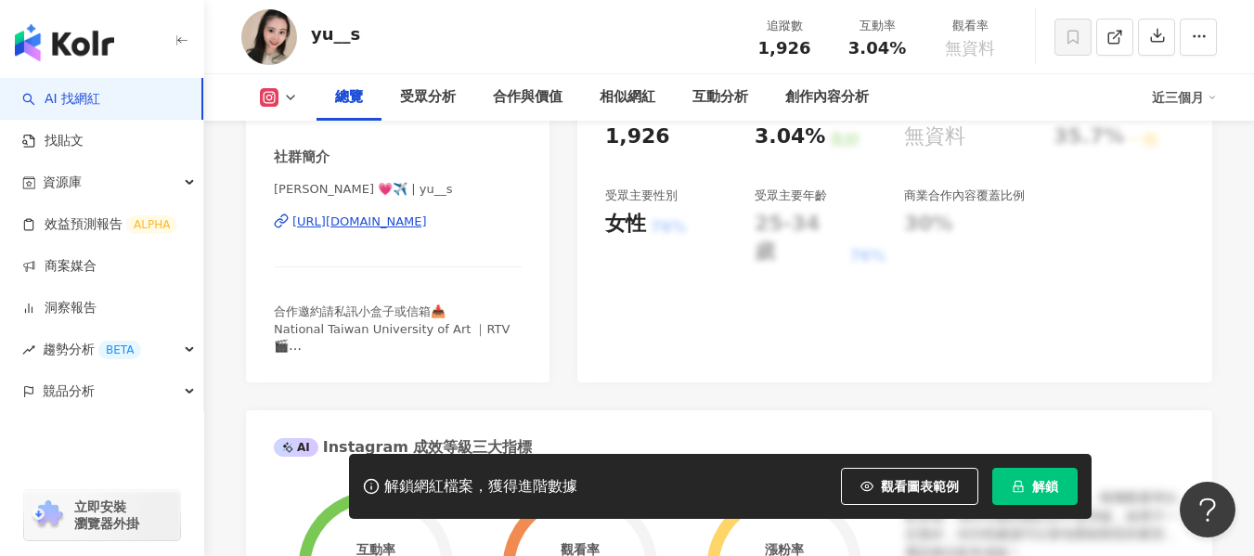
click at [405, 222] on div "https://www.instagram.com/yu__s/" at bounding box center [359, 222] width 135 height 17
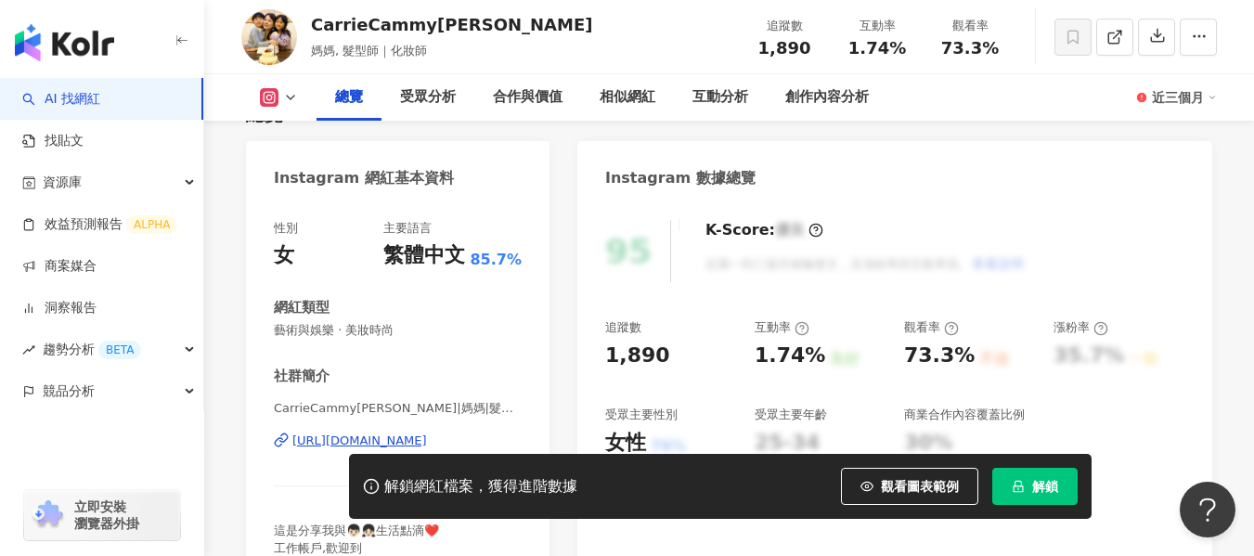
scroll to position [186, 0]
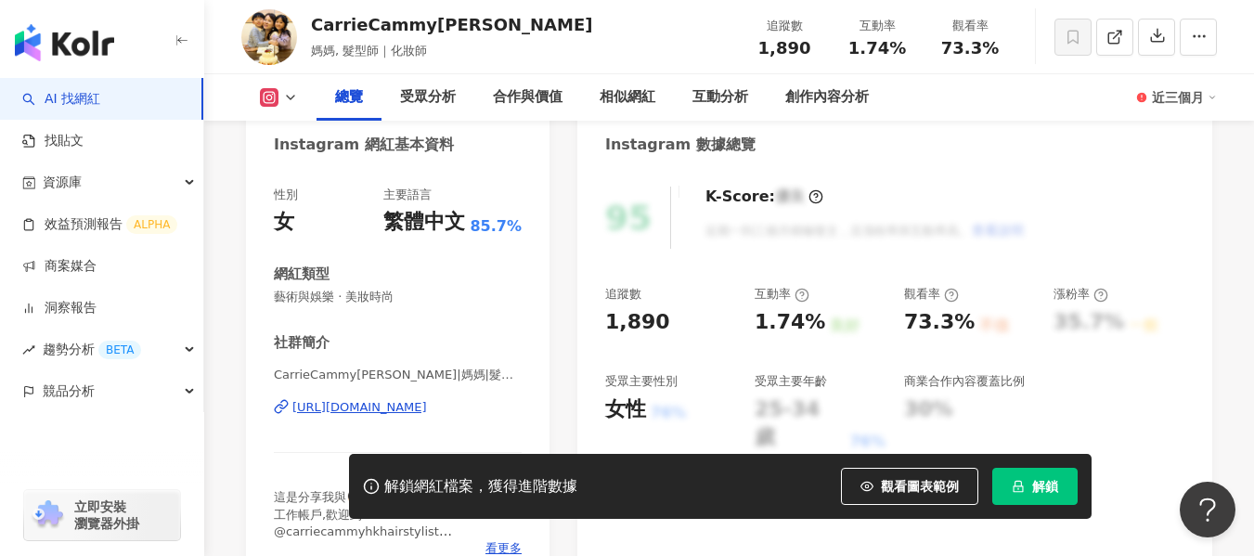
click at [427, 407] on div "https://www.instagram.com/carriecammy/" at bounding box center [359, 407] width 135 height 17
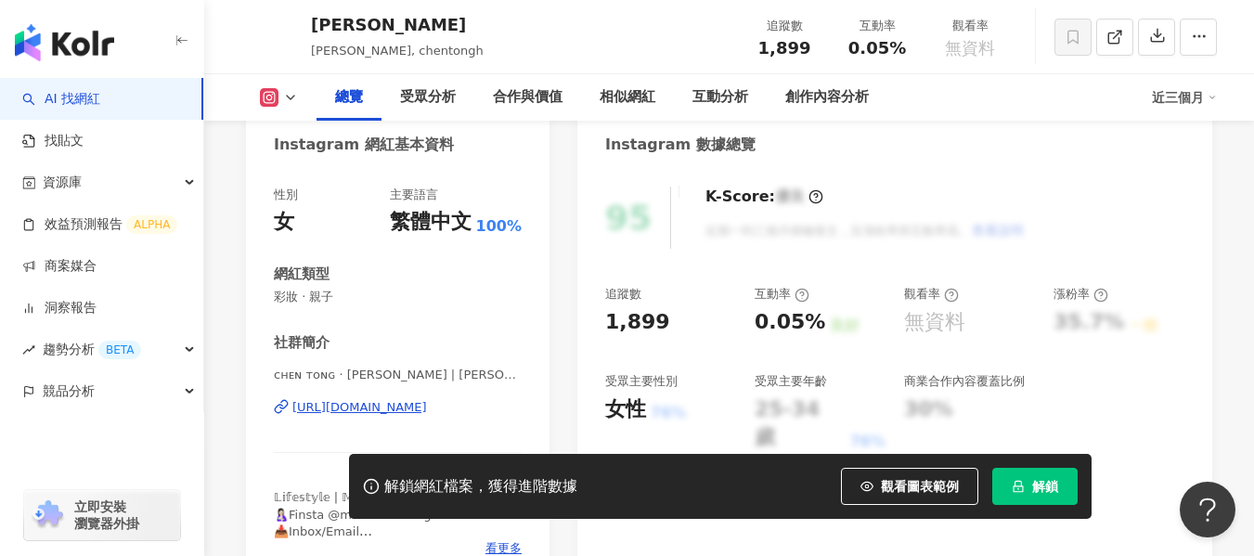
scroll to position [371, 0]
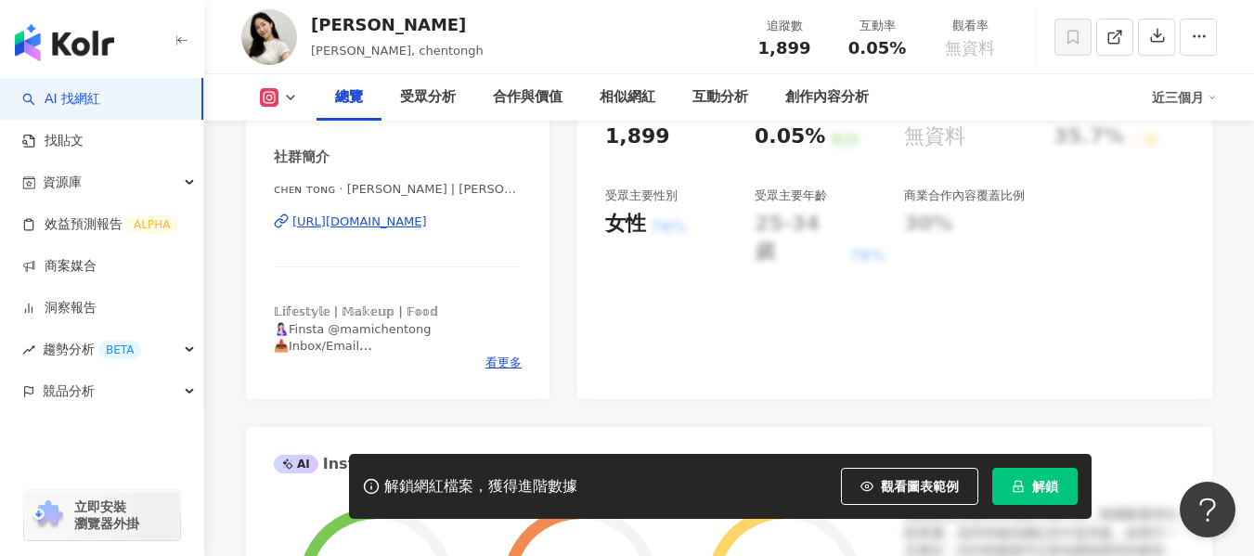
click at [427, 223] on div "https://www.instagram.com/chentongh/" at bounding box center [359, 222] width 135 height 17
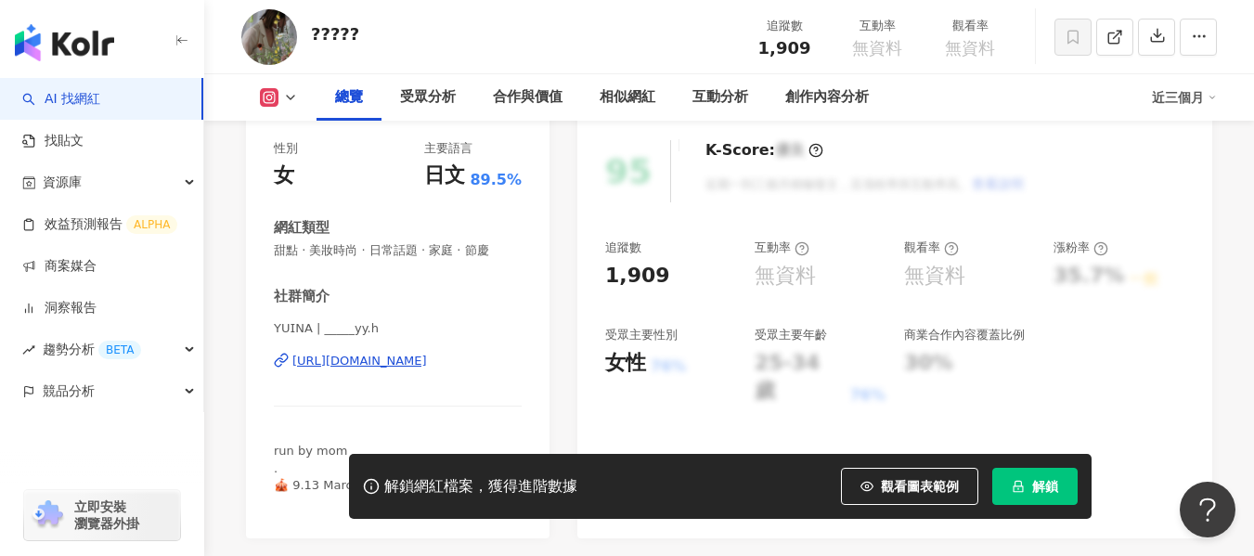
scroll to position [371, 0]
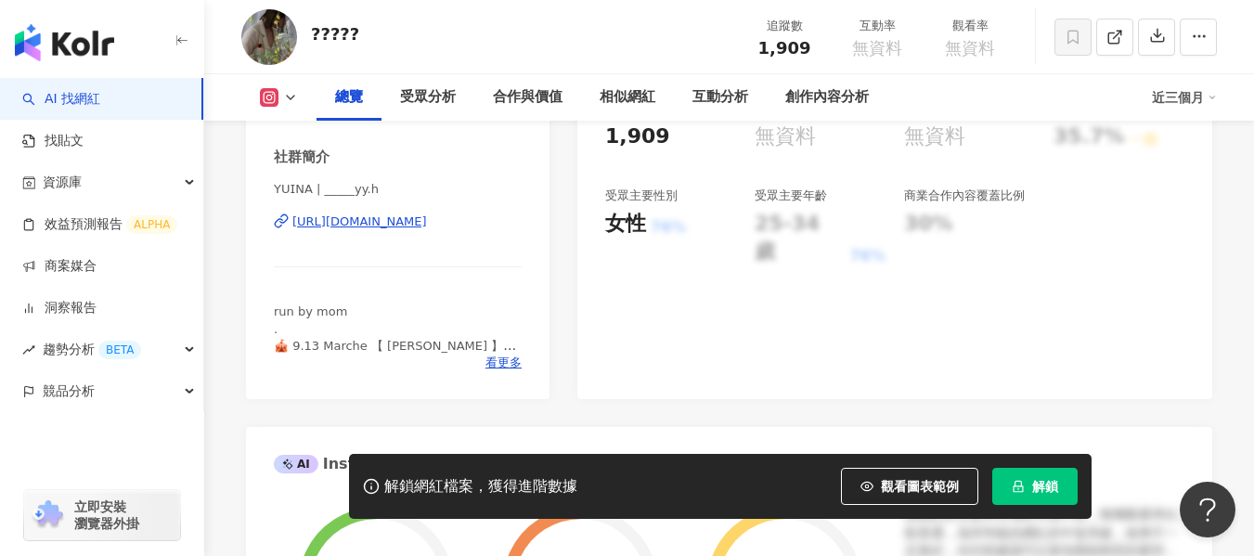
click at [427, 218] on div "https://www.instagram.com/_____yy.h/" at bounding box center [359, 222] width 135 height 17
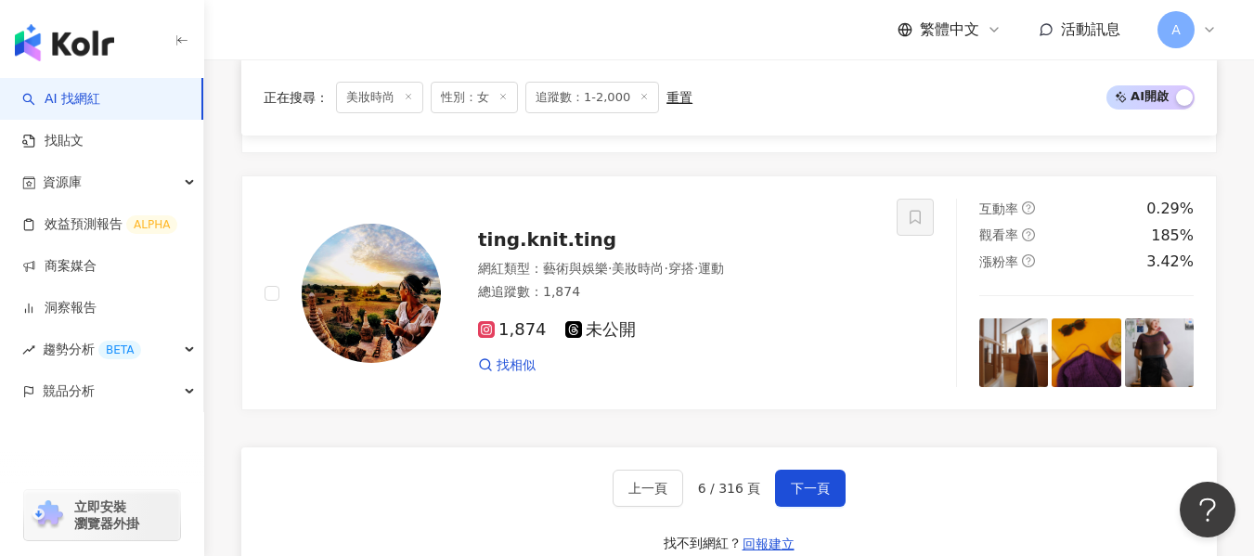
scroll to position [3399, 0]
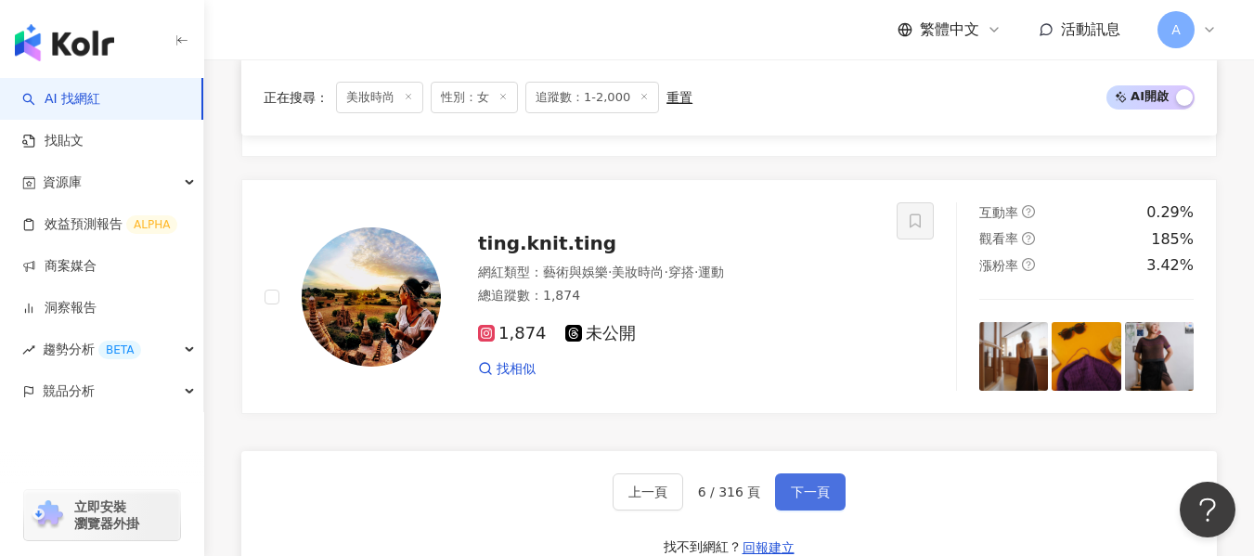
click at [794, 492] on button "下一頁" at bounding box center [810, 491] width 71 height 37
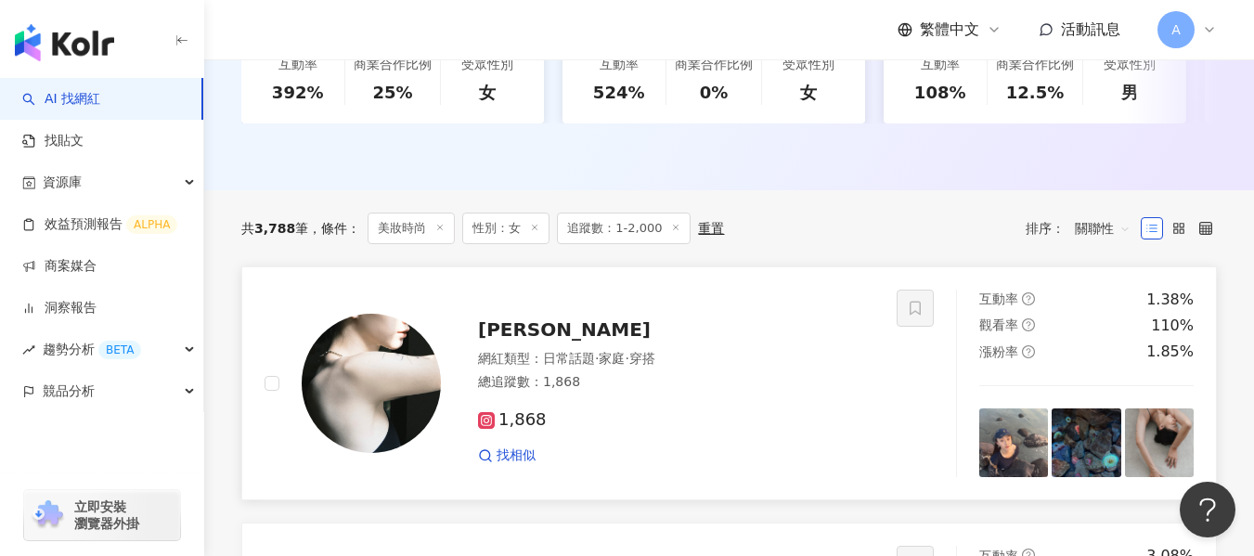
scroll to position [521, 0]
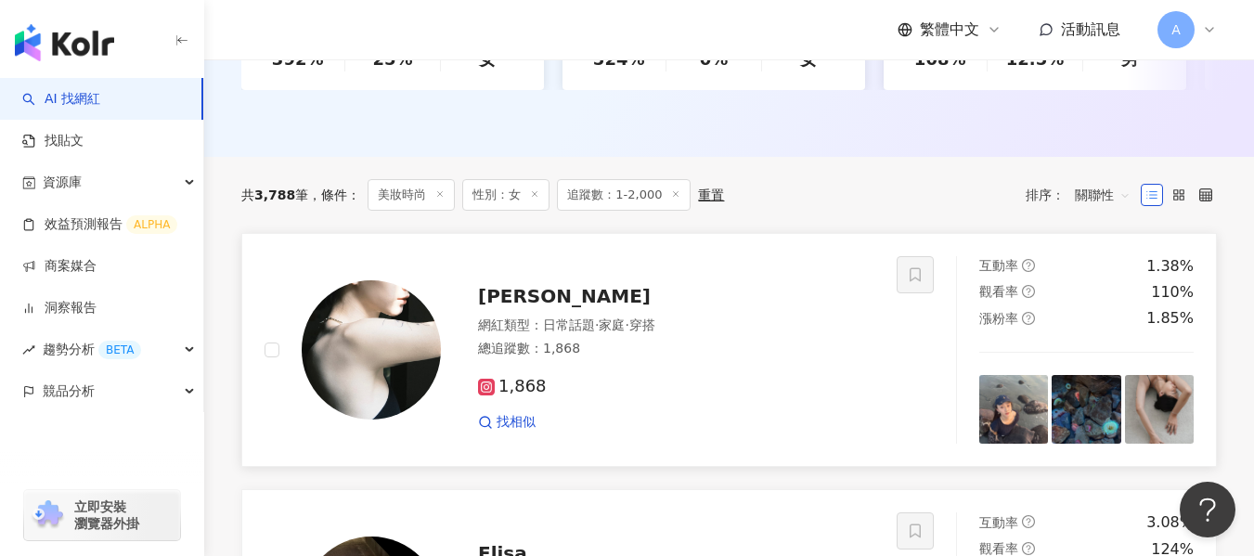
click at [785, 358] on div "總追蹤數 ： 1,868" at bounding box center [676, 349] width 396 height 19
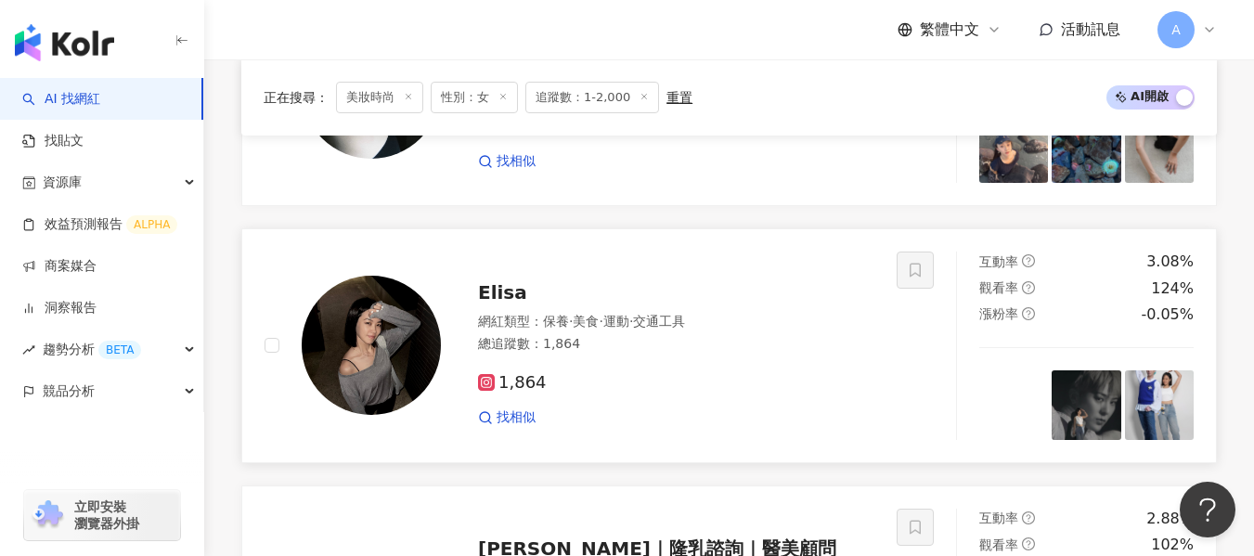
scroll to position [799, 0]
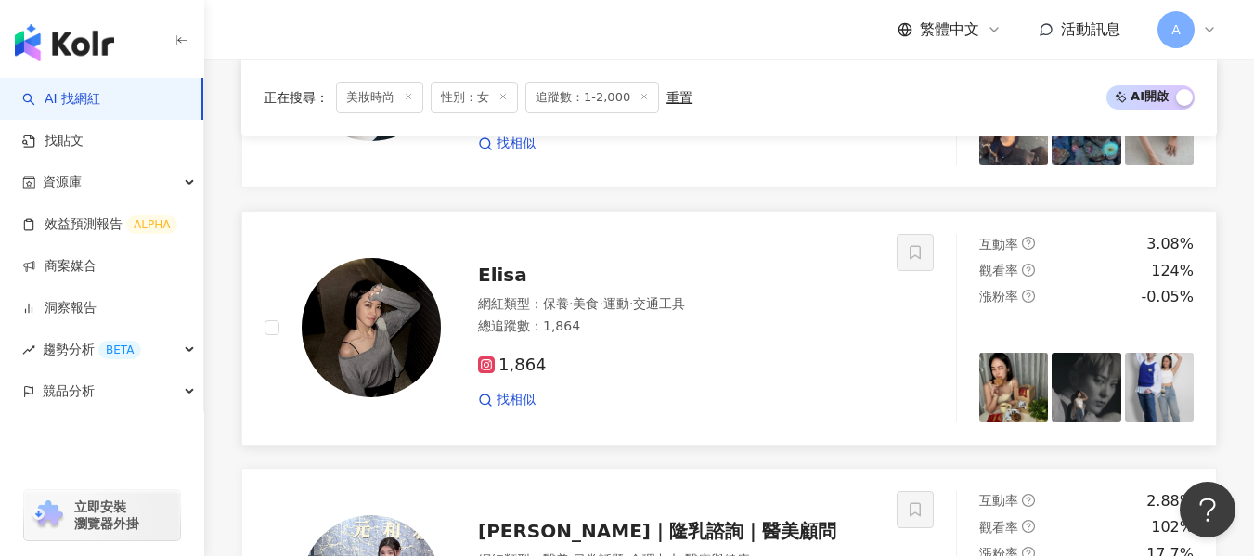
click at [647, 355] on div "1,864 找相似" at bounding box center [676, 375] width 396 height 69
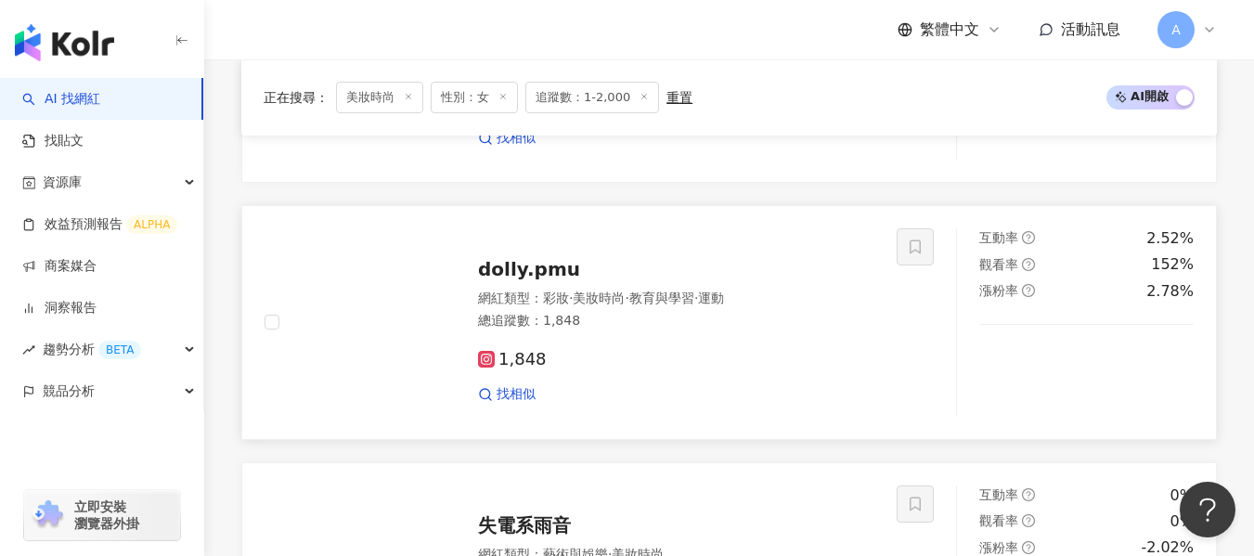
scroll to position [3120, 0]
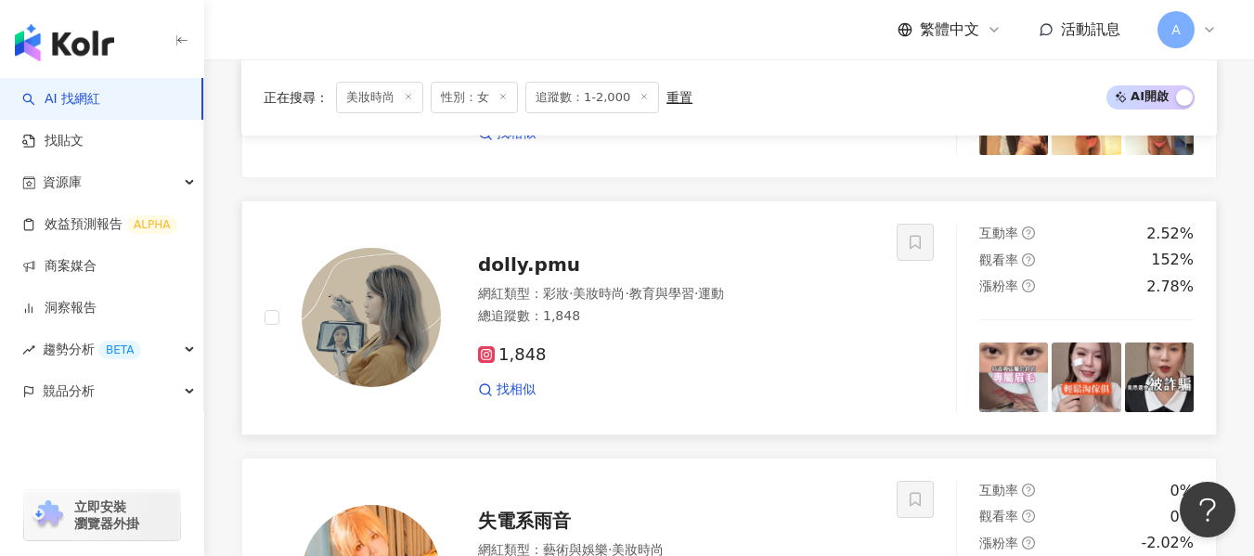
click at [808, 331] on div "網紅類型 ： 彩妝 · 美妝時尚 · 教育與學習 · 運動 總追蹤數 ： 1,848" at bounding box center [676, 307] width 396 height 45
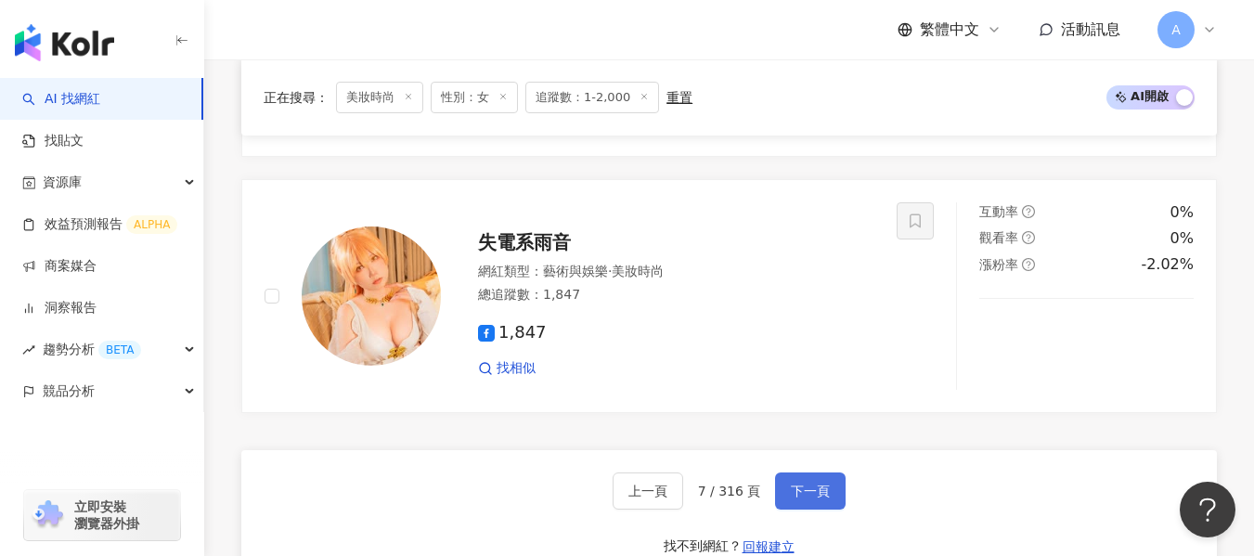
scroll to position [3584, 0]
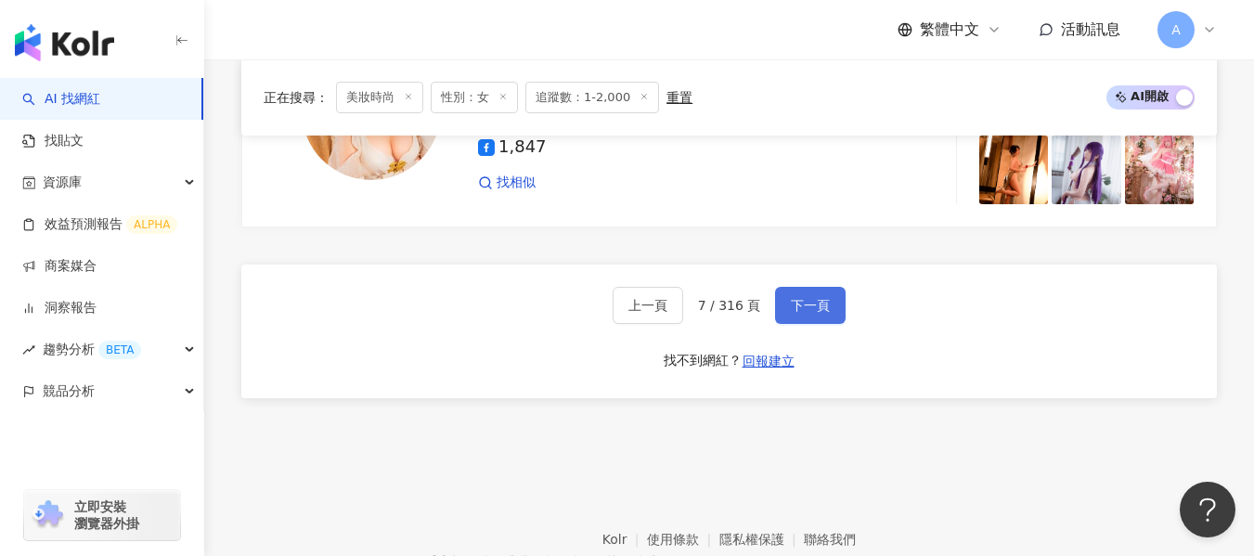
click at [815, 313] on span "下一頁" at bounding box center [810, 305] width 39 height 15
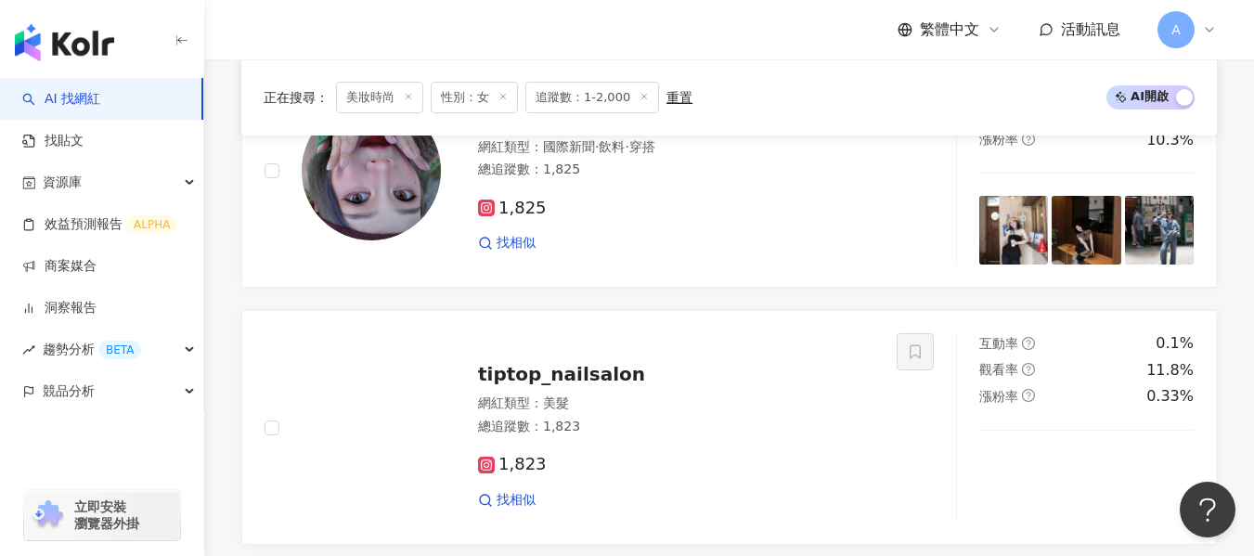
scroll to position [2115, 0]
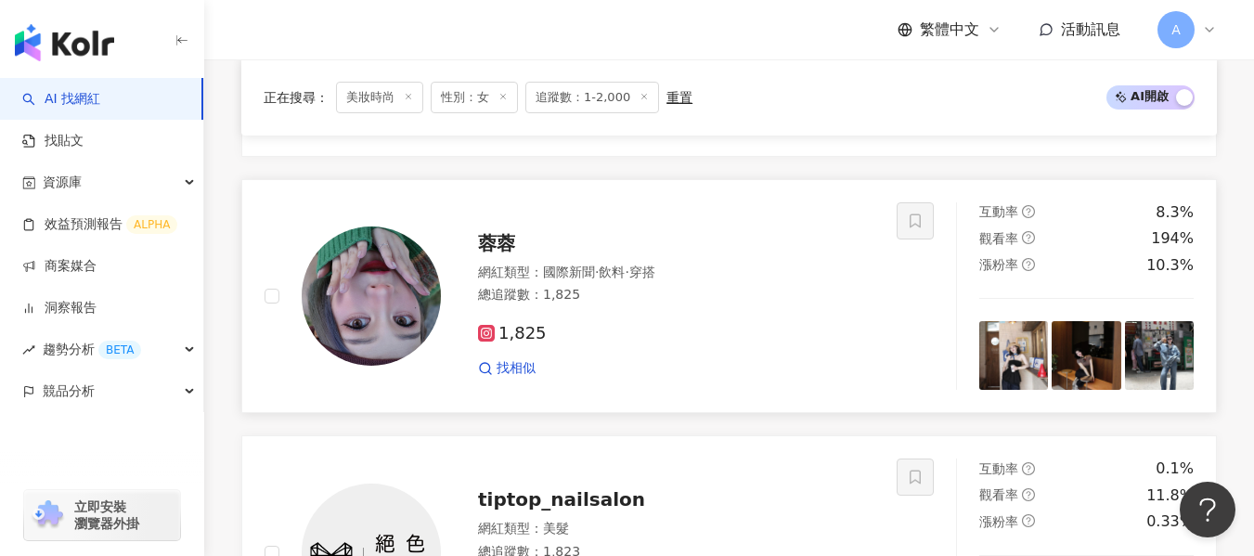
click at [843, 333] on div "1,825 找相似" at bounding box center [676, 343] width 396 height 69
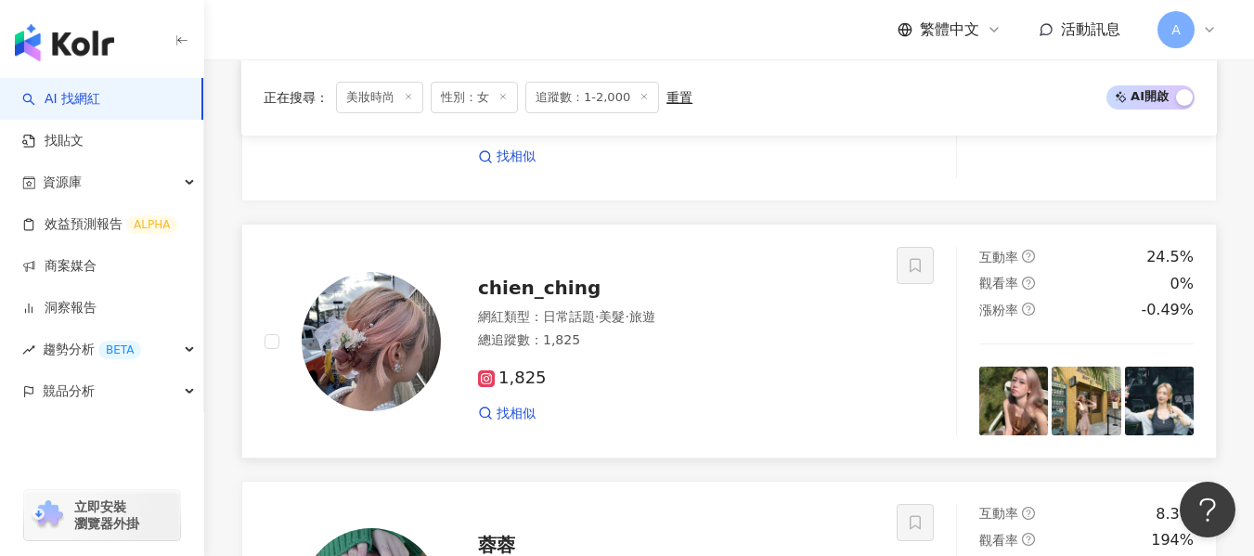
scroll to position [1743, 0]
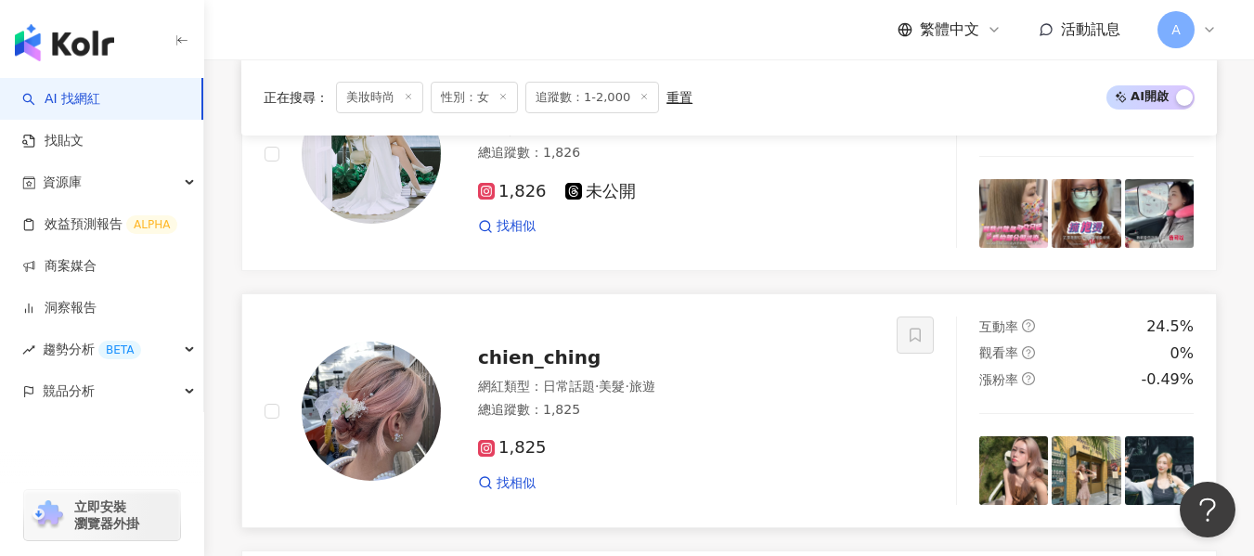
click at [802, 386] on div "chien_ching 網紅類型 ： 日常話題 · 美髮 · 旅遊 總追蹤數 ： 1,825 1,825 找相似" at bounding box center [658, 411] width 434 height 162
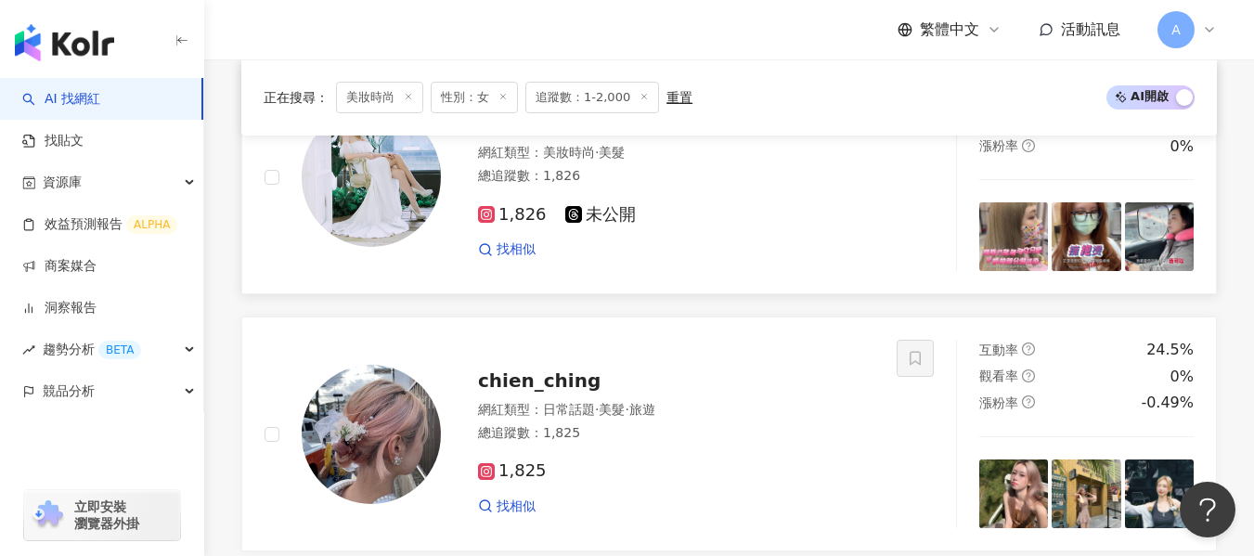
scroll to position [1558, 0]
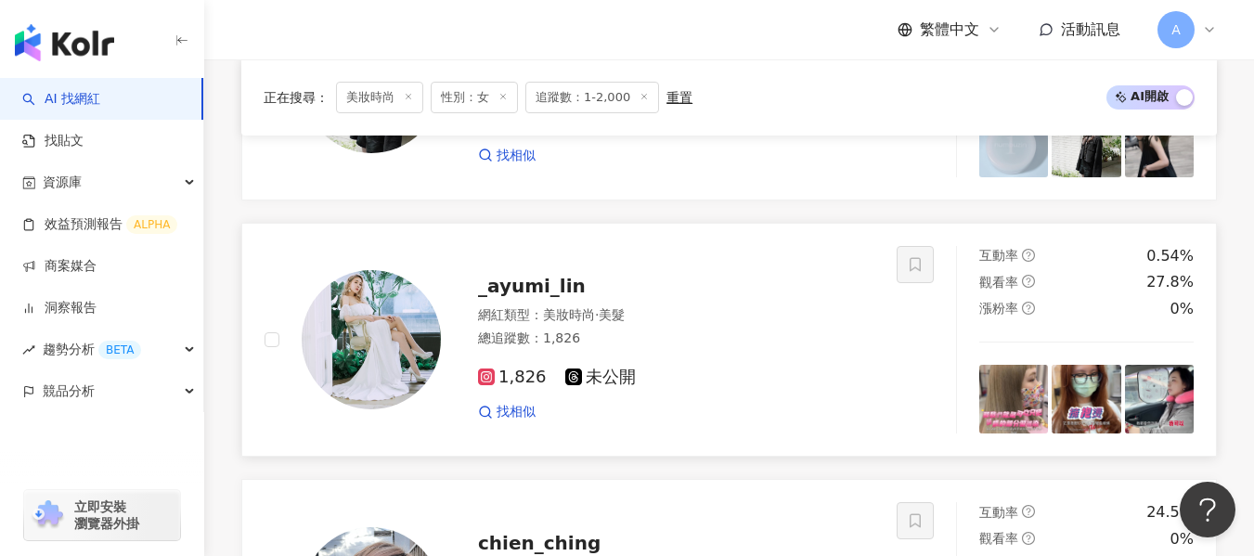
click at [840, 348] on div "總追蹤數 ： 1,826" at bounding box center [676, 339] width 396 height 19
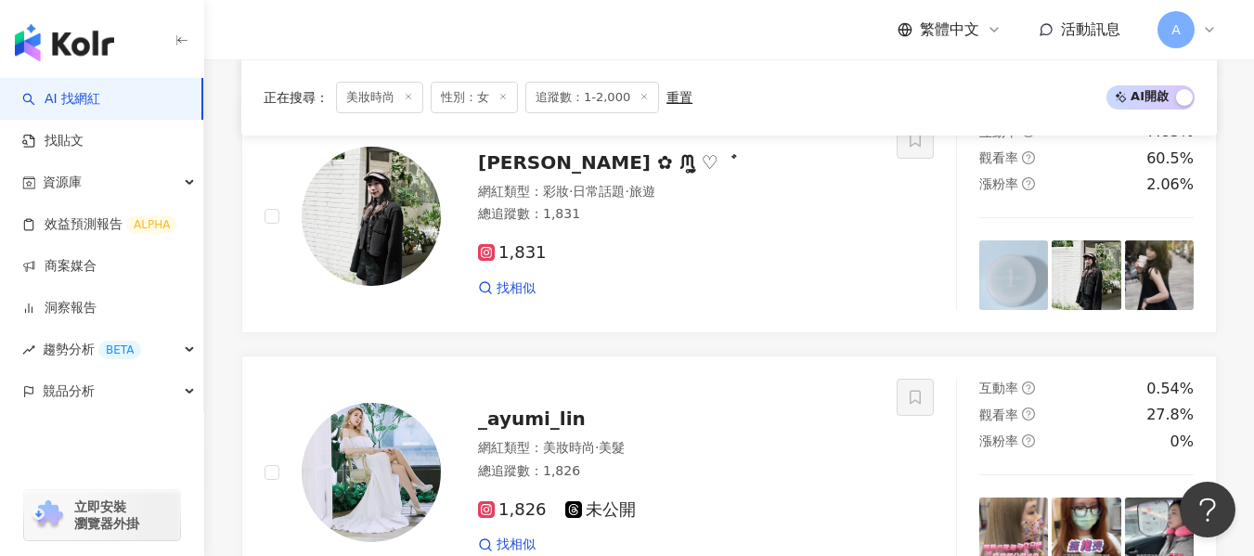
scroll to position [1279, 0]
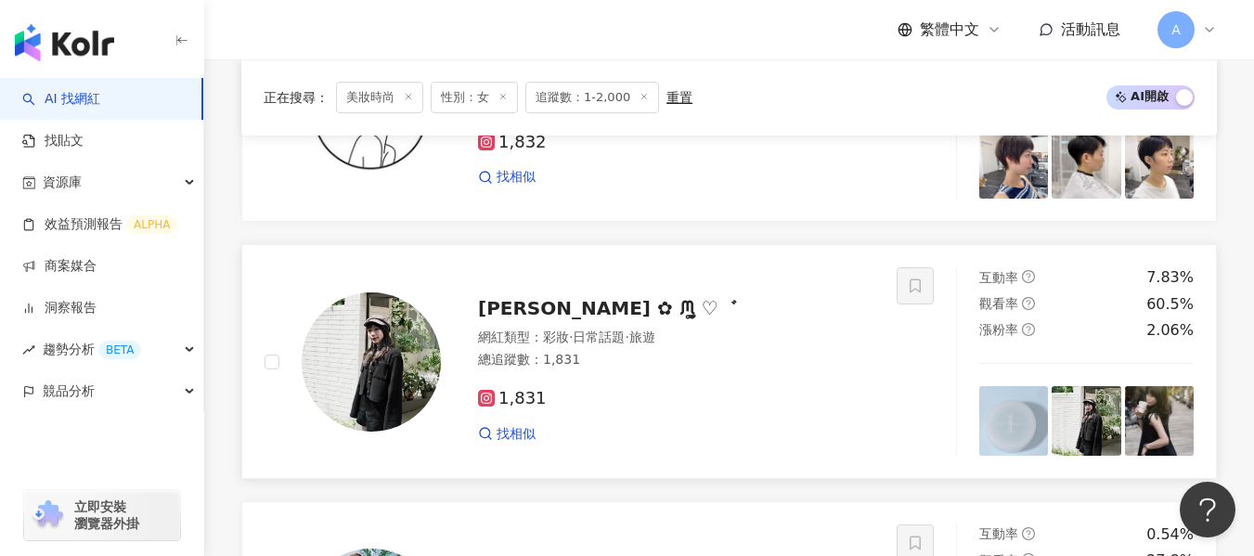
drag, startPoint x: 762, startPoint y: 363, endPoint x: 743, endPoint y: 343, distance: 27.6
click at [762, 363] on div "網紅類型 ： 彩妝 · 日常話題 · 旅遊 總追蹤數 ： 1,831" at bounding box center [676, 351] width 396 height 45
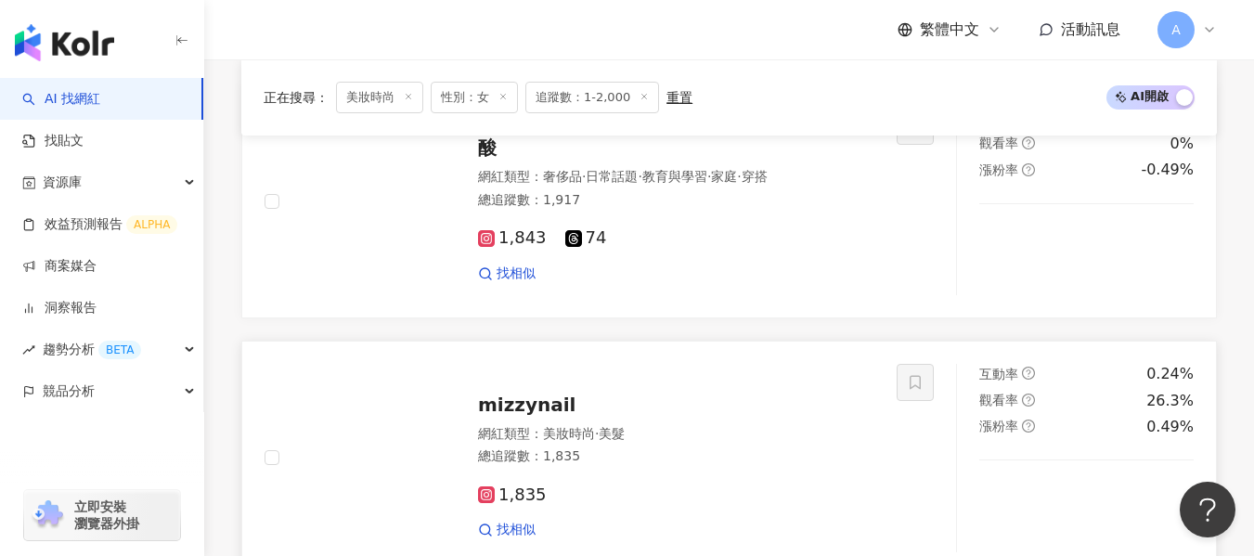
scroll to position [539, 0]
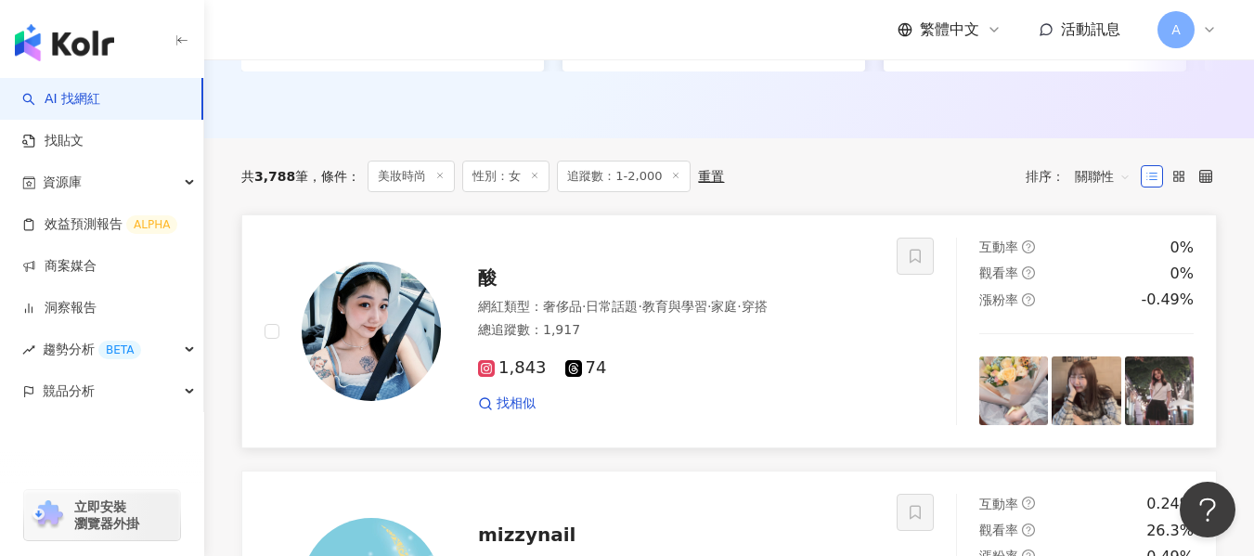
drag, startPoint x: 645, startPoint y: 331, endPoint x: 751, endPoint y: 56, distance: 294.5
click at [638, 314] on span "日常話題" at bounding box center [612, 306] width 52 height 15
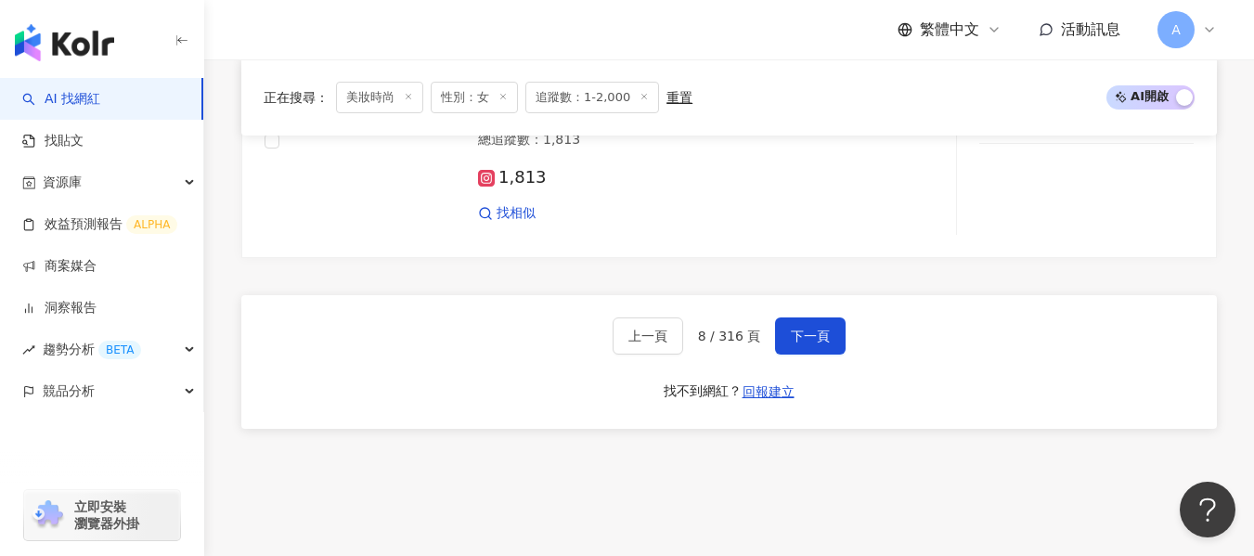
scroll to position [3693, 0]
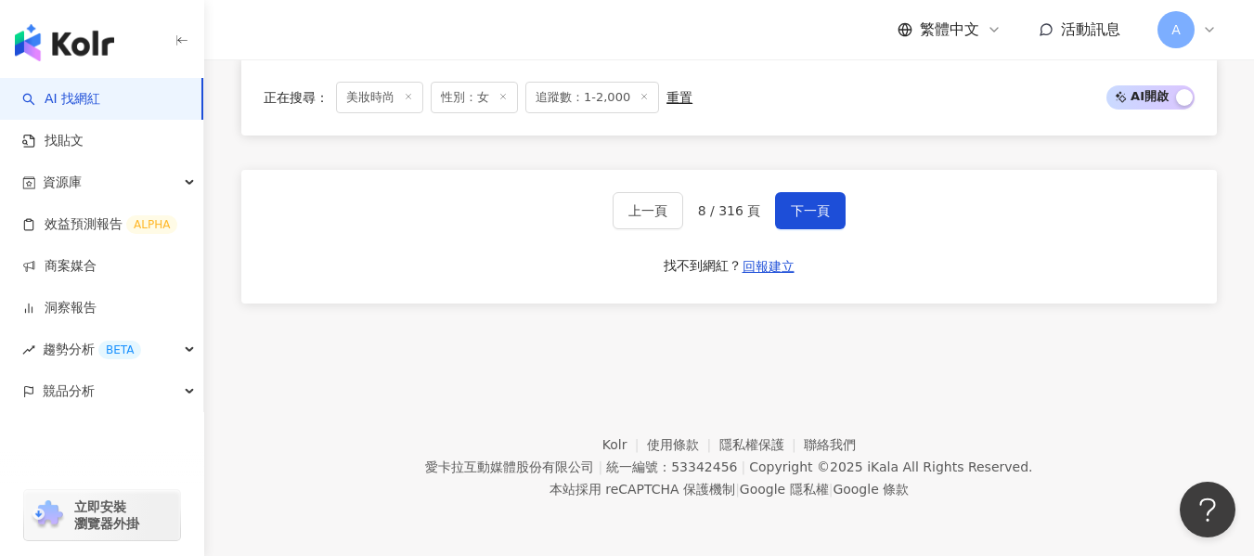
click at [797, 188] on div "上一頁 8 / 316 頁 下一頁 找不到網紅？ 回報建立" at bounding box center [729, 237] width 976 height 134
click at [796, 198] on button "下一頁" at bounding box center [810, 210] width 71 height 37
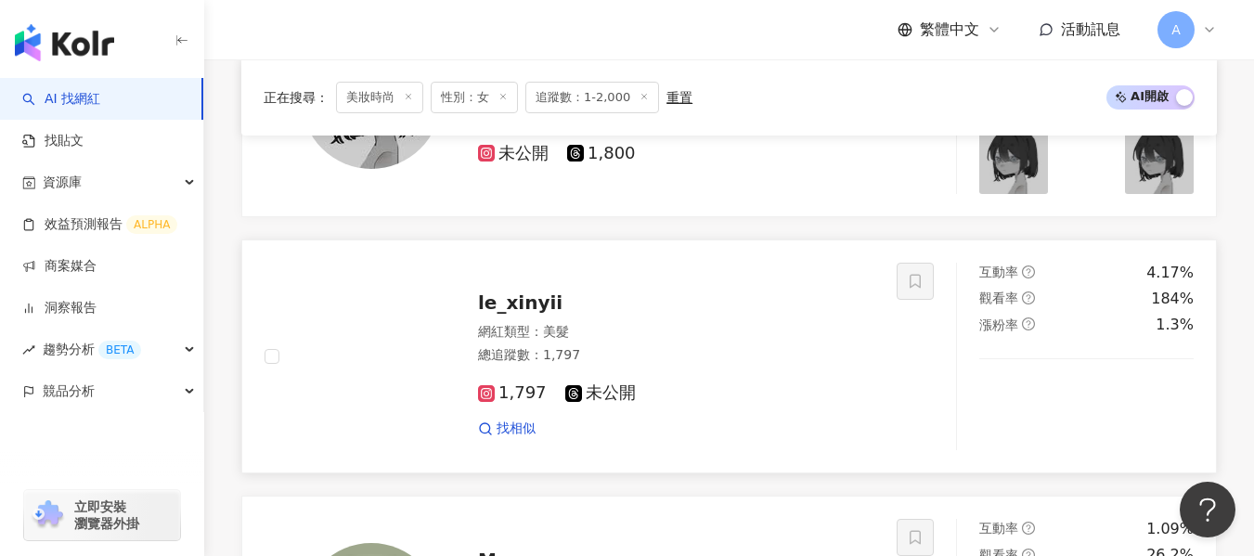
scroll to position [2858, 0]
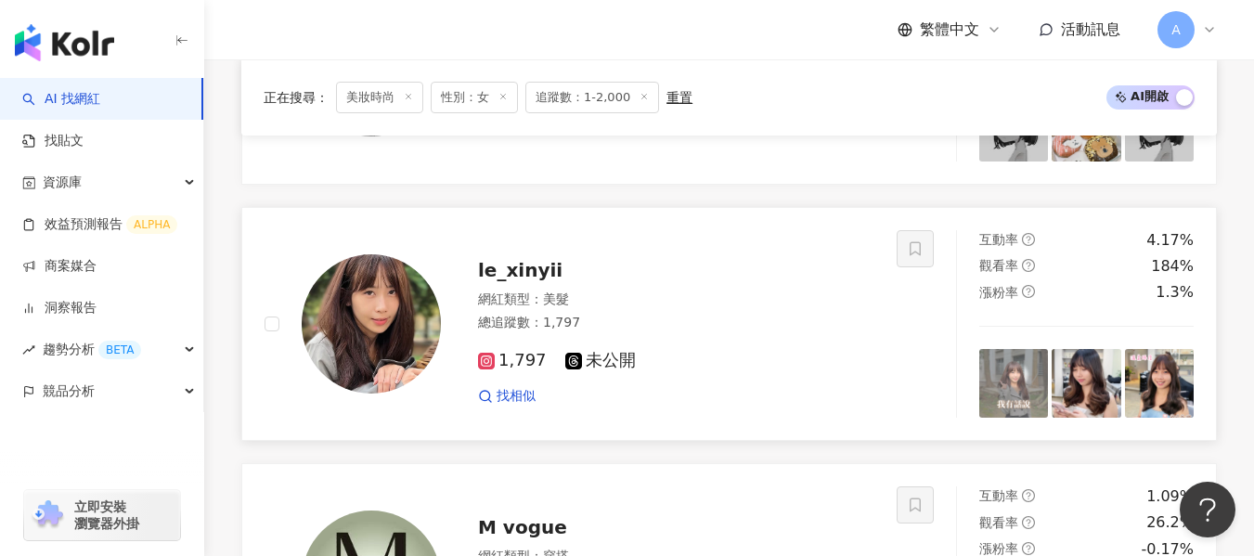
click at [755, 281] on div "le_xinyii" at bounding box center [676, 270] width 396 height 26
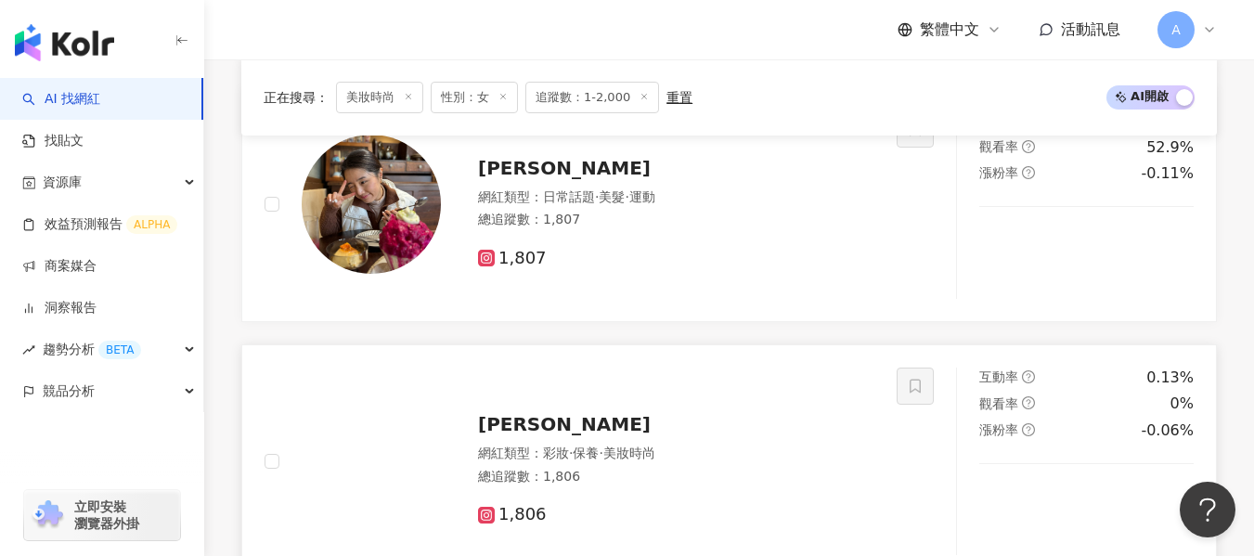
scroll to position [815, 0]
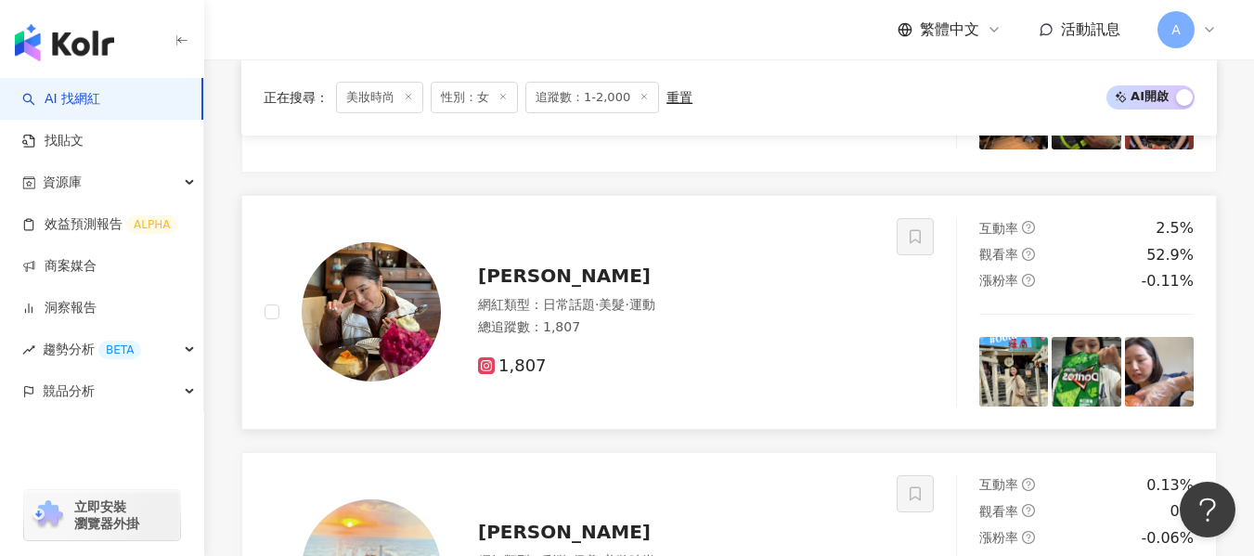
click at [743, 329] on div "網紅類型 ： 日常話題 · 美髮 · 運動 總追蹤數 ： 1,807" at bounding box center [676, 318] width 396 height 45
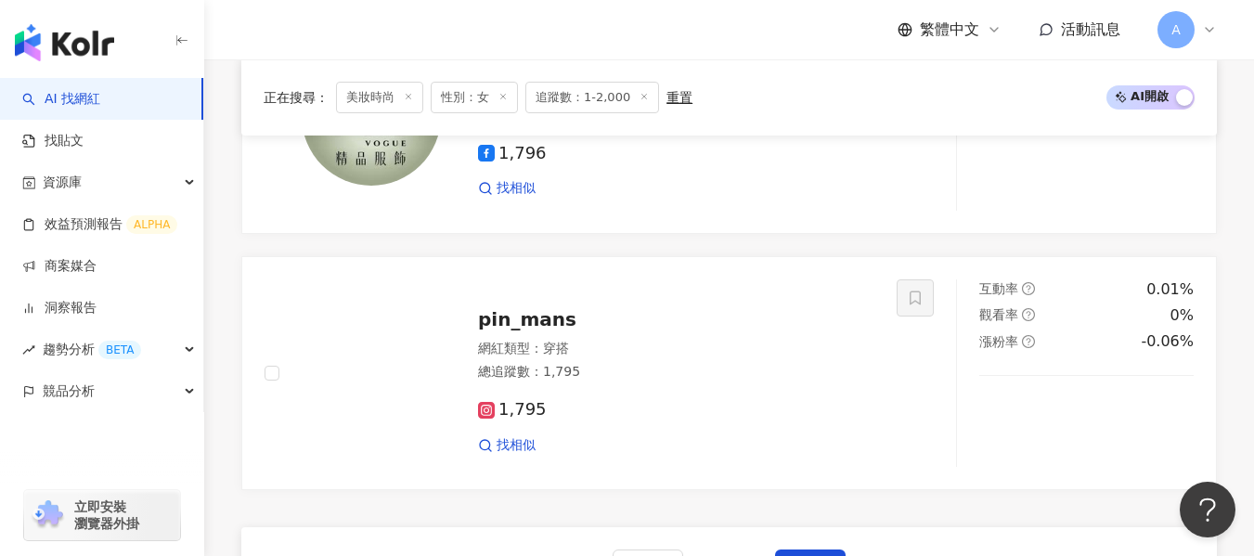
scroll to position [3447, 0]
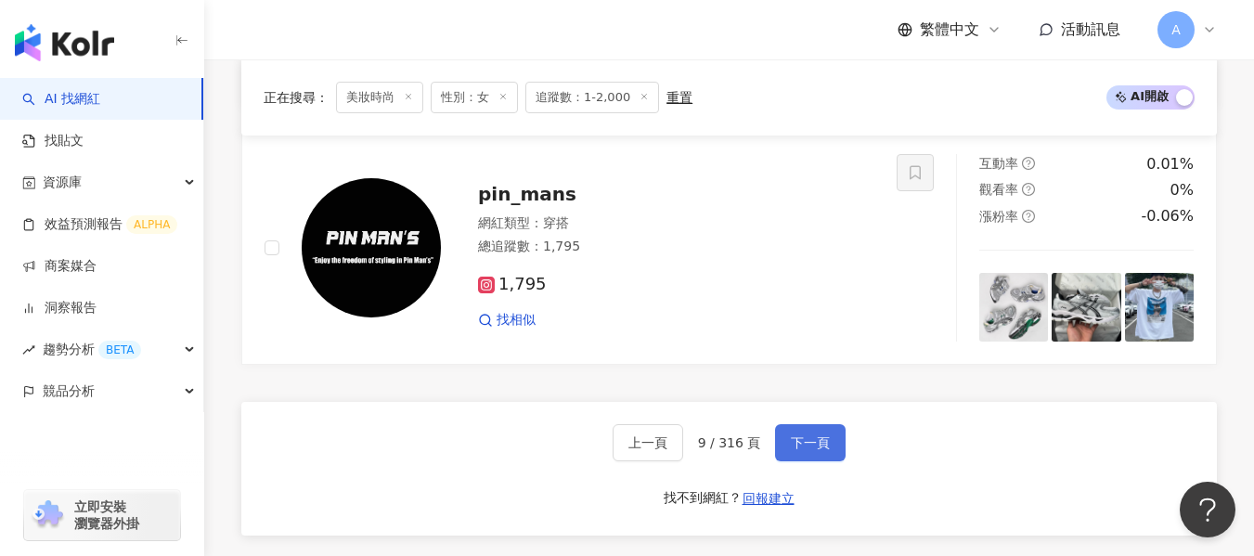
click at [828, 424] on button "下一頁" at bounding box center [810, 442] width 71 height 37
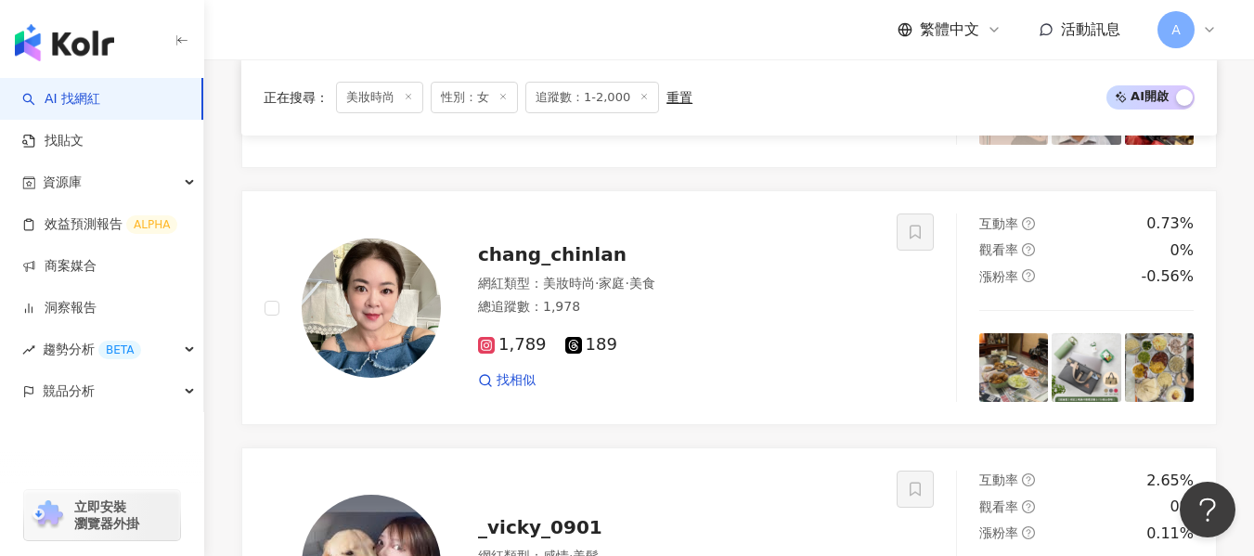
scroll to position [1558, 0]
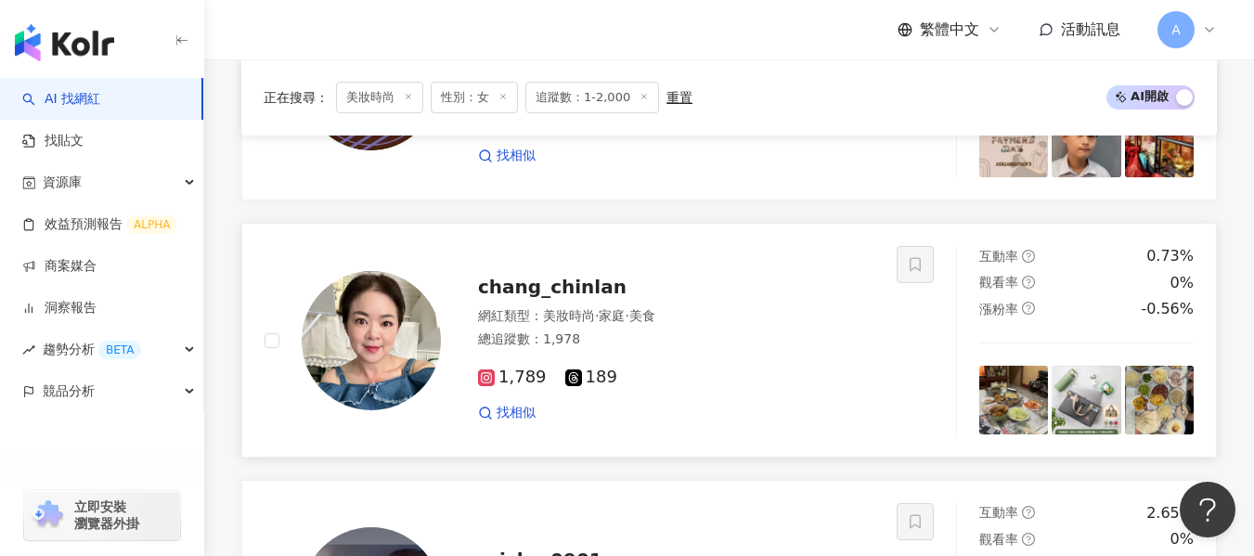
click at [703, 349] on div "總追蹤數 ： 1,978" at bounding box center [676, 340] width 396 height 19
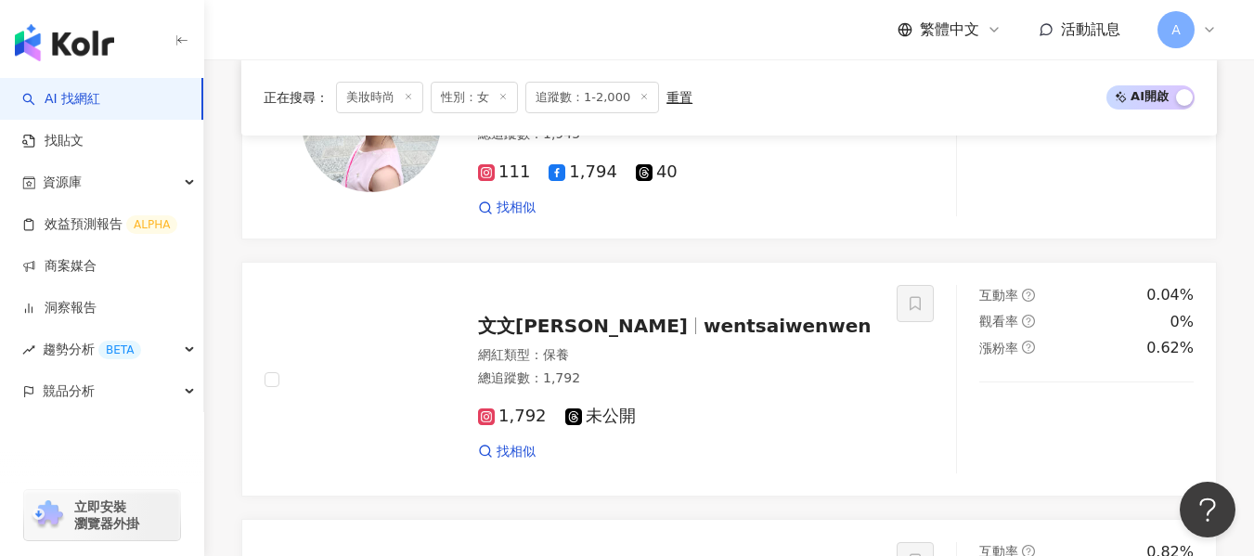
scroll to position [1001, 0]
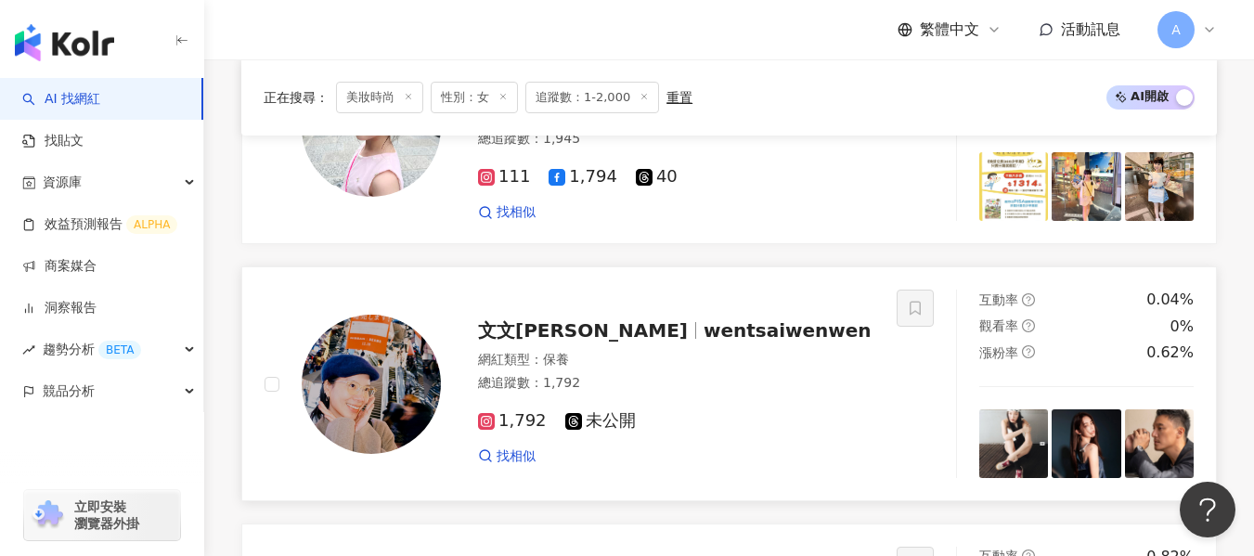
click at [716, 393] on div "總追蹤數 ： 1,792" at bounding box center [676, 383] width 396 height 19
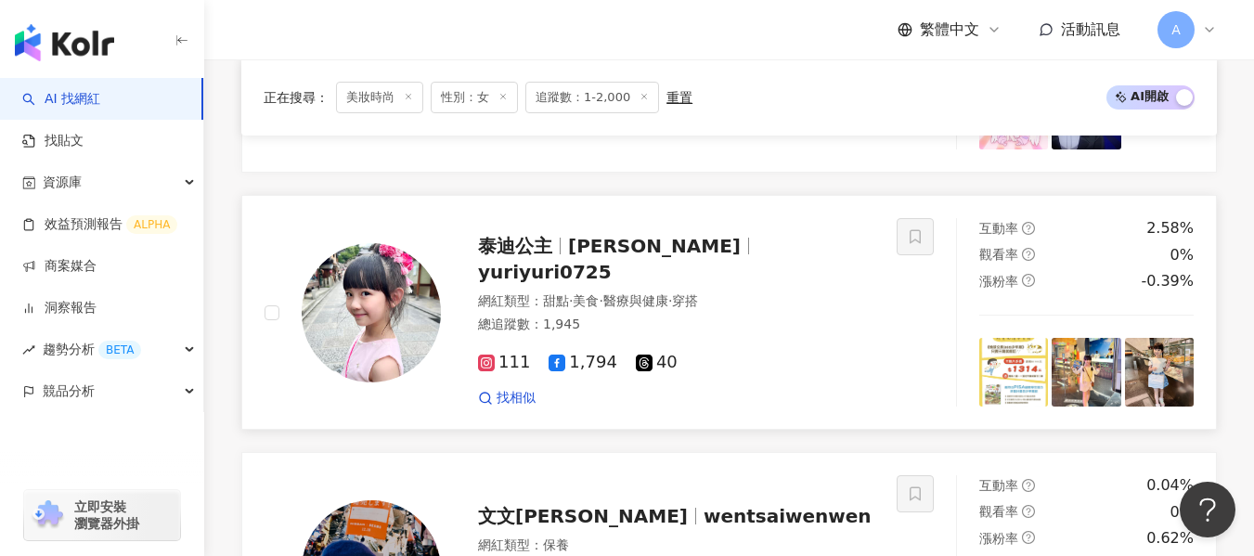
scroll to position [537, 0]
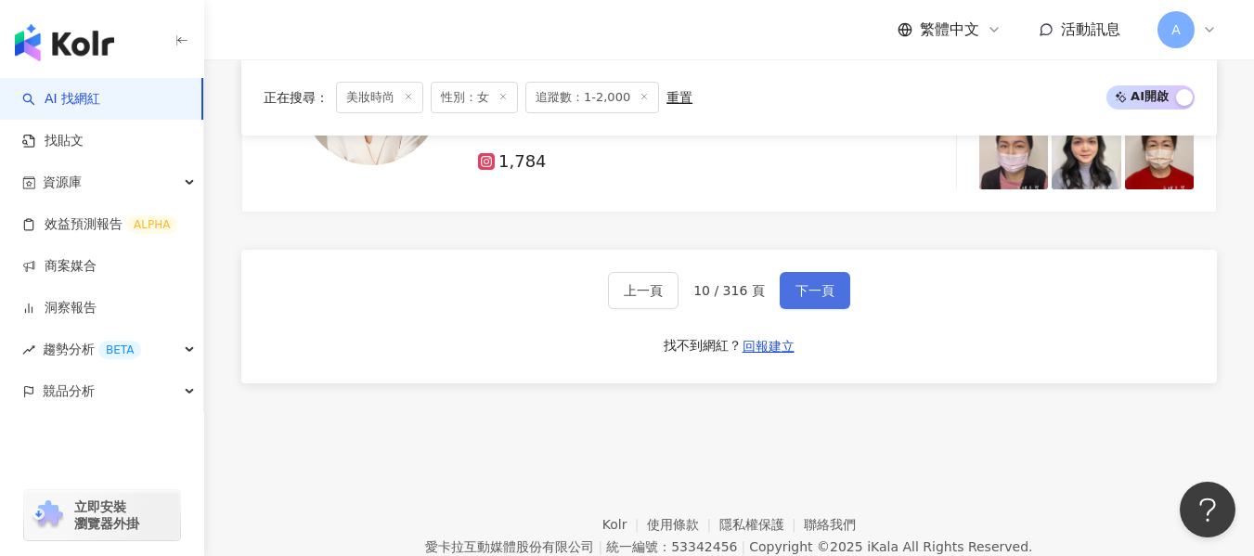
click at [796, 298] on span "下一頁" at bounding box center [815, 290] width 39 height 15
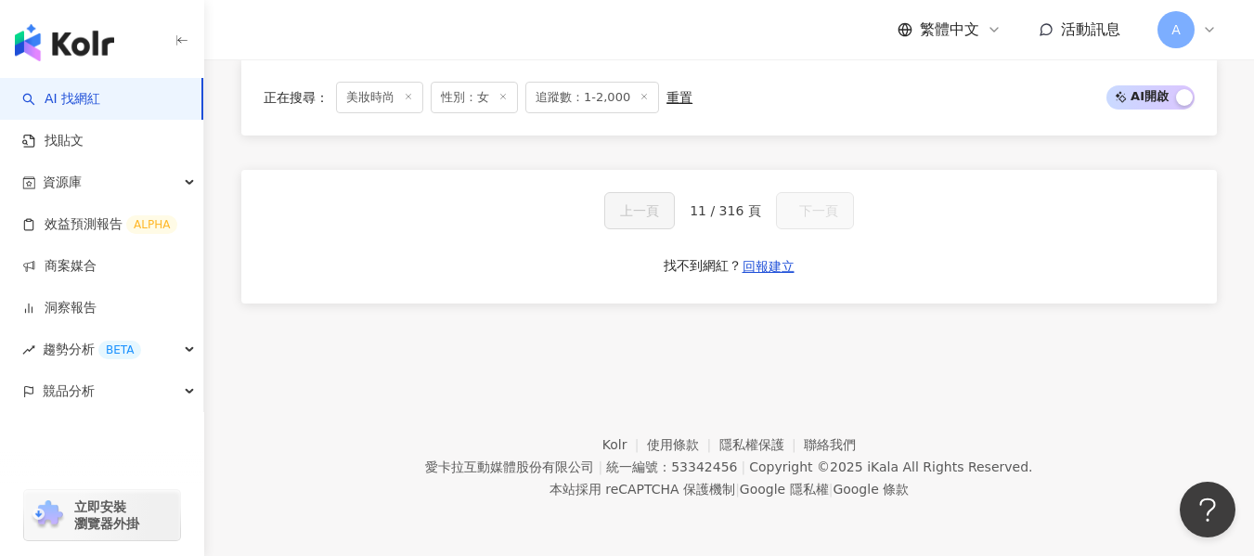
scroll to position [1645, 0]
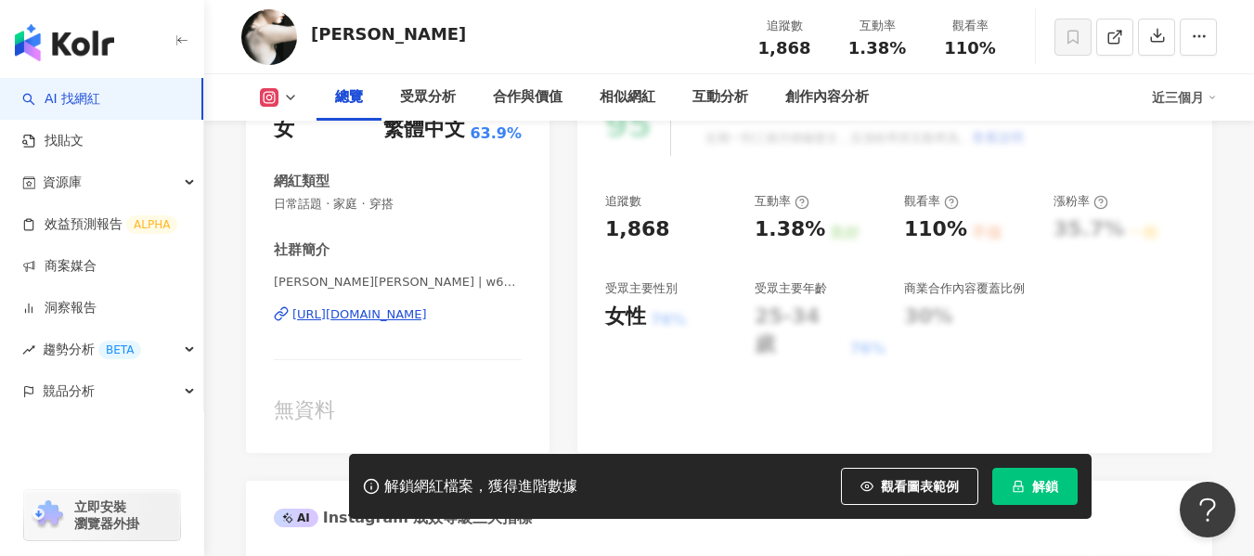
click at [359, 312] on div "https://www.instagram.com/w6dddd/" at bounding box center [359, 314] width 135 height 17
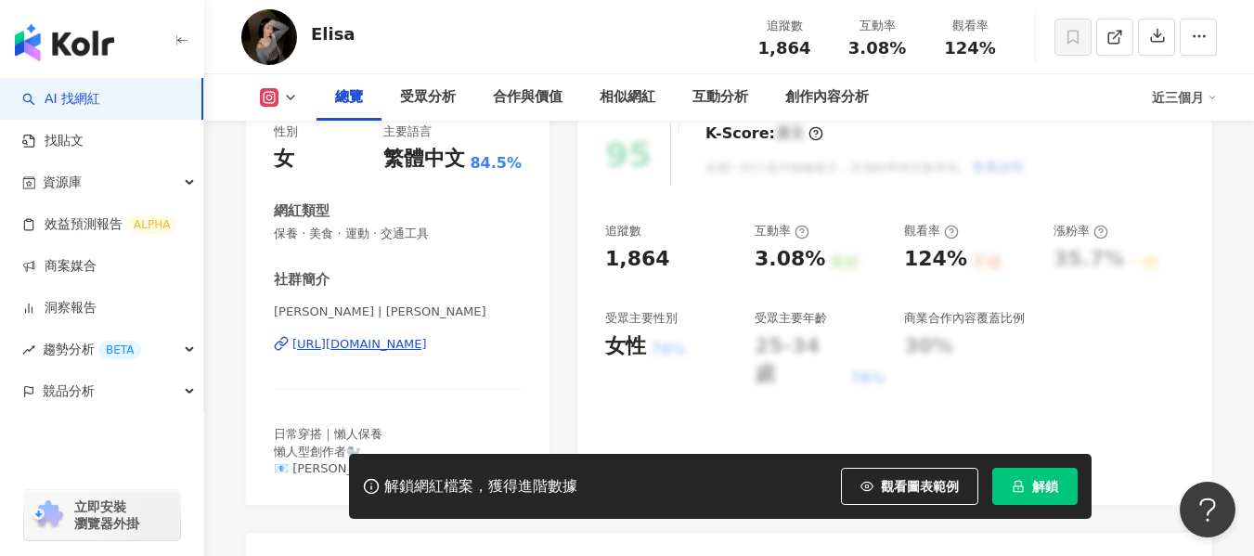
scroll to position [279, 0]
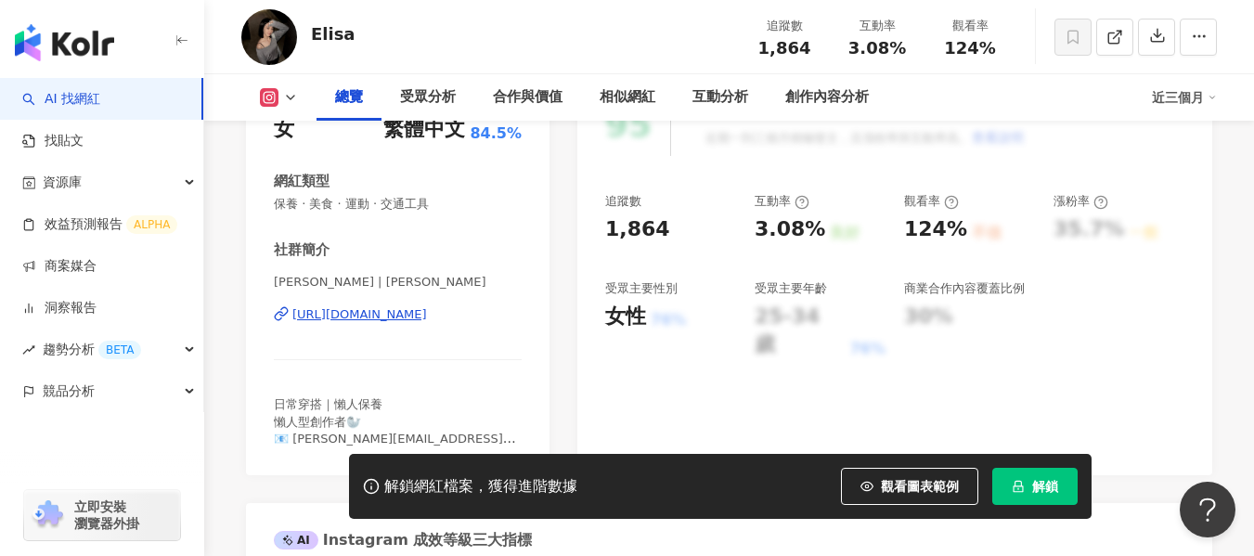
click at [374, 320] on div "https://www.instagram.com/elisachennnnn/" at bounding box center [359, 314] width 135 height 17
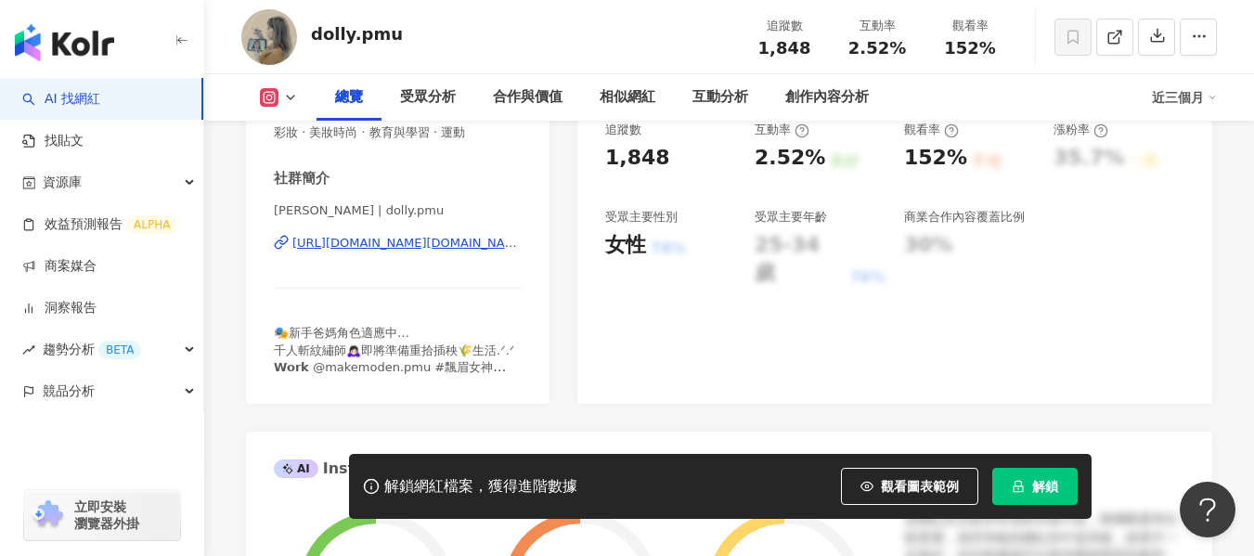
scroll to position [371, 0]
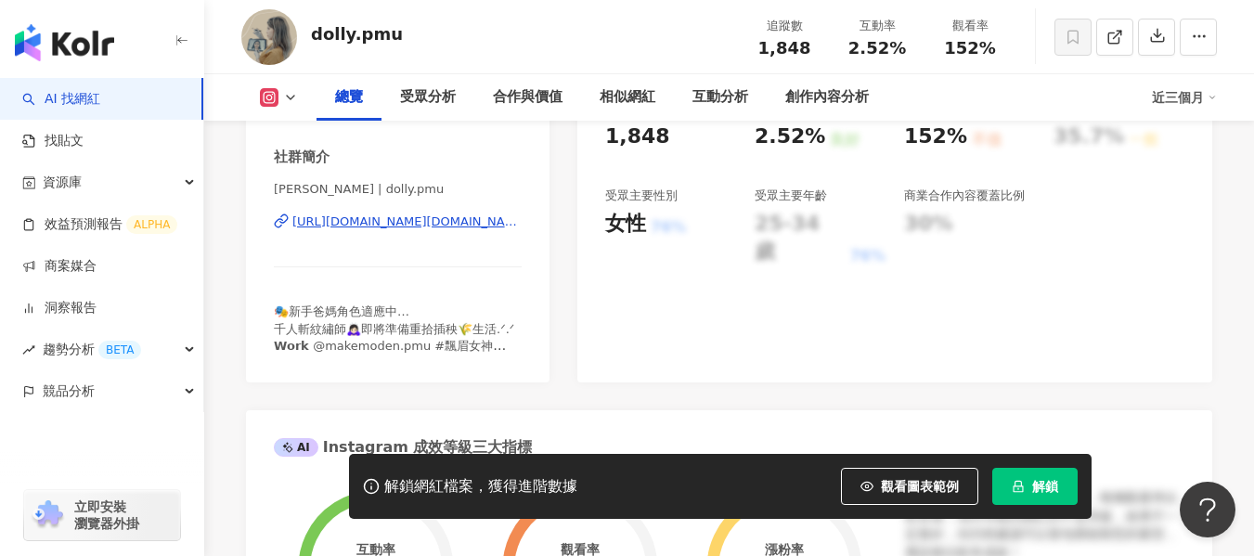
click at [388, 219] on div "[URL][DOMAIN_NAME][DOMAIN_NAME]" at bounding box center [406, 222] width 229 height 17
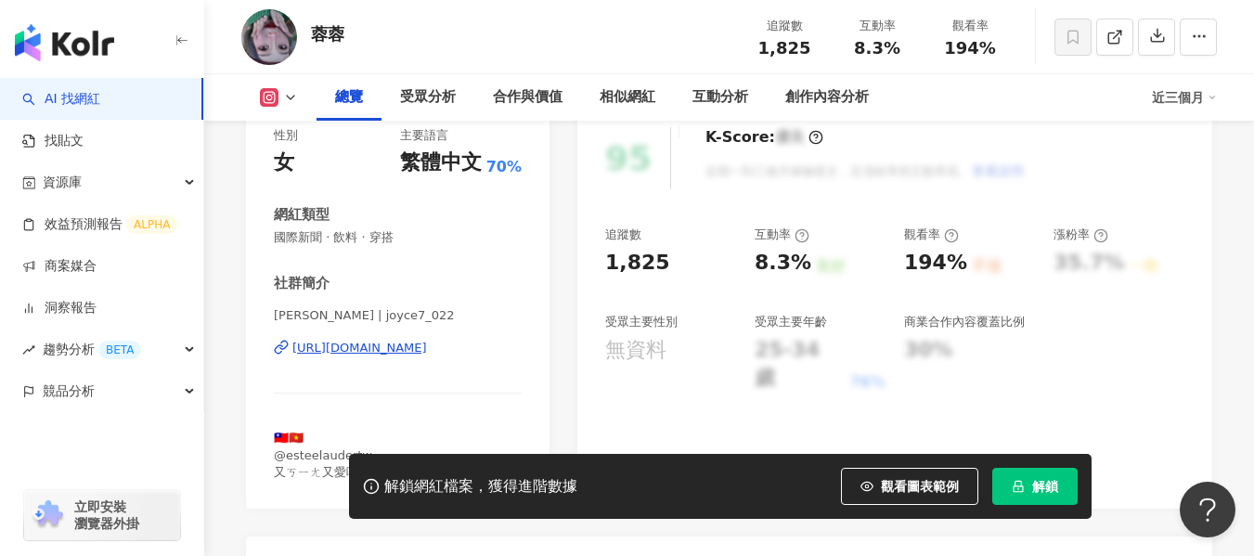
scroll to position [279, 0]
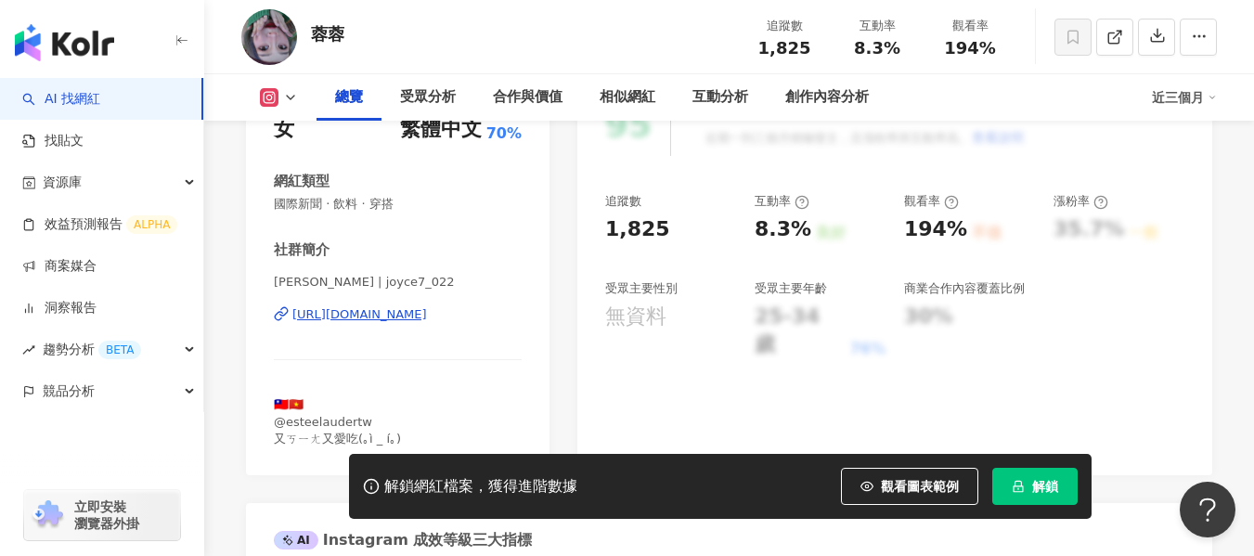
click at [396, 318] on div "https://www.instagram.com/joyce7_022/" at bounding box center [359, 314] width 135 height 17
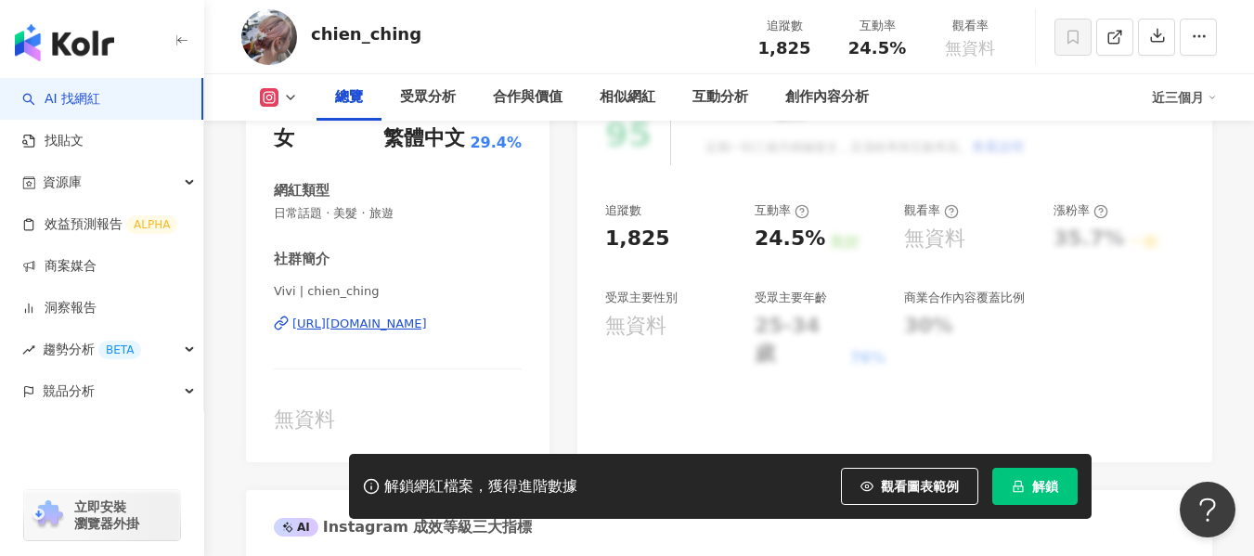
scroll to position [279, 0]
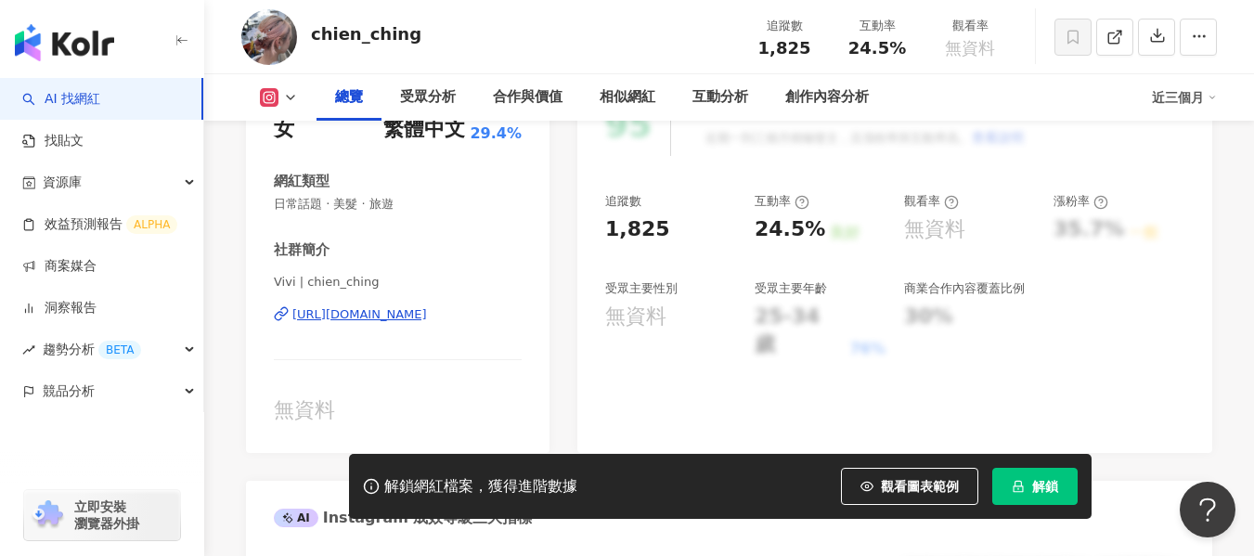
click at [404, 317] on div "https://www.instagram.com/chien_ching/" at bounding box center [359, 314] width 135 height 17
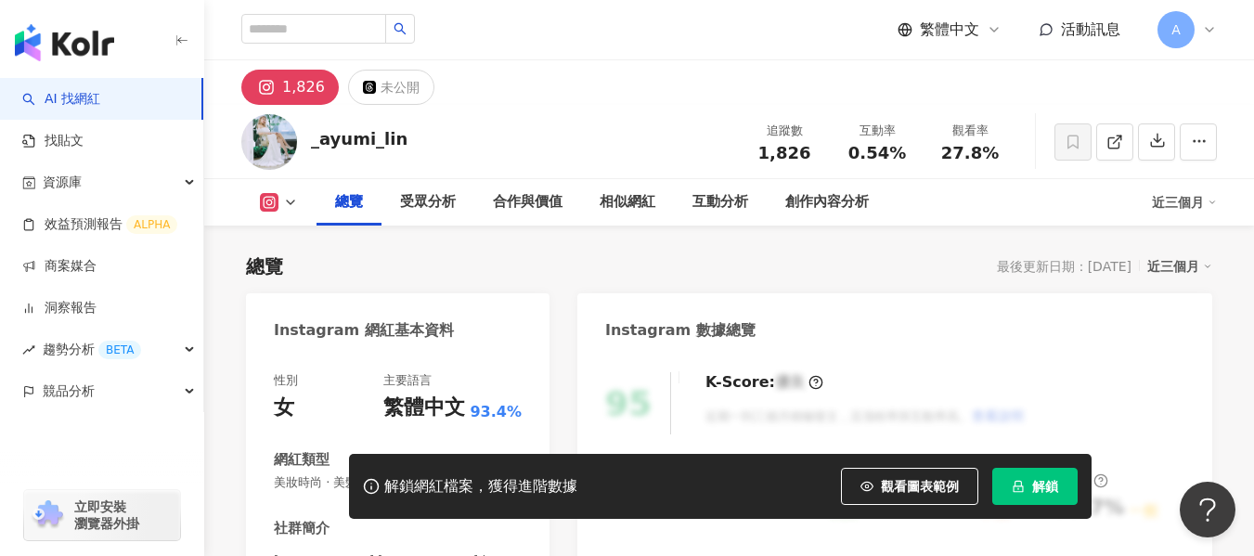
scroll to position [279, 0]
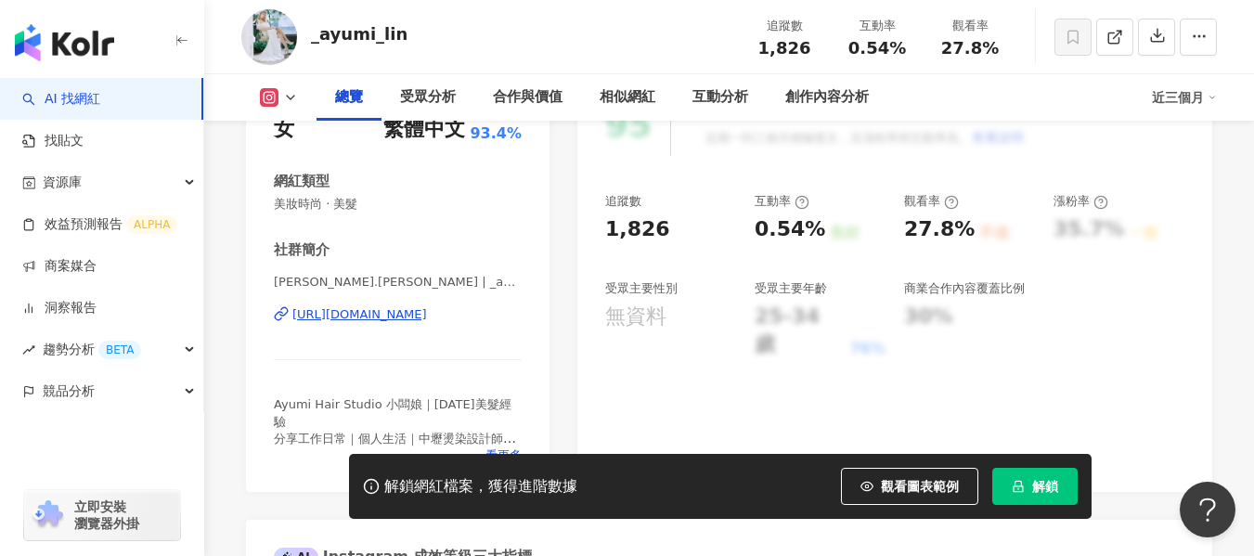
click at [421, 308] on div "[URL][DOMAIN_NAME]" at bounding box center [359, 314] width 135 height 17
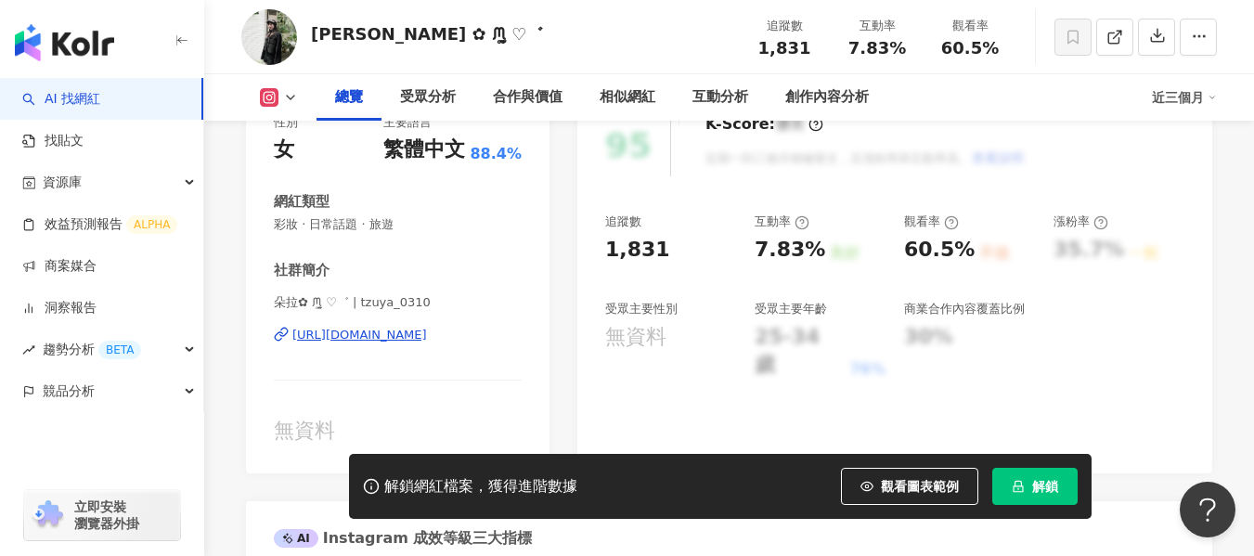
scroll to position [279, 0]
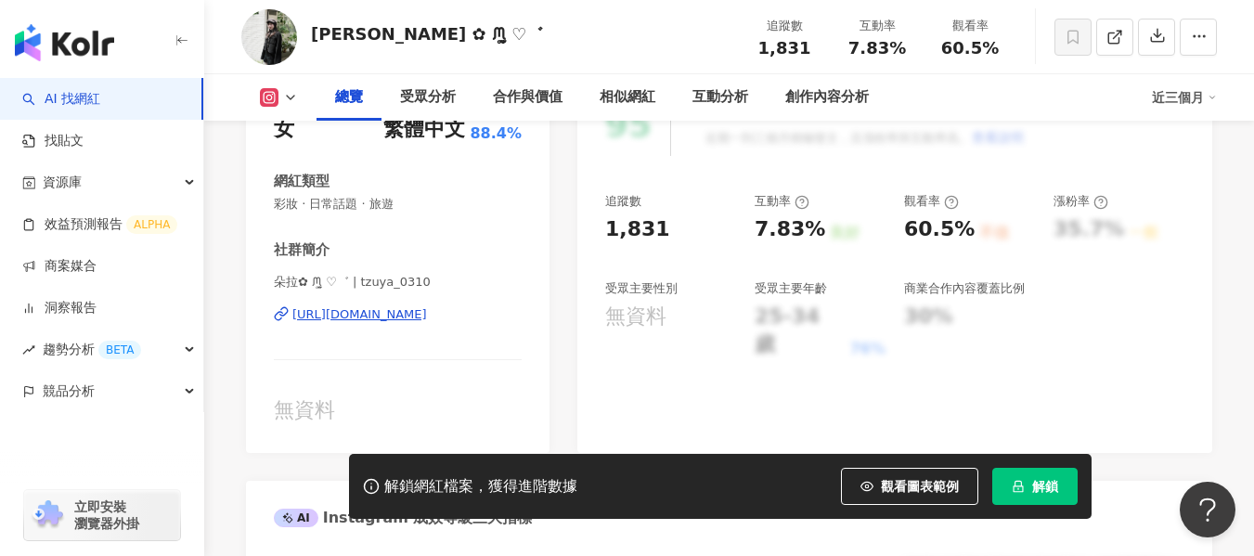
click at [397, 321] on div "https://www.instagram.com/tzuya_0310/" at bounding box center [359, 314] width 135 height 17
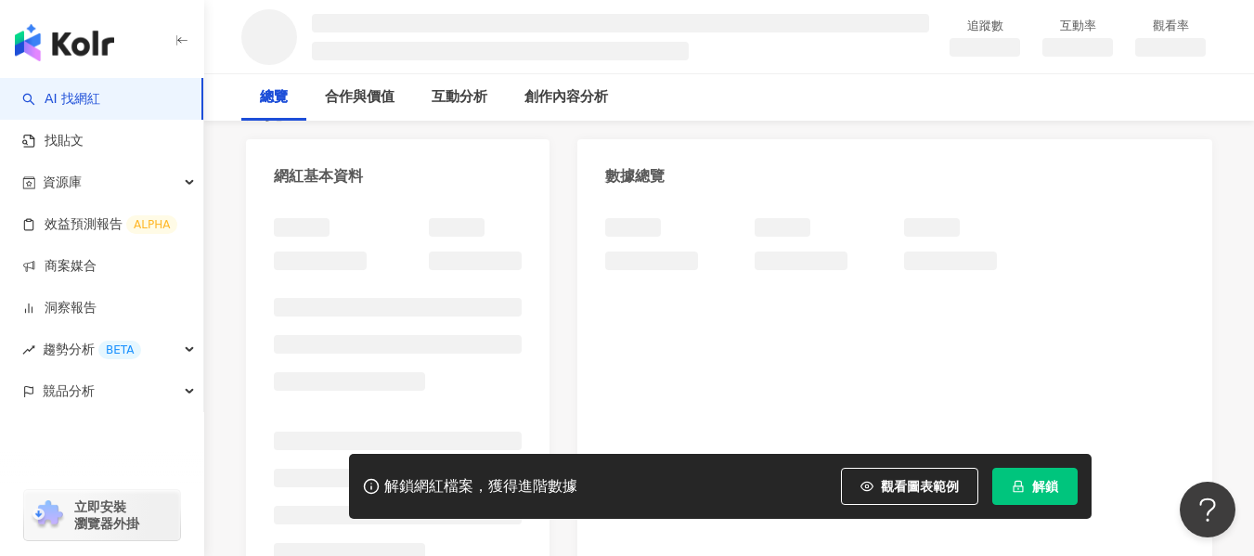
scroll to position [186, 0]
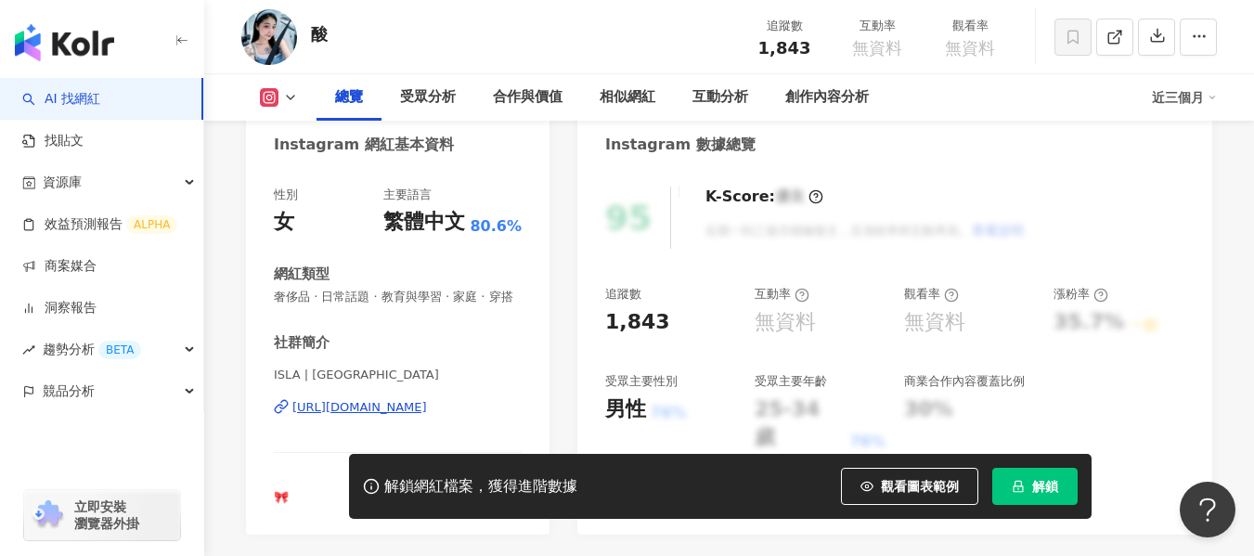
click at [427, 399] on div "[URL][DOMAIN_NAME]" at bounding box center [359, 407] width 135 height 17
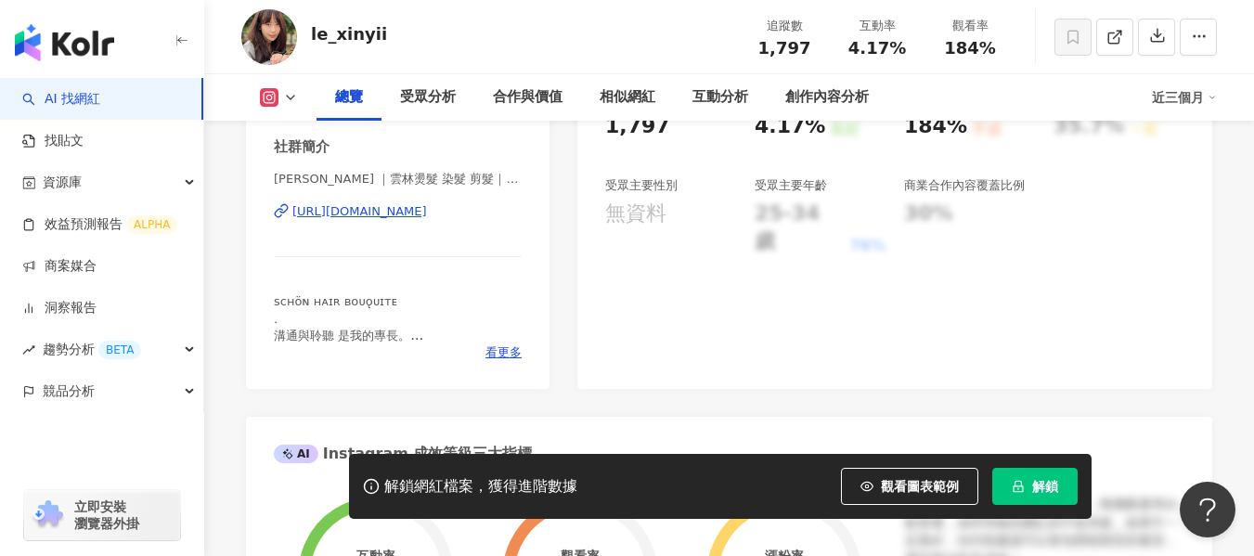
scroll to position [371, 0]
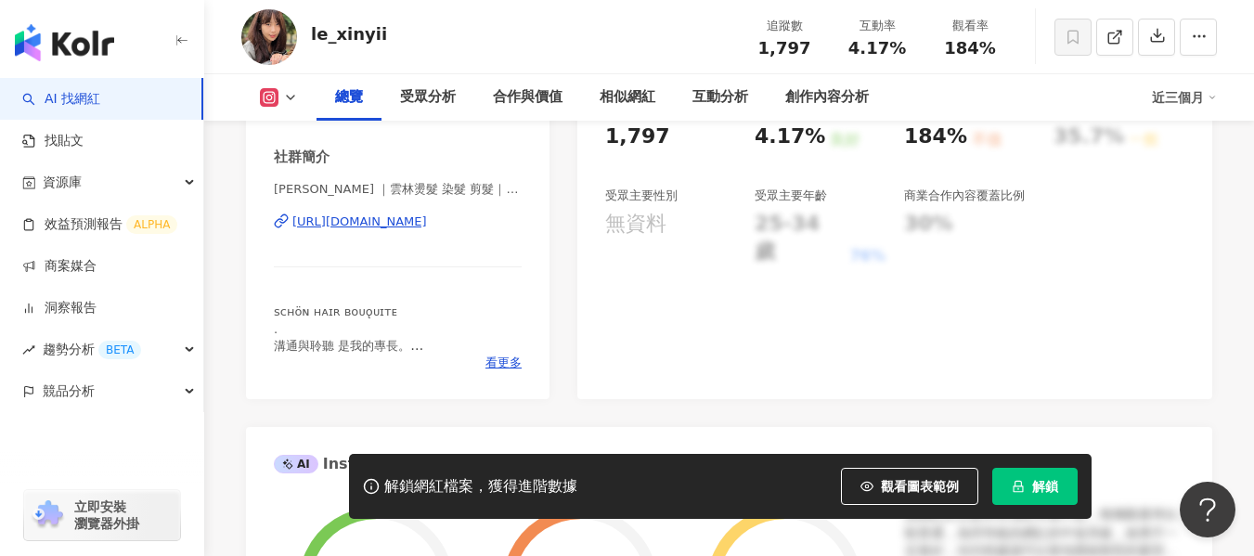
click at [427, 228] on div "https://www.instagram.com/schon_iris_/" at bounding box center [359, 222] width 135 height 17
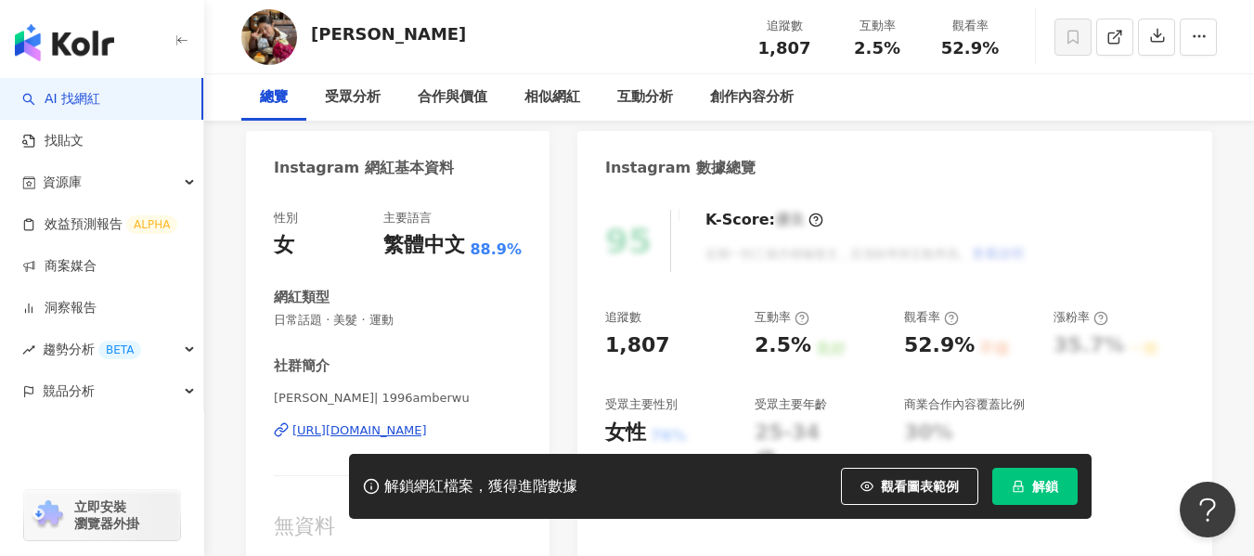
scroll to position [279, 0]
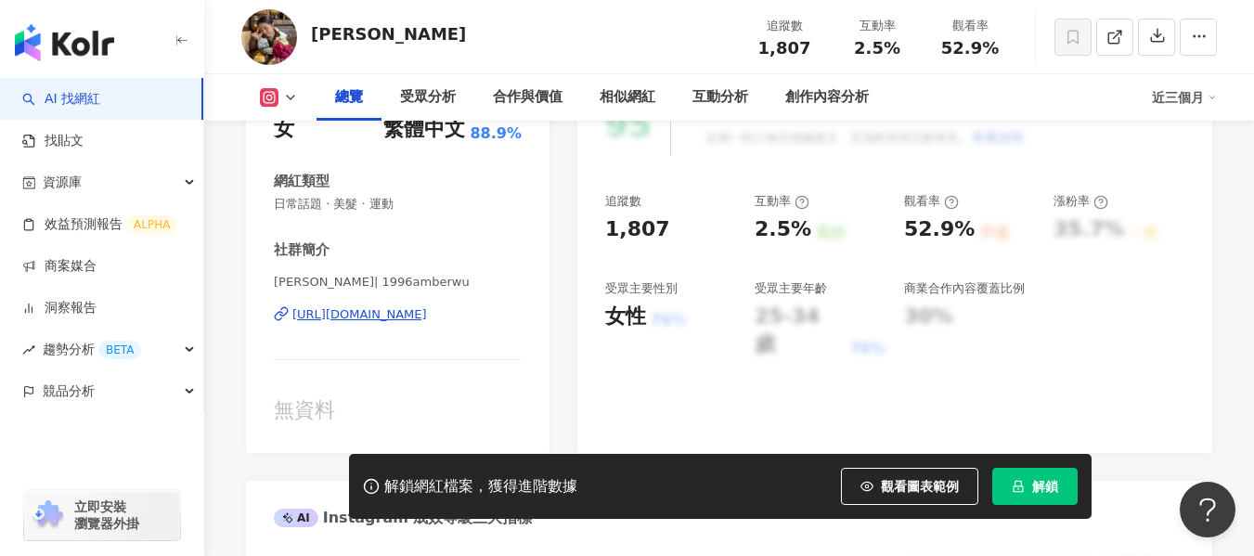
click at [369, 317] on div "https://www.instagram.com/1996amberwu/" at bounding box center [359, 314] width 135 height 17
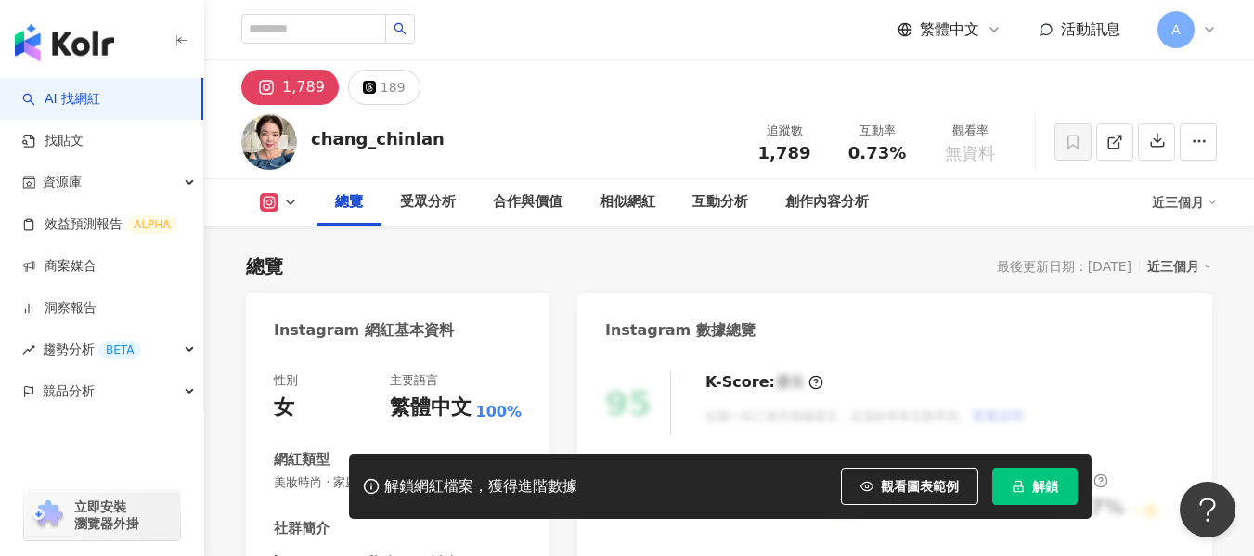
scroll to position [279, 0]
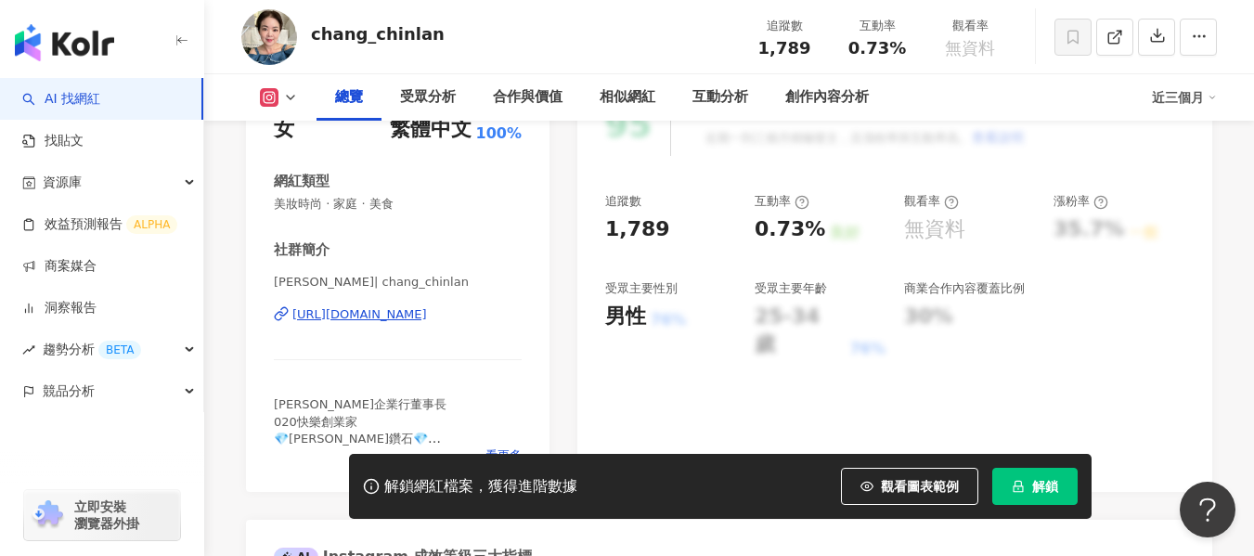
click at [421, 315] on div "https://www.instagram.com/chang_chinlan/" at bounding box center [359, 314] width 135 height 17
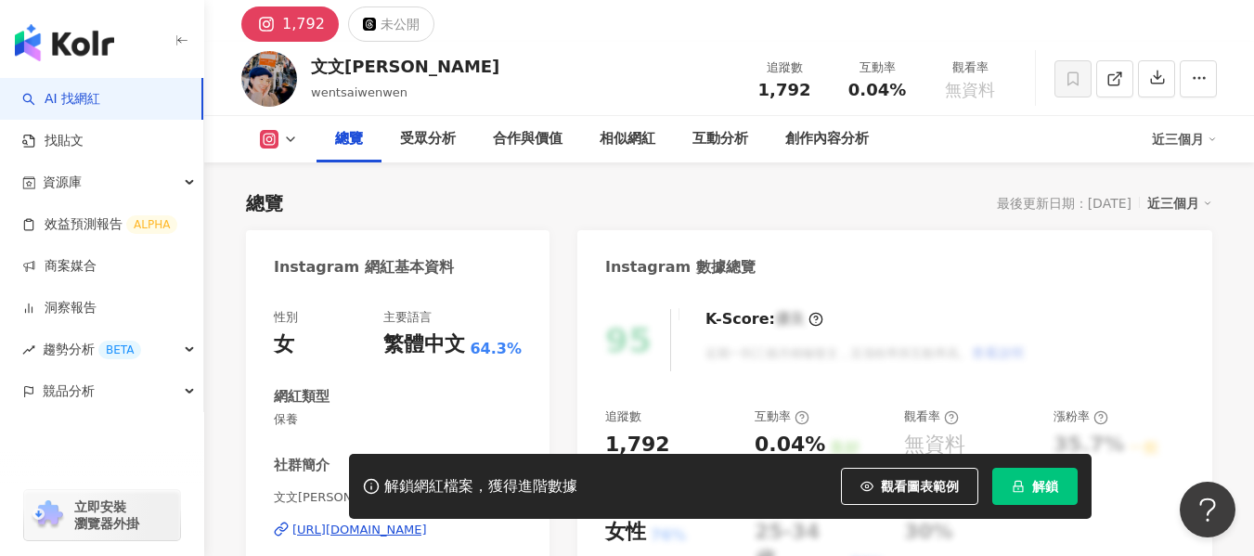
scroll to position [186, 0]
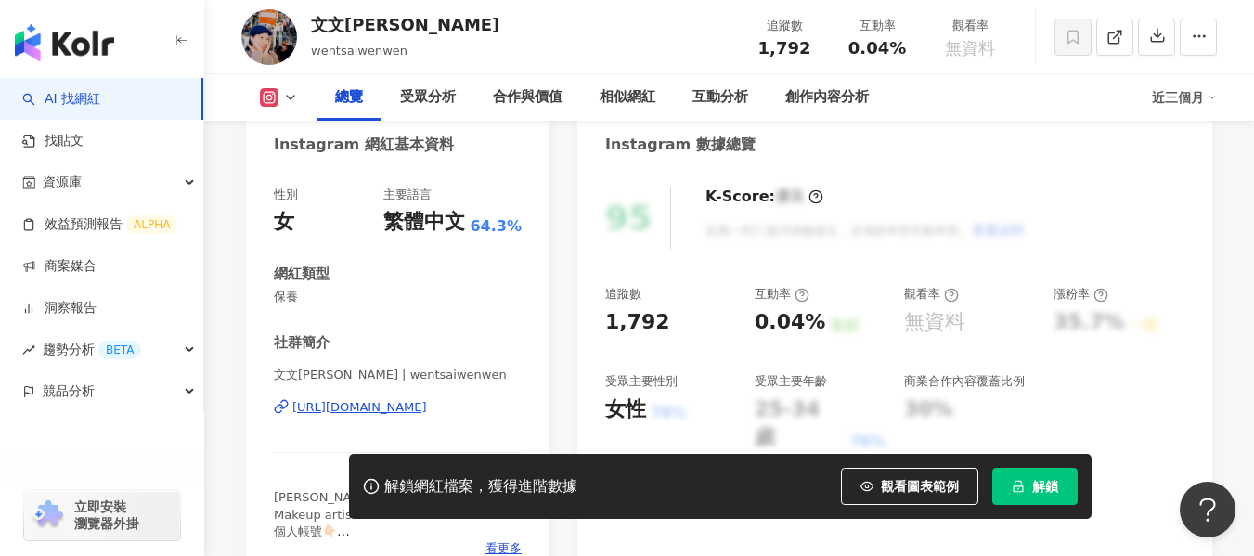
click at [349, 408] on div "[URL][DOMAIN_NAME]" at bounding box center [359, 407] width 135 height 17
